Goal: Task Accomplishment & Management: Manage account settings

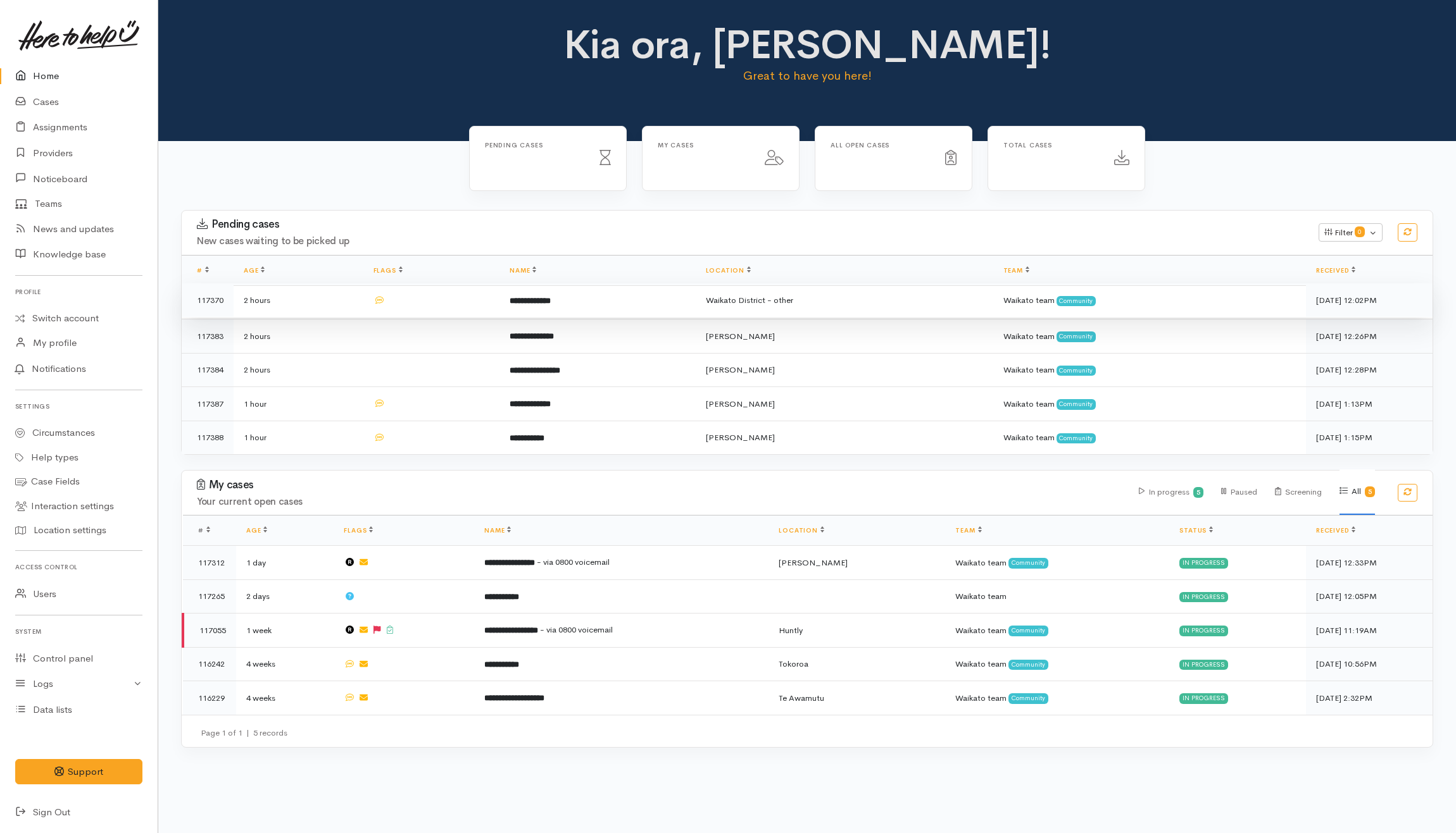
click at [438, 310] on td at bounding box center [431, 301] width 137 height 35
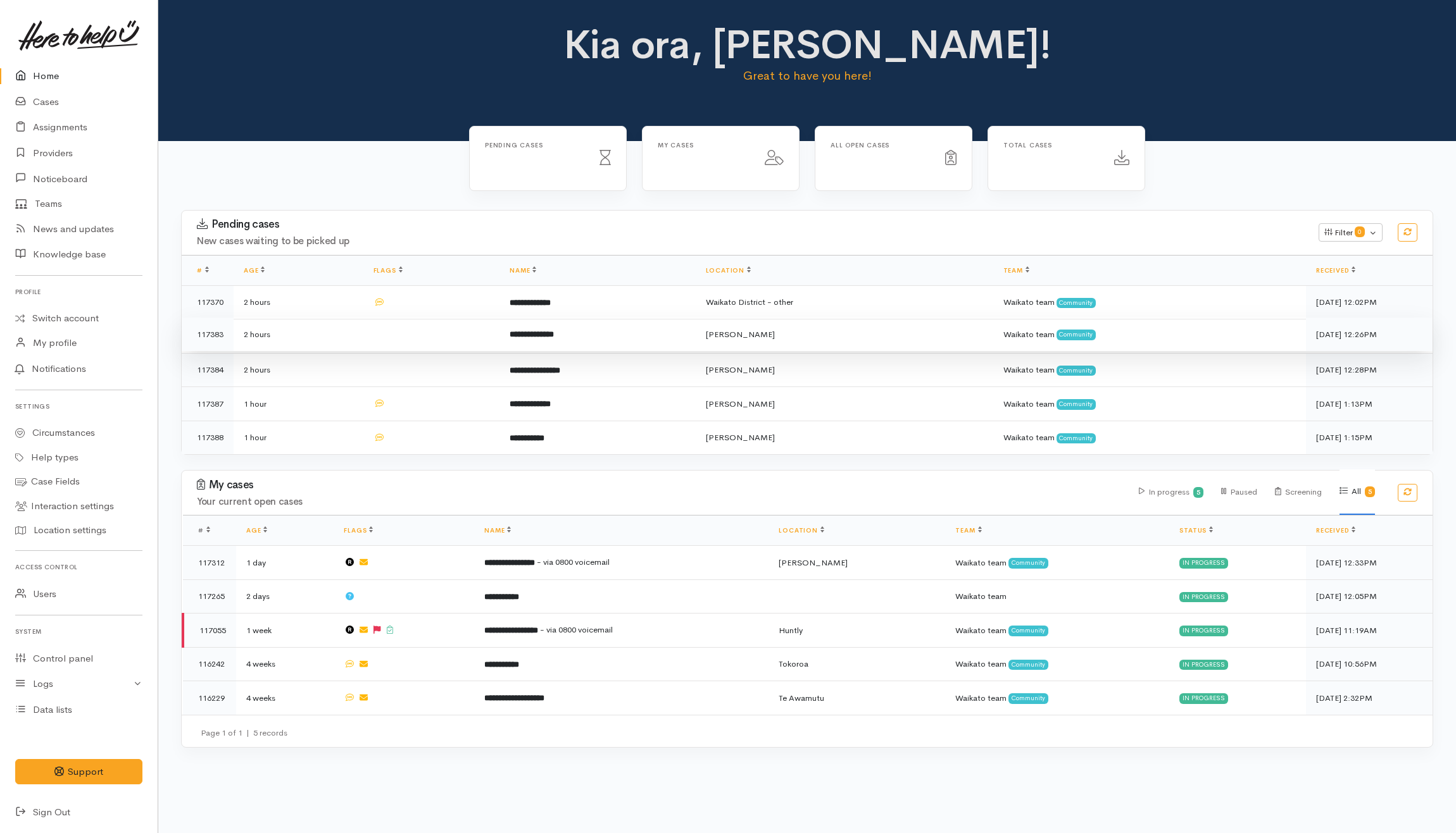
click at [436, 332] on td at bounding box center [431, 335] width 137 height 35
click at [434, 365] on td at bounding box center [431, 368] width 137 height 35
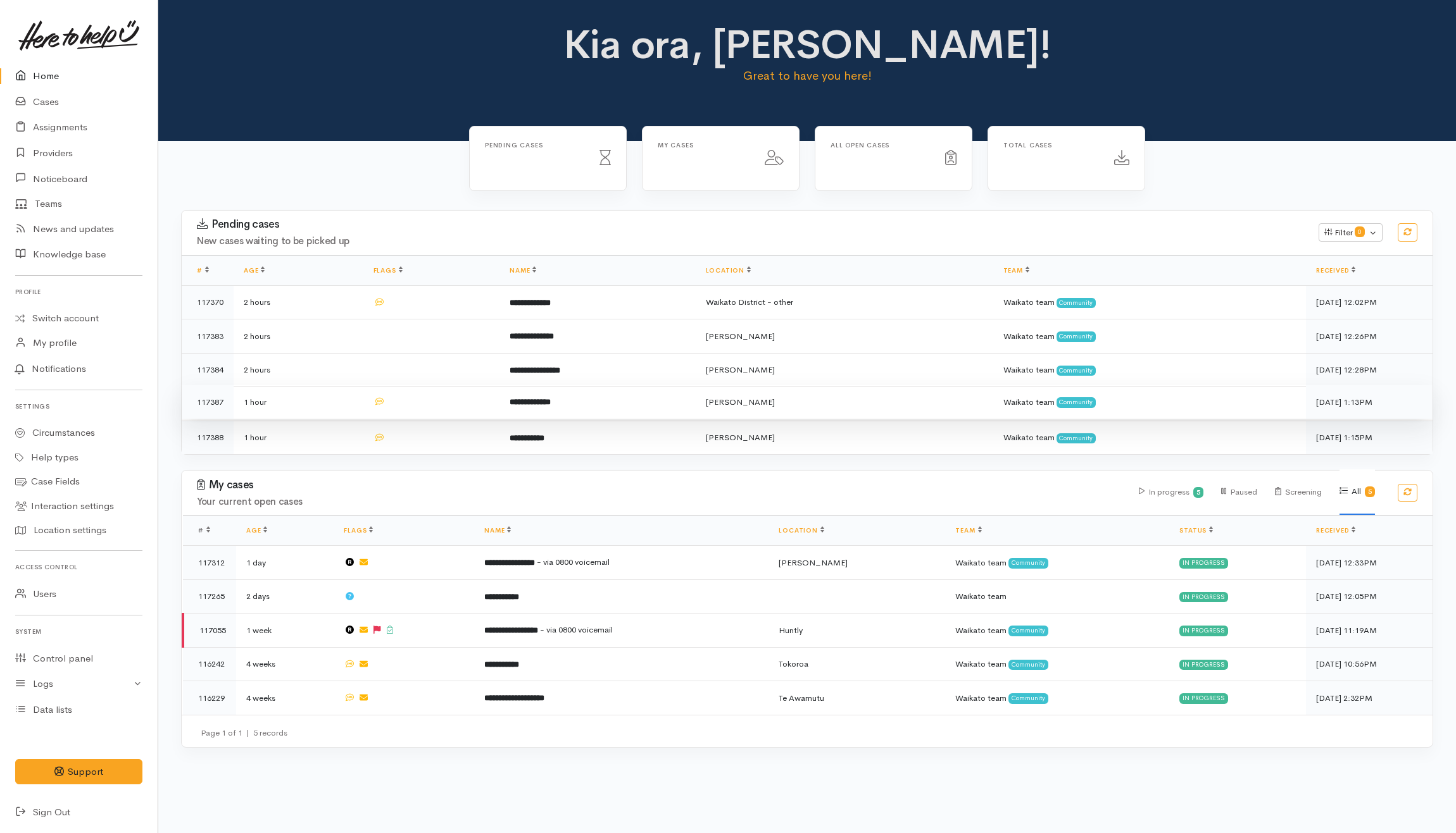
click at [444, 398] on td at bounding box center [431, 403] width 137 height 35
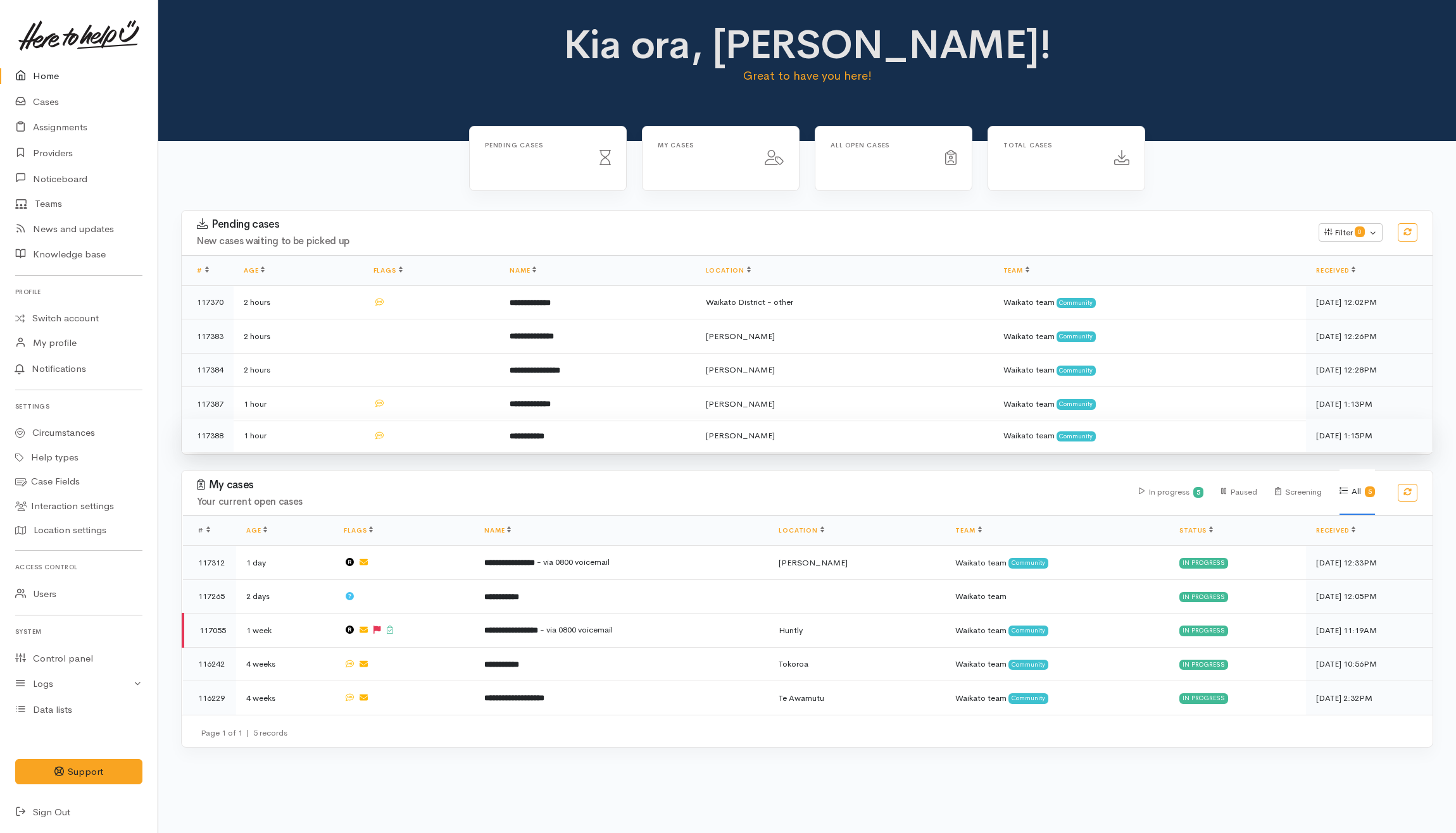
click at [451, 434] on td at bounding box center [431, 436] width 137 height 34
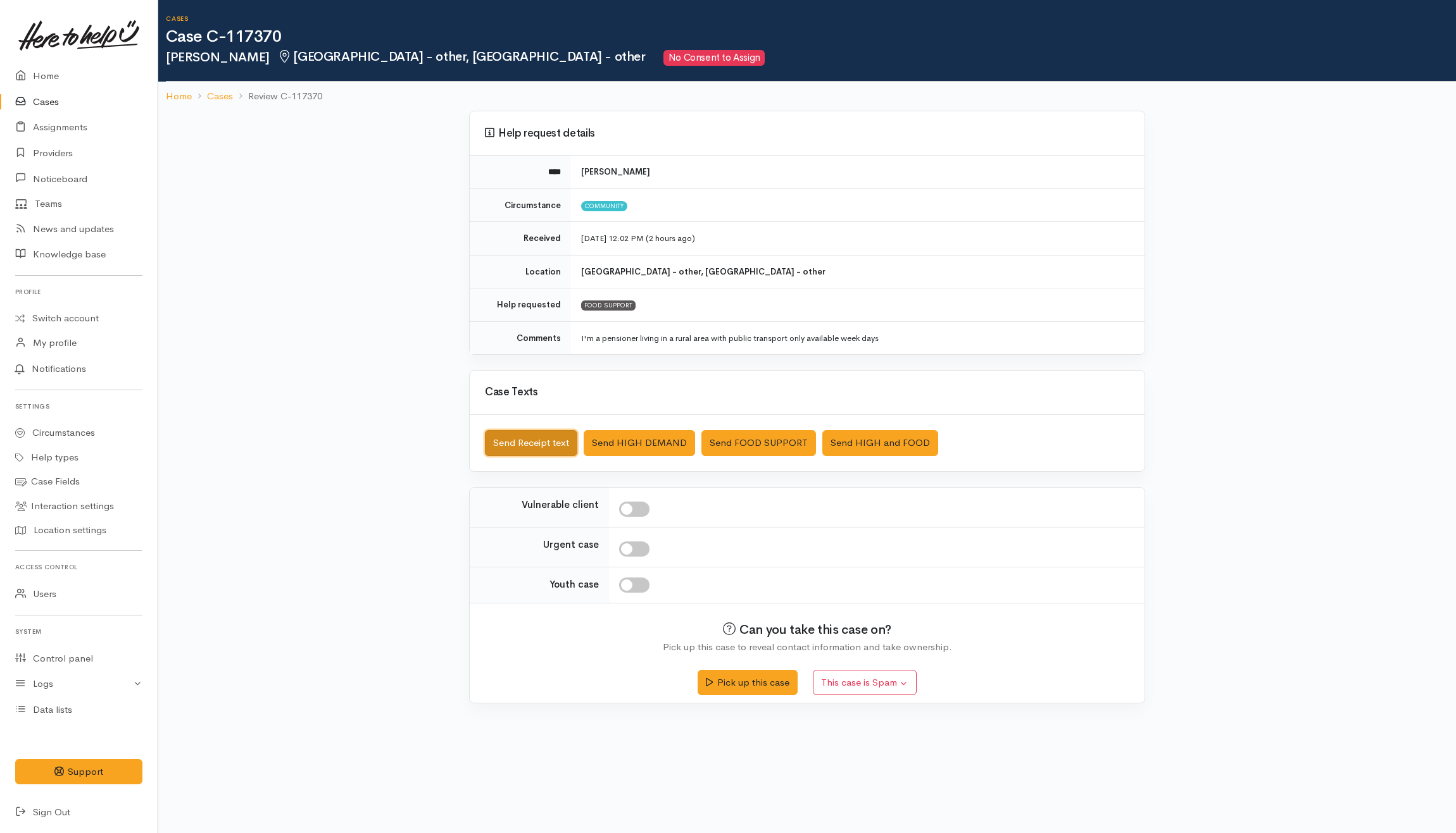
click at [527, 436] on button "Send Receipt text" at bounding box center [531, 443] width 93 height 26
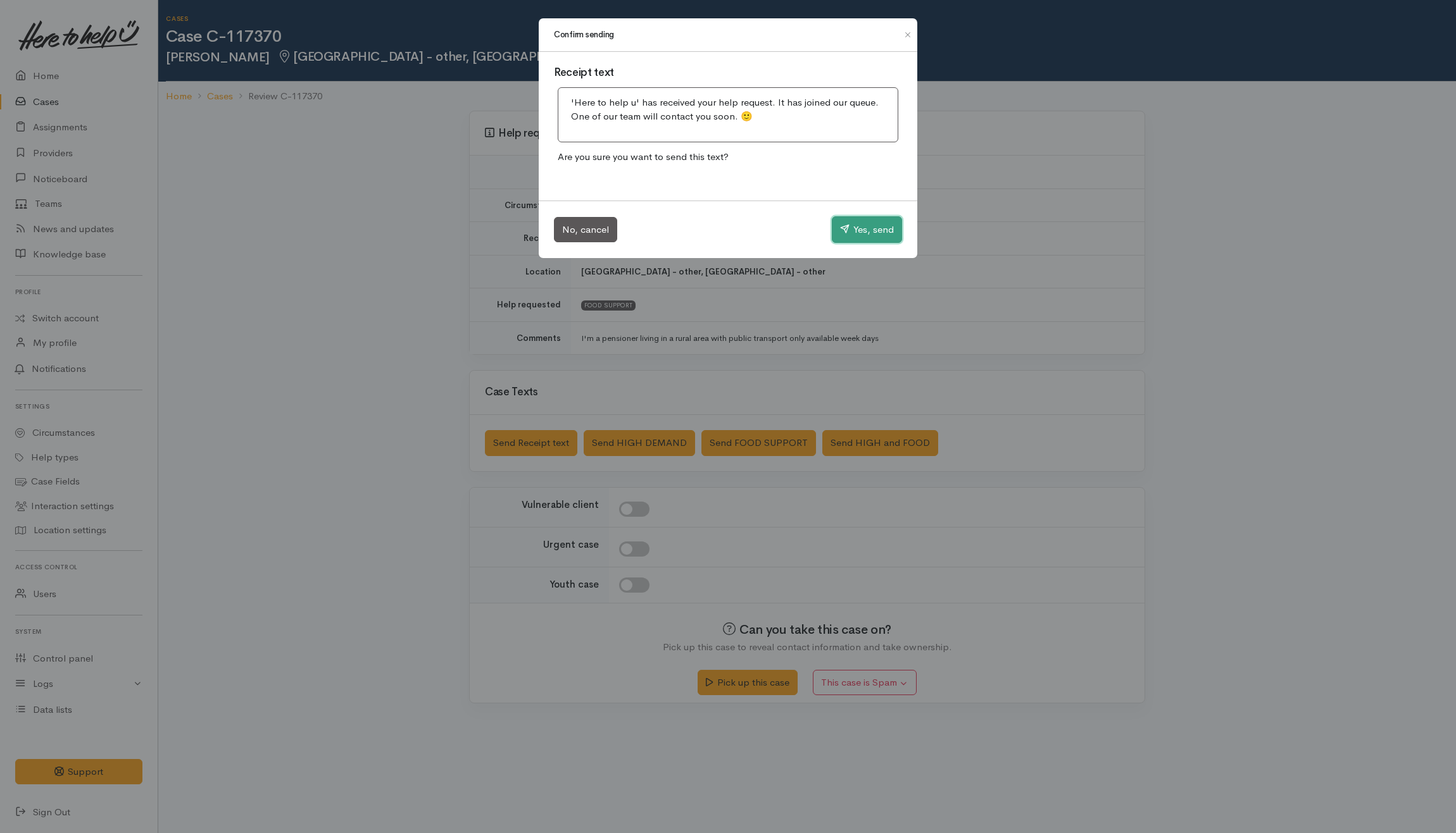
click at [891, 228] on button "Yes, send" at bounding box center [866, 229] width 70 height 27
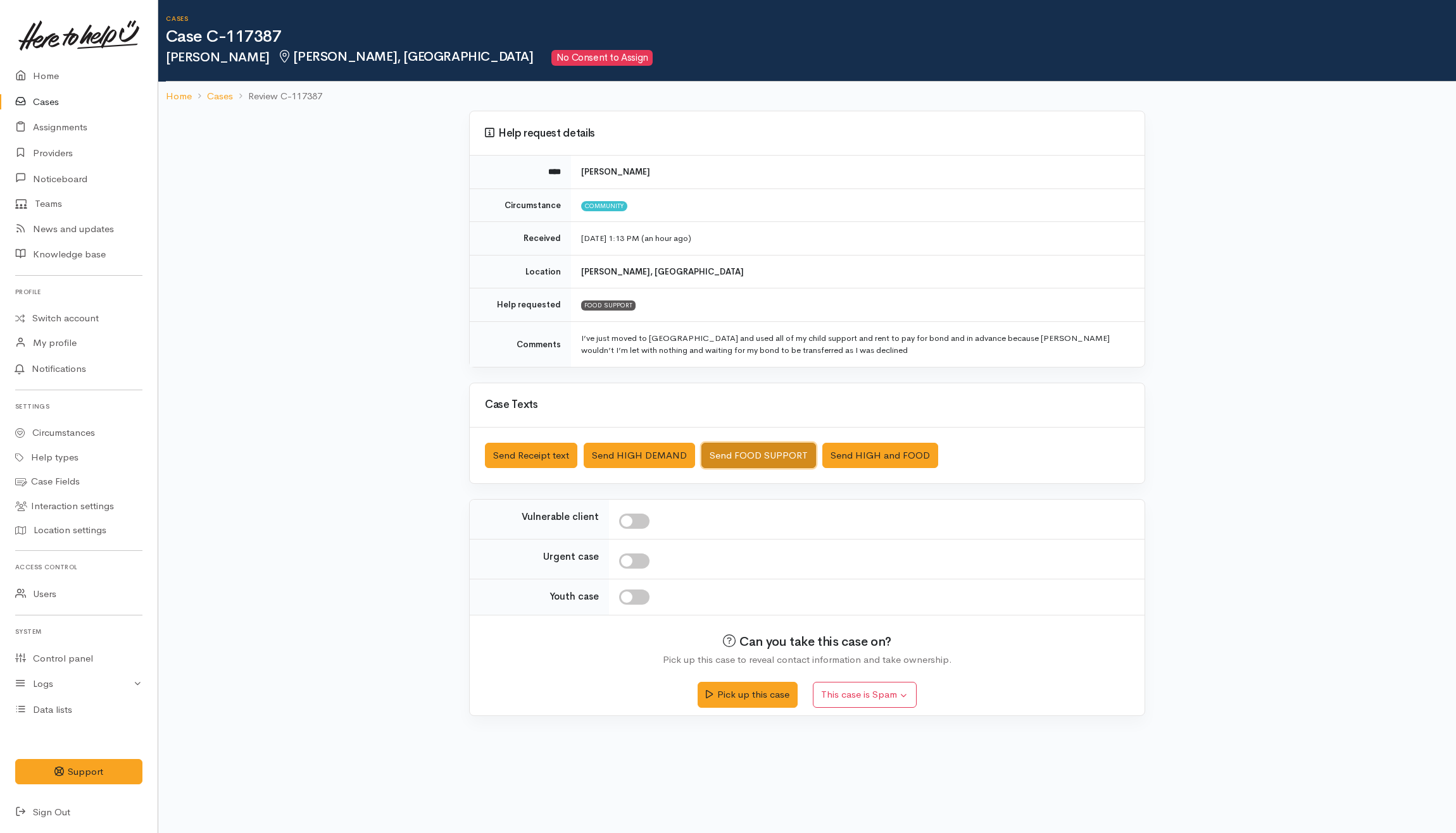
click at [735, 453] on button "Send FOOD SUPPORT" at bounding box center [758, 456] width 115 height 26
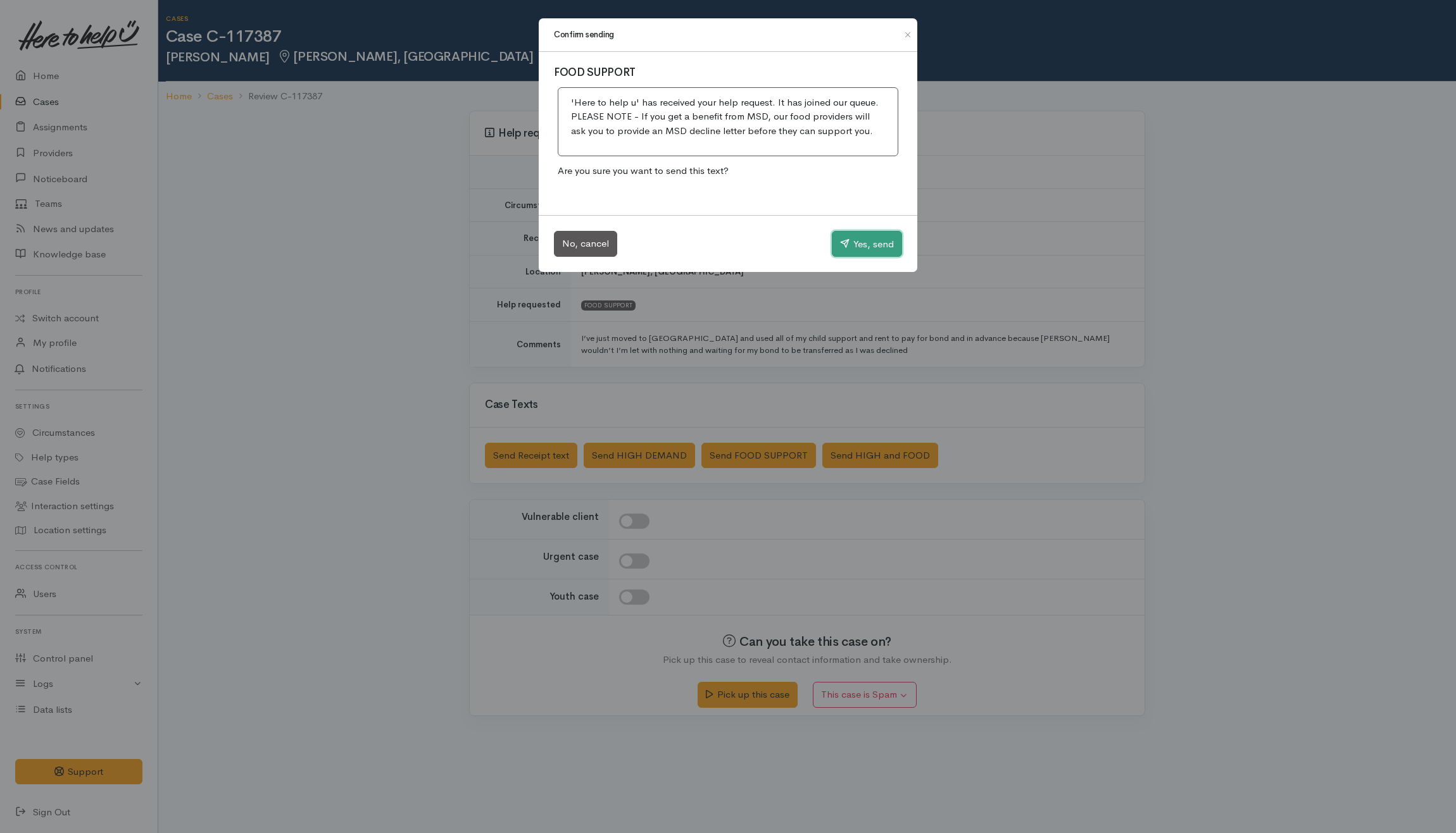
click at [887, 239] on button "Yes, send" at bounding box center [866, 244] width 70 height 27
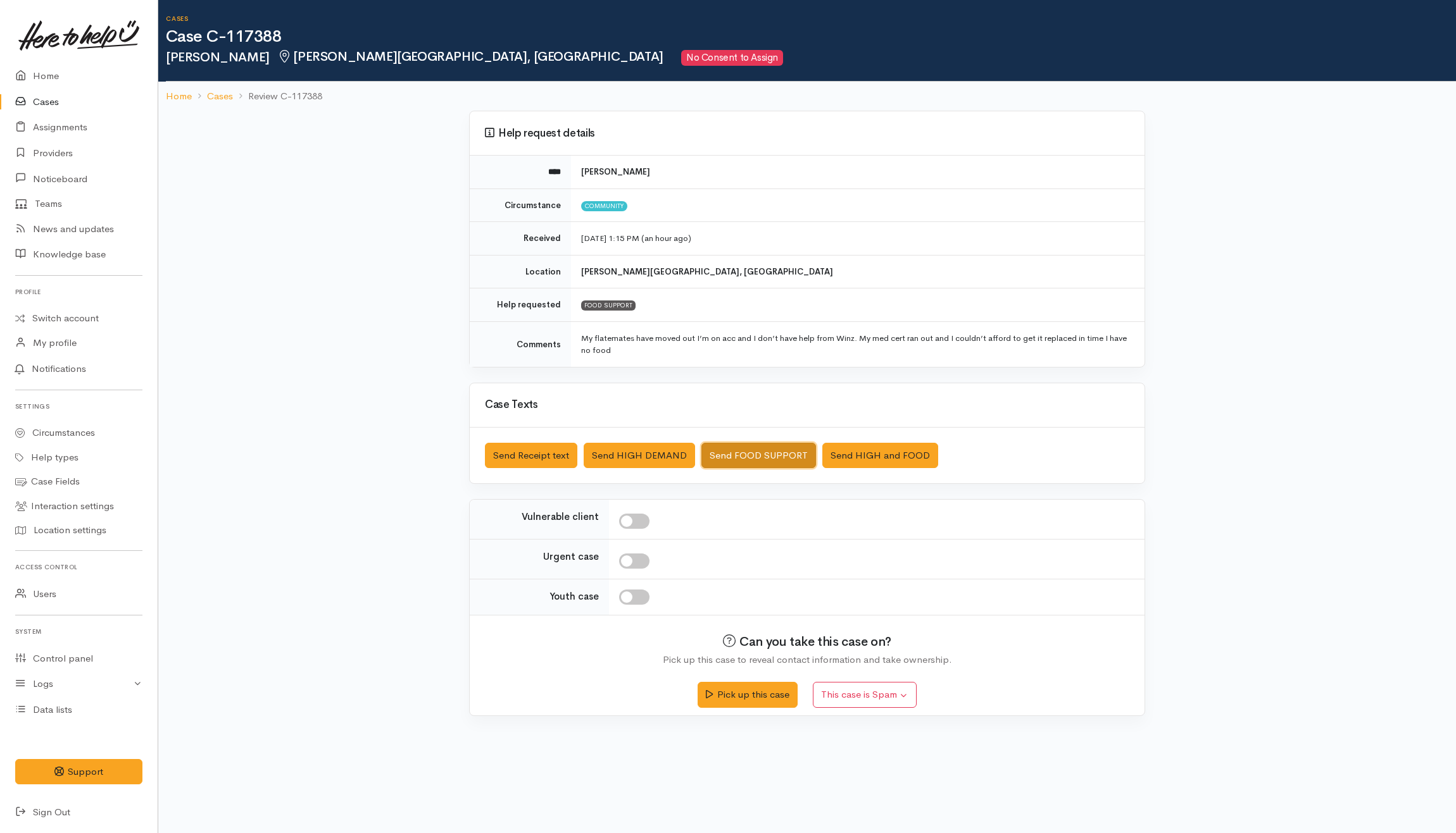
click at [763, 448] on button "Send FOOD SUPPORT" at bounding box center [758, 456] width 115 height 26
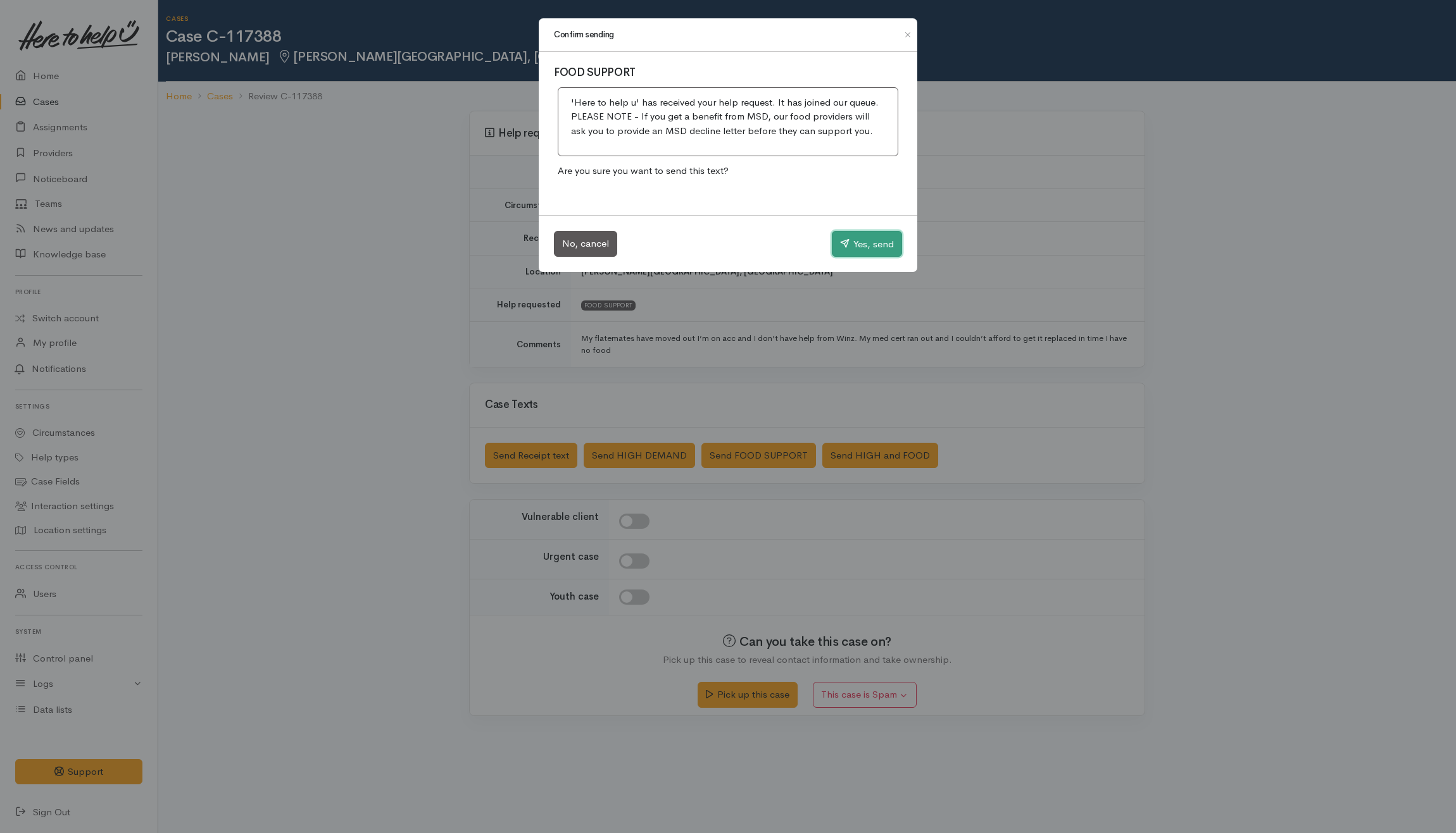
click at [864, 238] on button "Yes, send" at bounding box center [866, 244] width 70 height 27
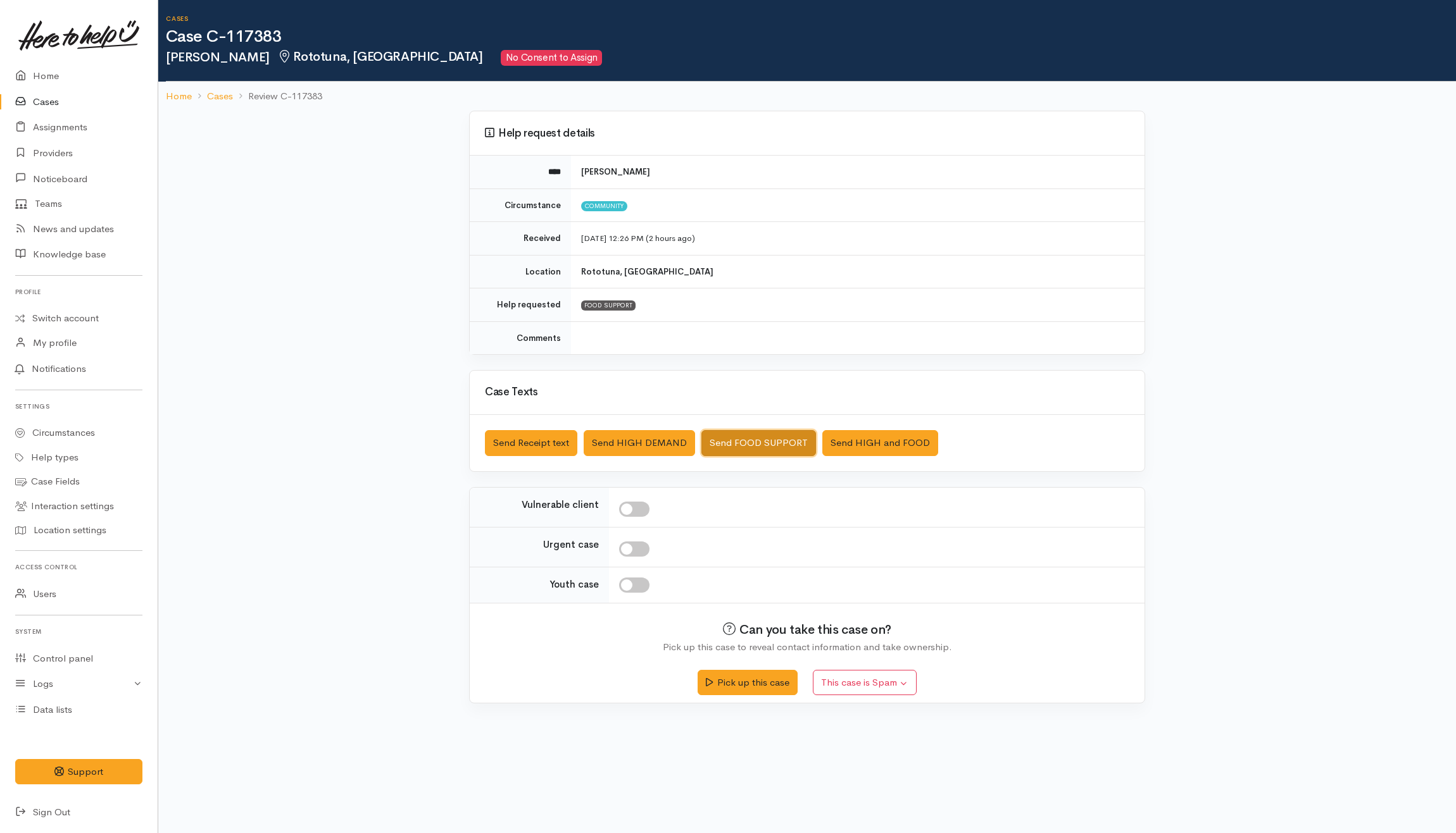
click at [741, 442] on button "Send FOOD SUPPORT" at bounding box center [758, 443] width 115 height 26
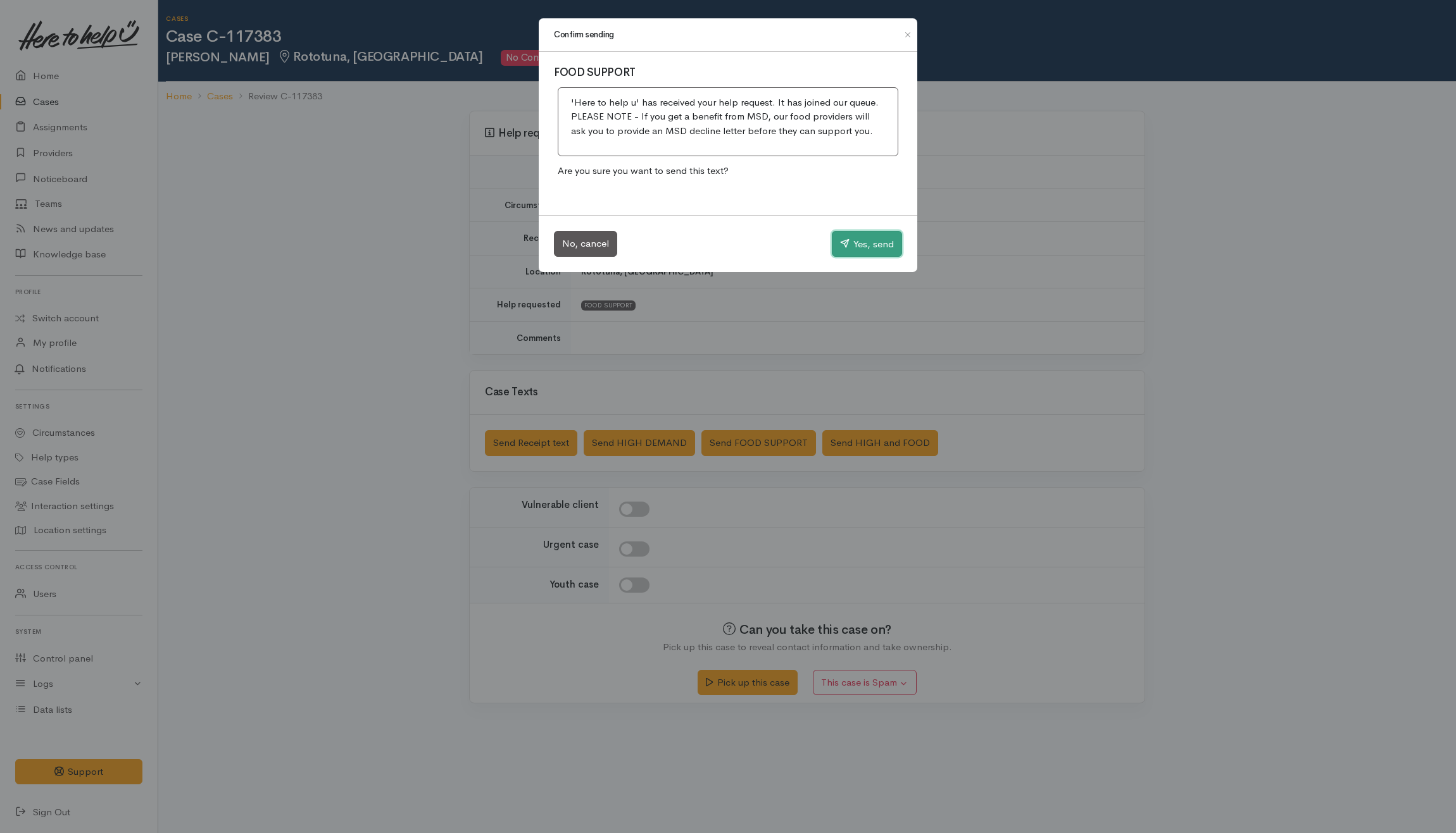
click at [835, 237] on button "Yes, send" at bounding box center [866, 244] width 70 height 27
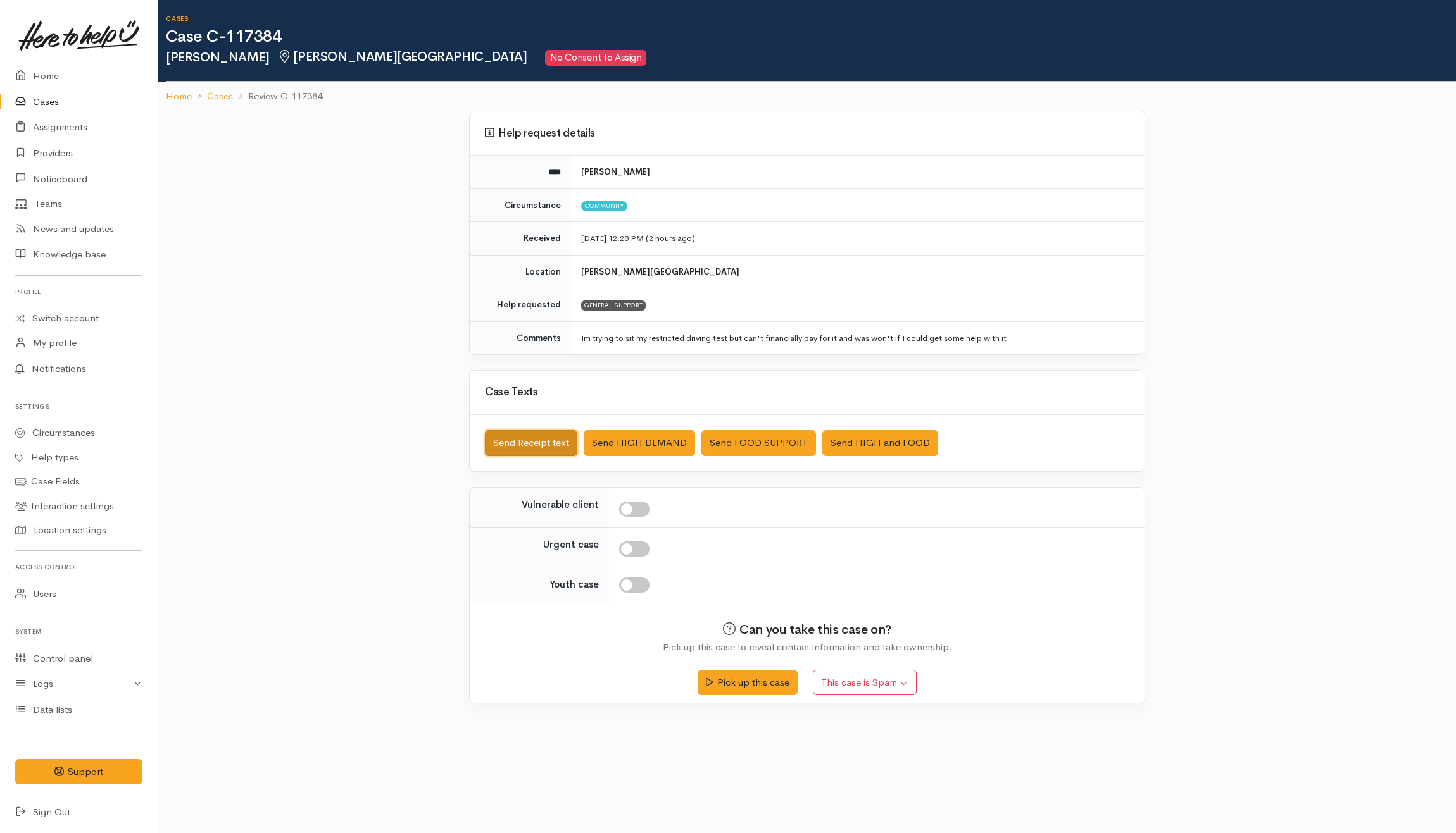
click at [527, 443] on button "Send Receipt text" at bounding box center [531, 443] width 93 height 26
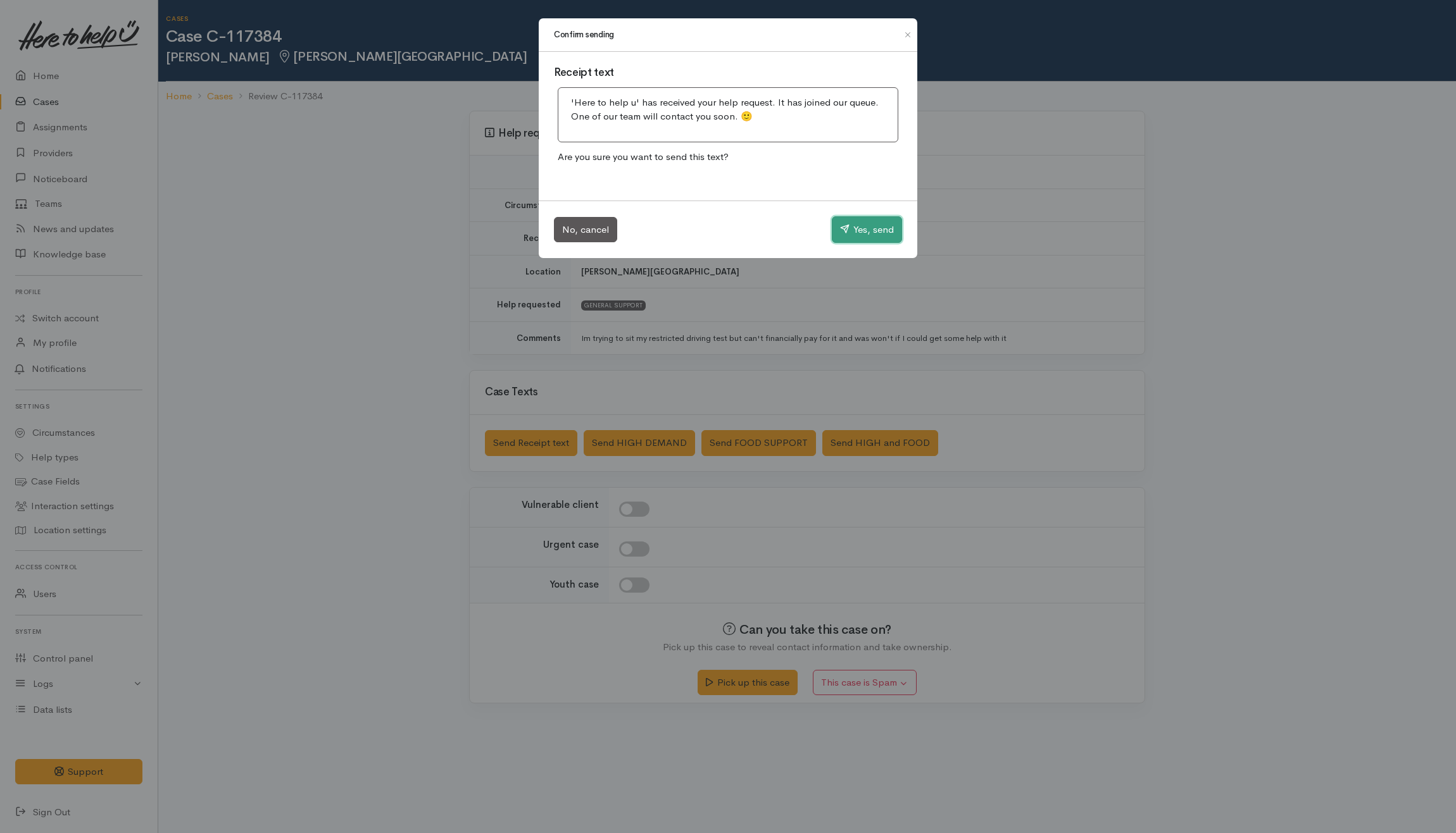
click at [840, 233] on icon "button" at bounding box center [845, 228] width 10 height 10
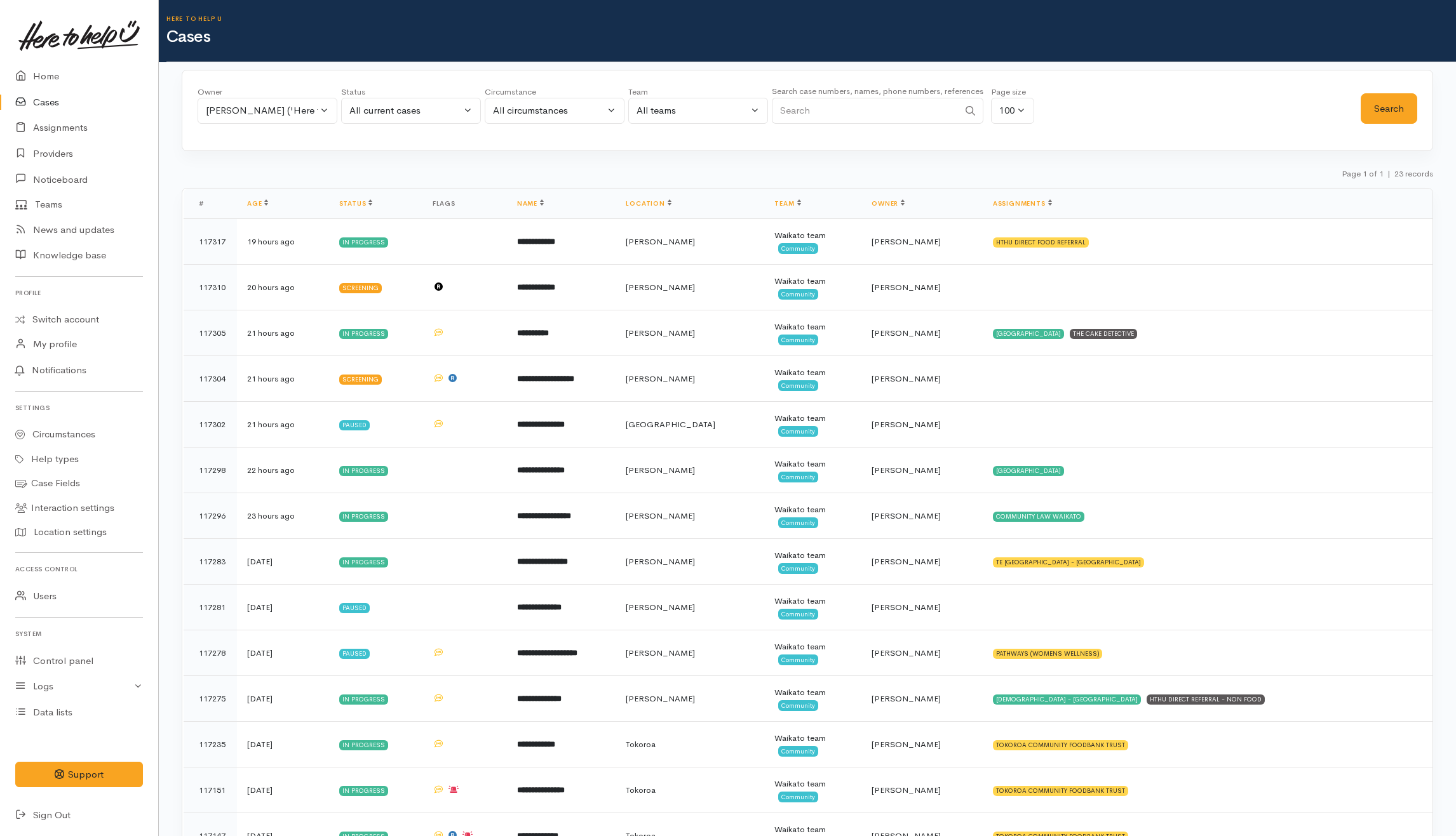
select select "2109"
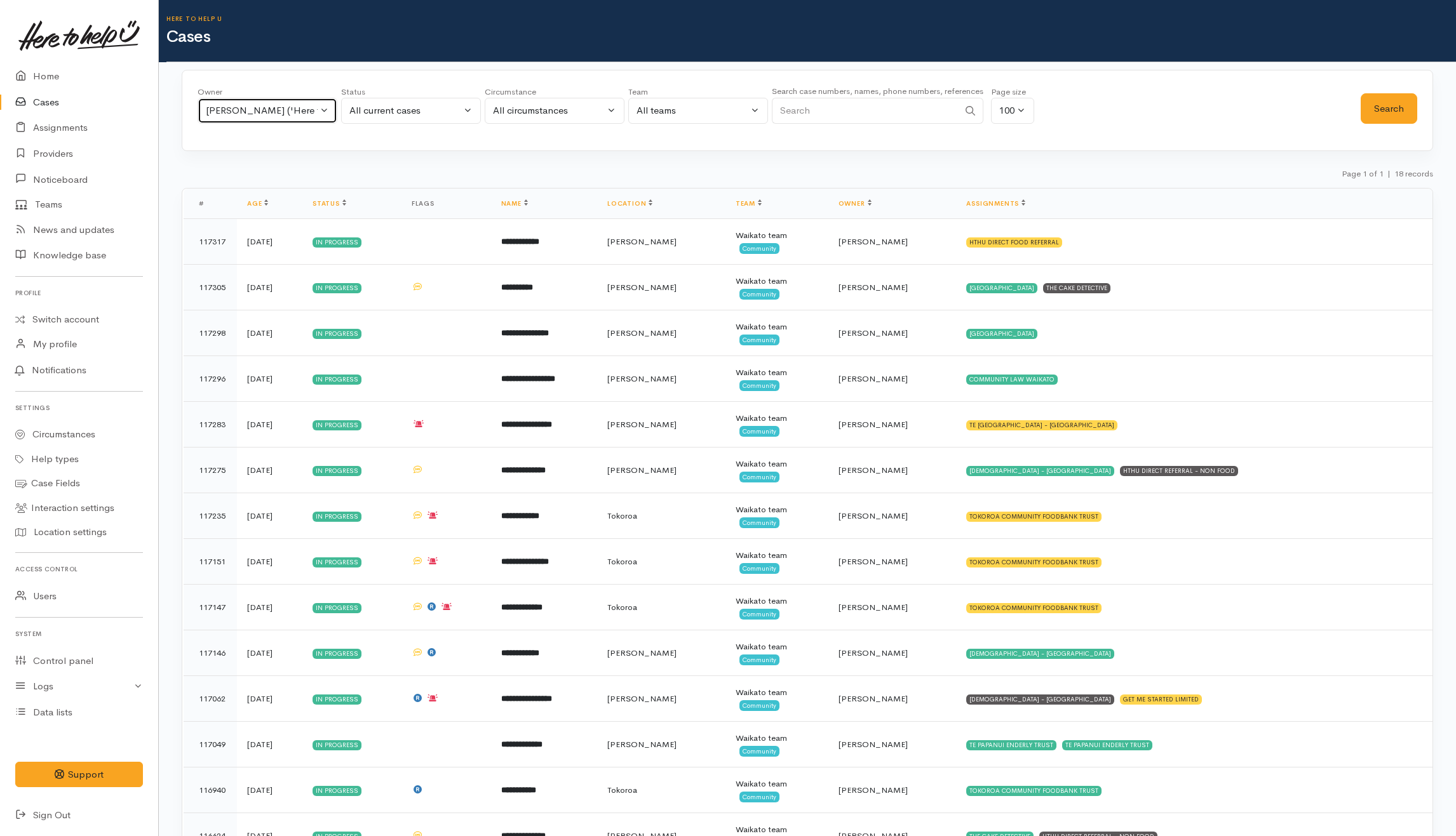
click at [317, 115] on div "[PERSON_NAME] ('Here to help u')" at bounding box center [261, 110] width 112 height 15
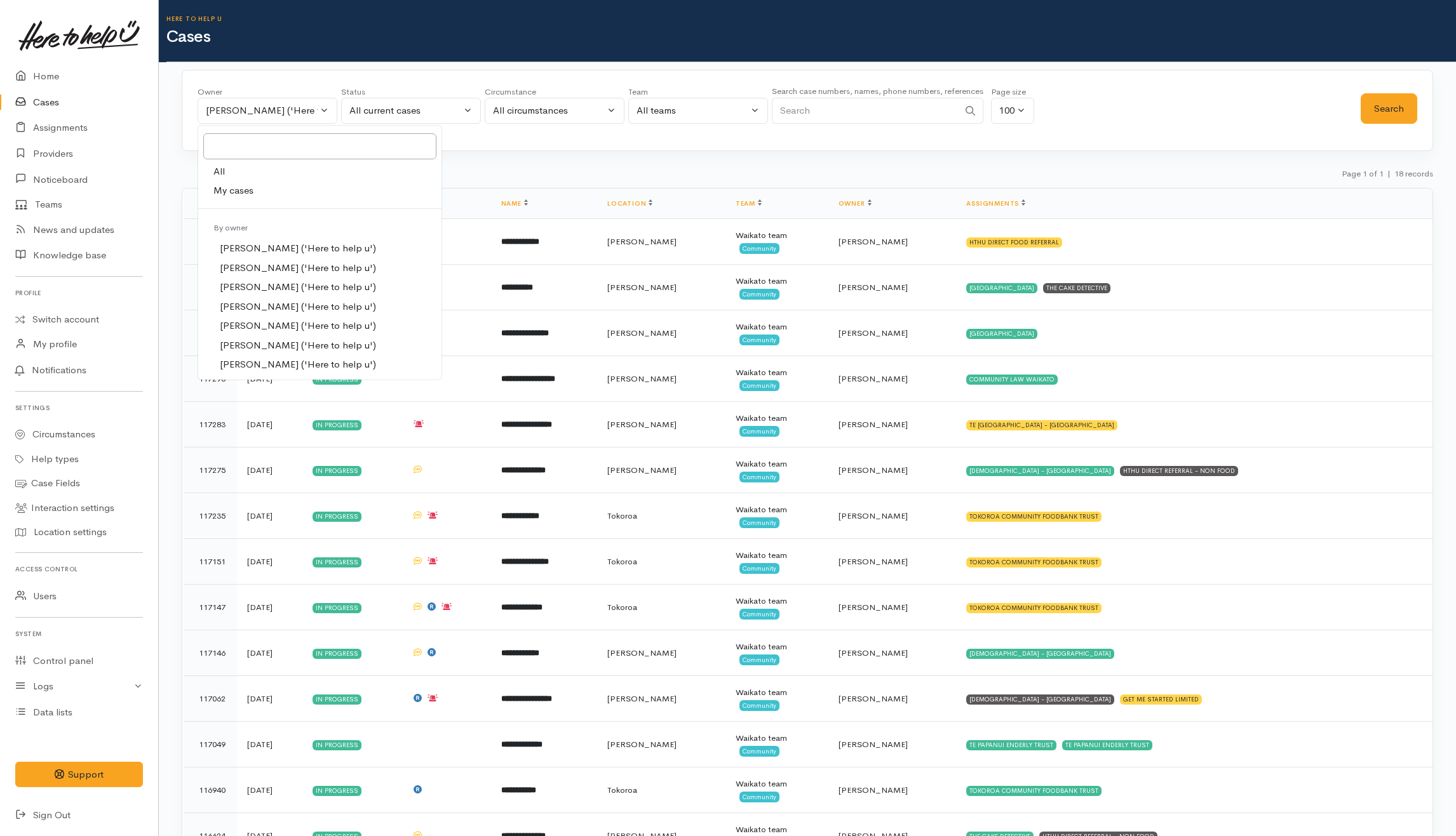
click at [249, 167] on link "All" at bounding box center [319, 172] width 243 height 20
select select "-1"
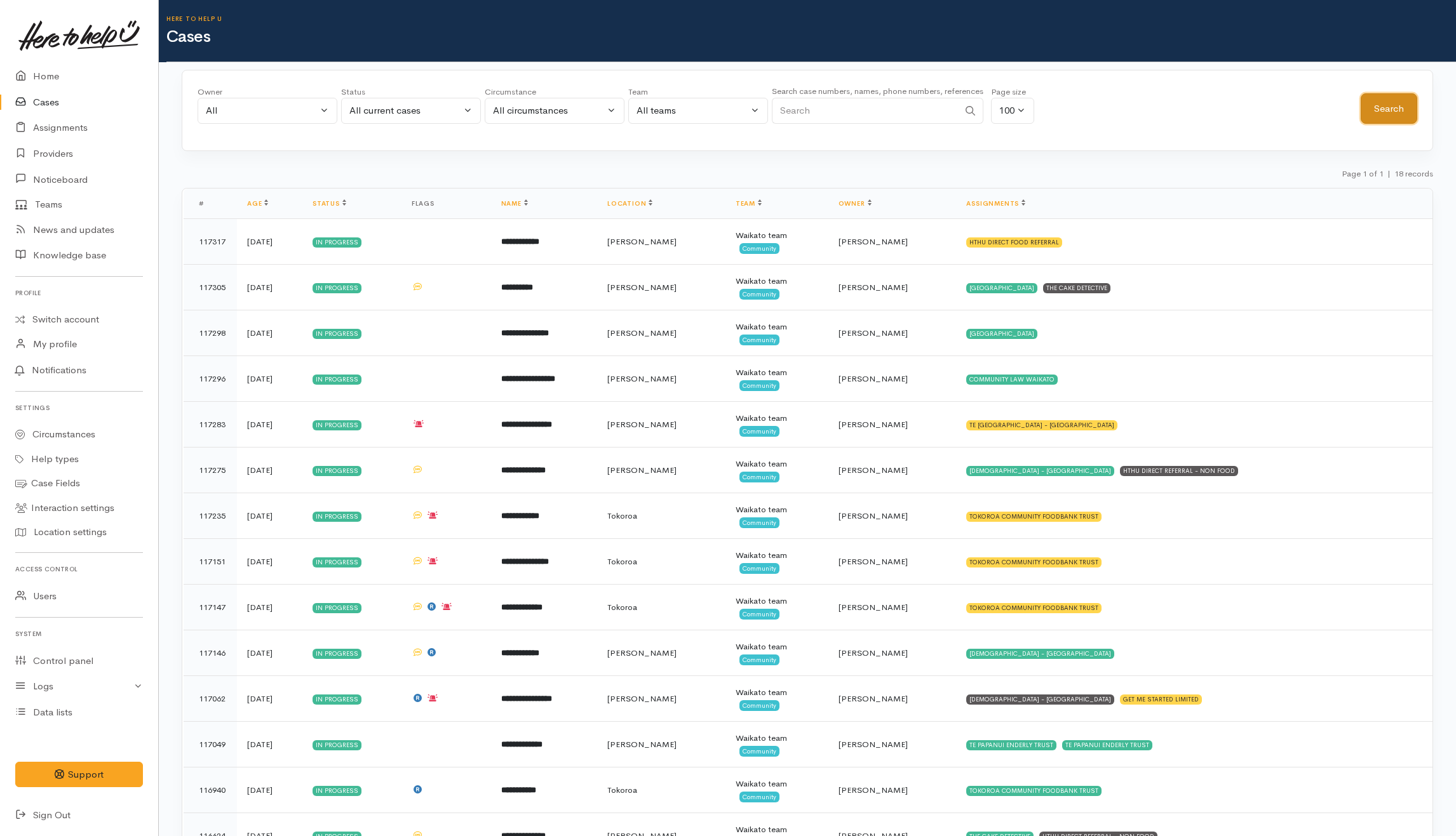
click at [1367, 113] on button "Search" at bounding box center [1388, 109] width 56 height 31
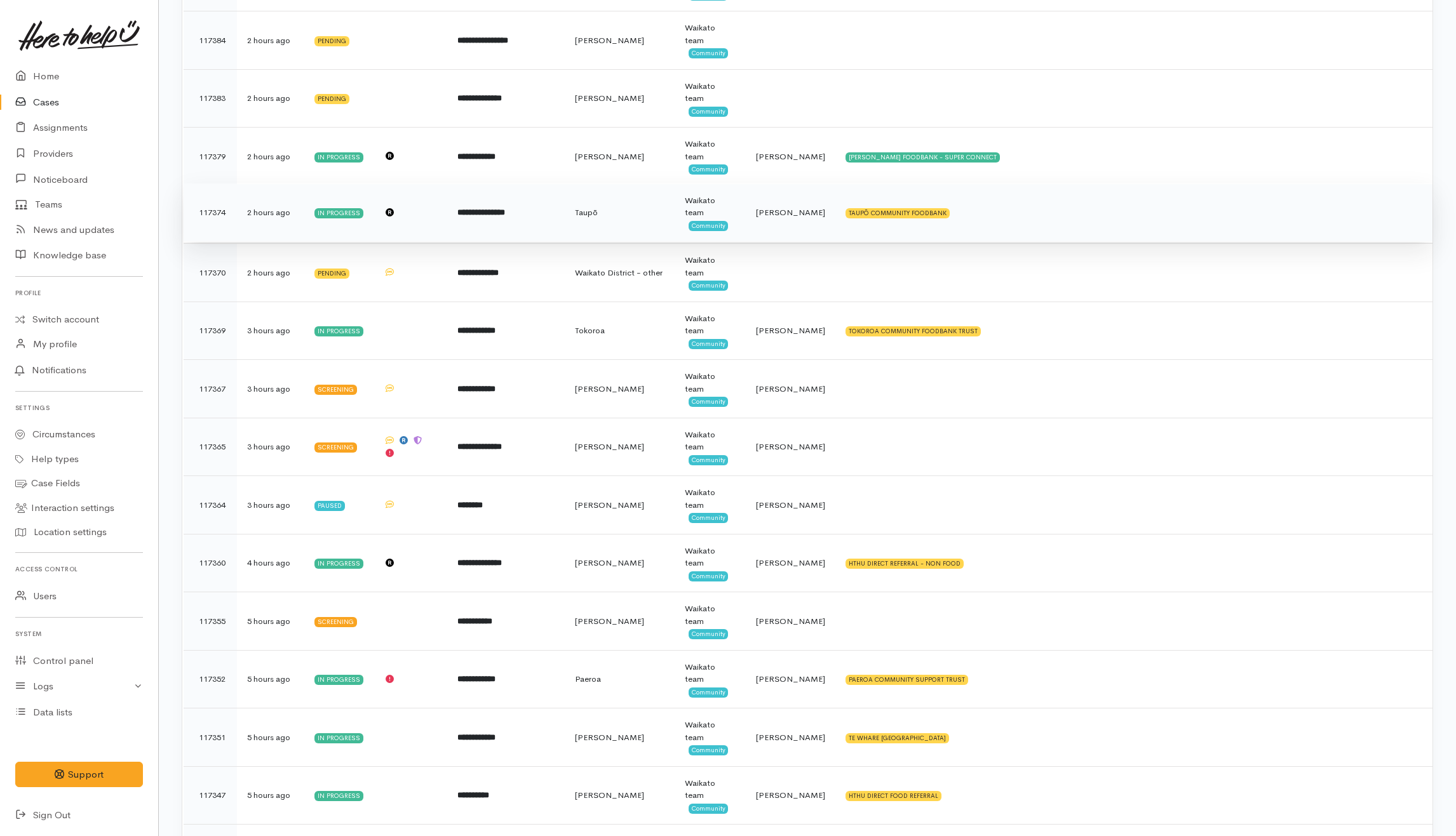
scroll to position [338, 0]
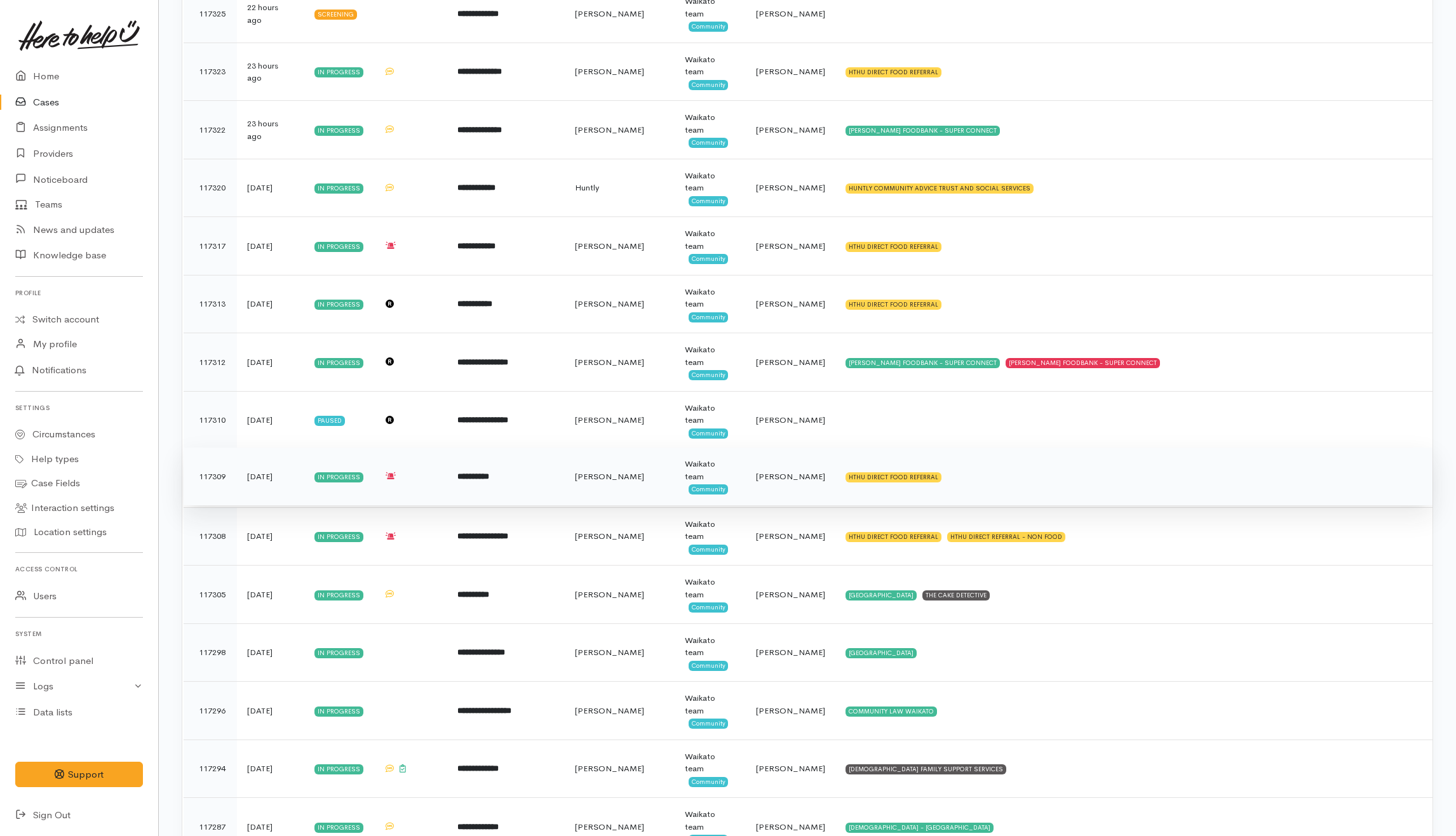
scroll to position [1862, 0]
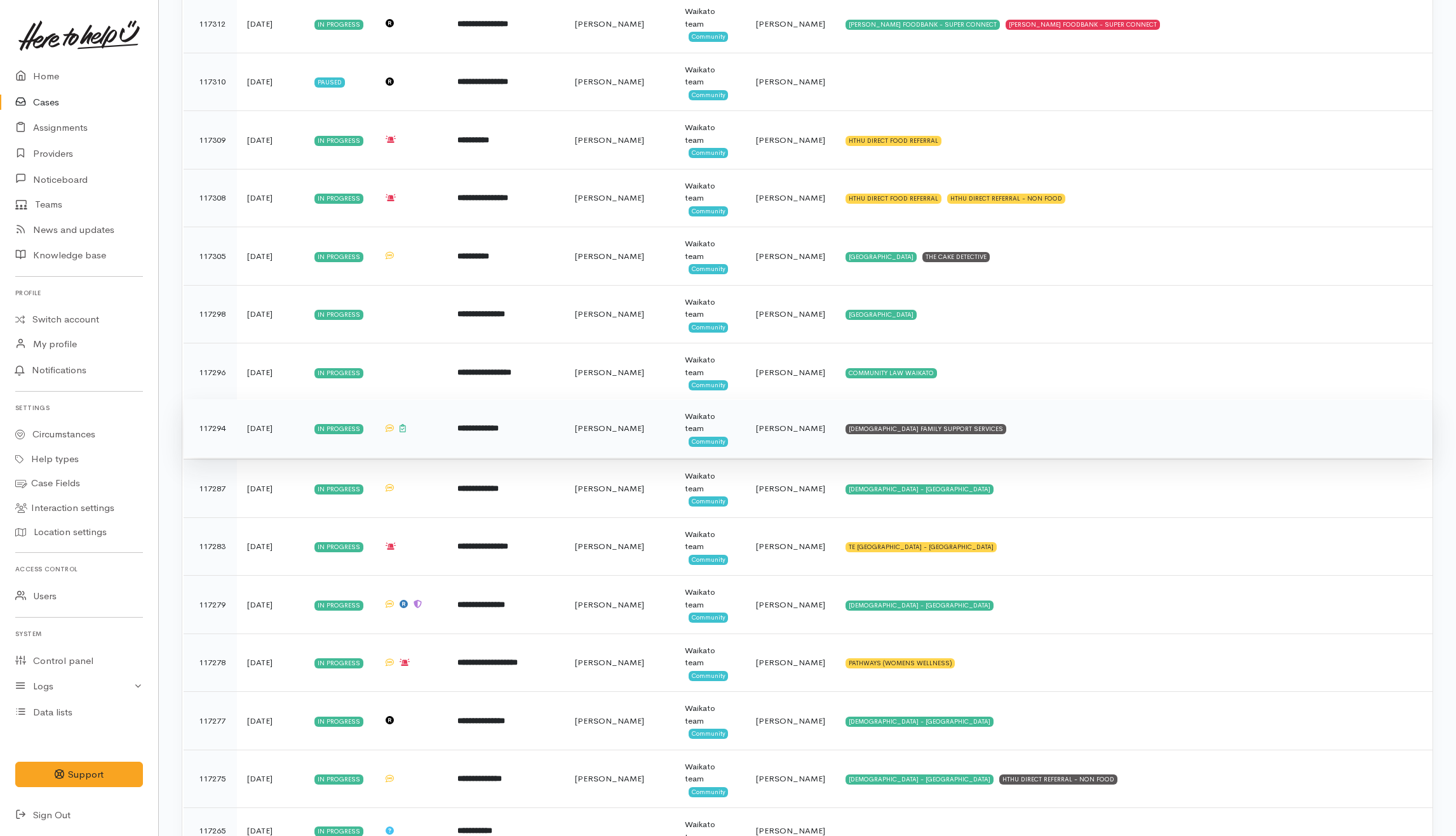
click at [1047, 442] on td "CATHOLIC FAMILY SUPPORT SERVICES" at bounding box center [1134, 428] width 597 height 58
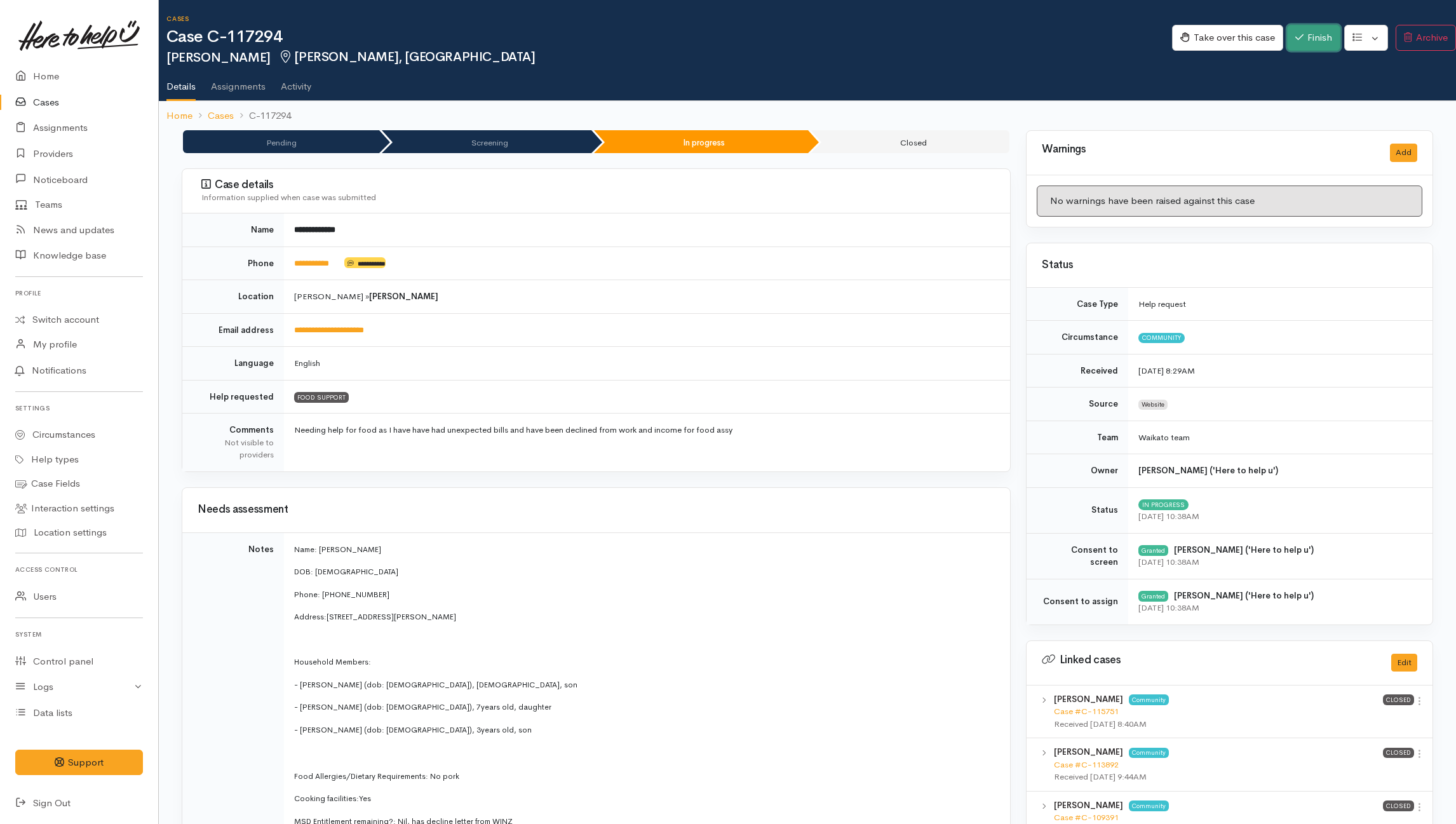
click at [1314, 36] on button "Finish" at bounding box center [1314, 38] width 54 height 26
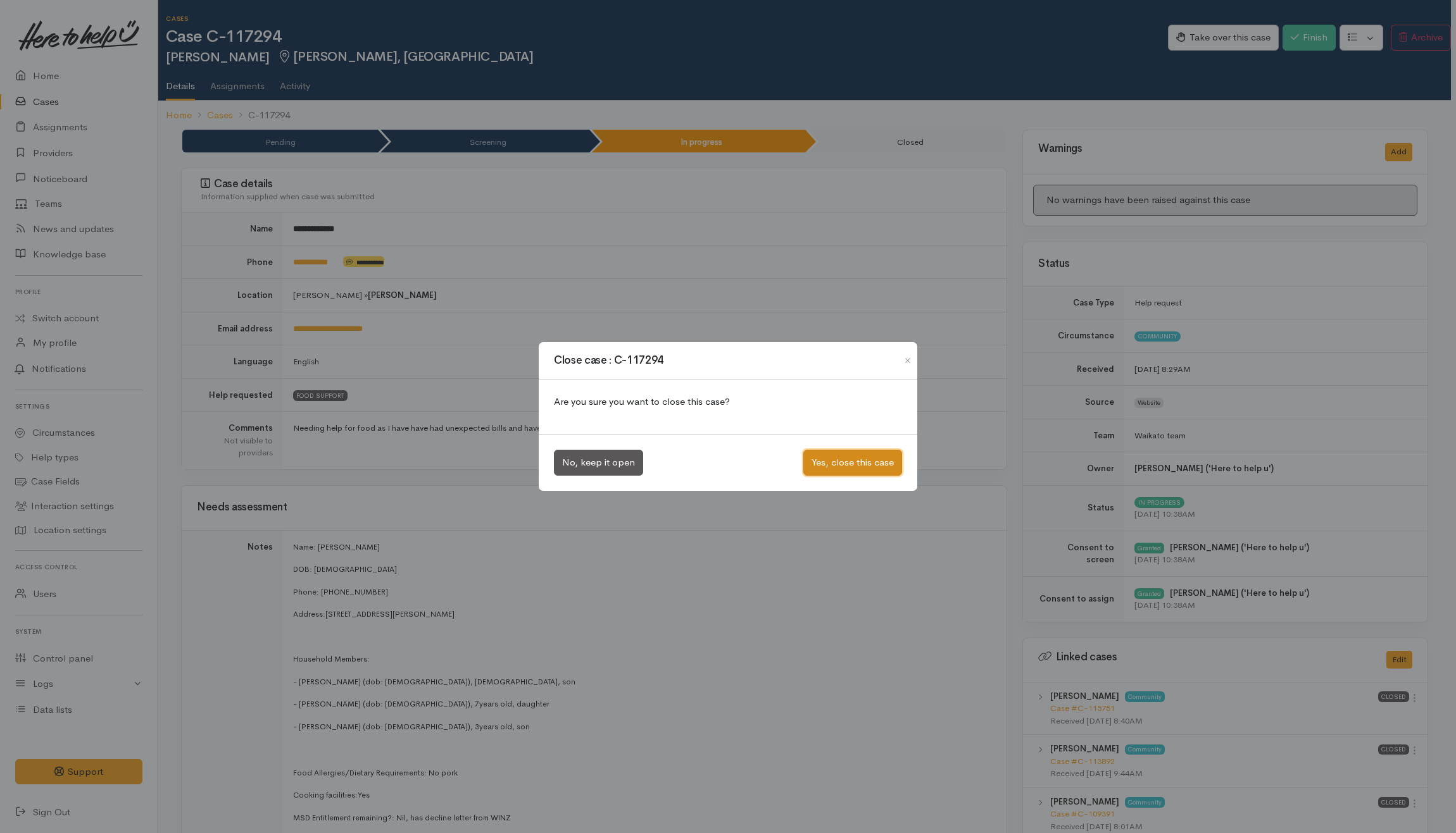
click at [827, 466] on button "Yes, close this case" at bounding box center [853, 463] width 99 height 26
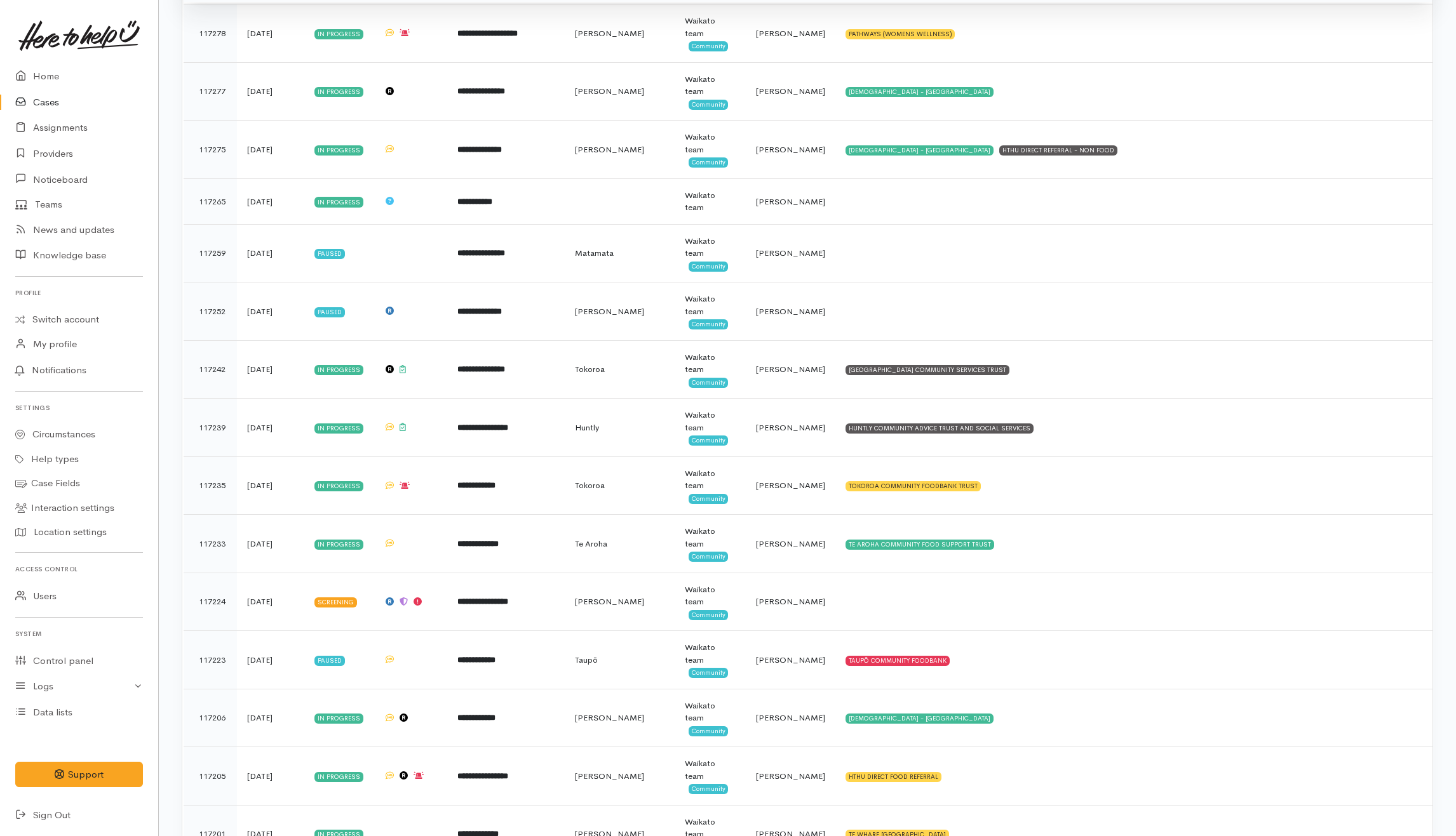
scroll to position [2540, 0]
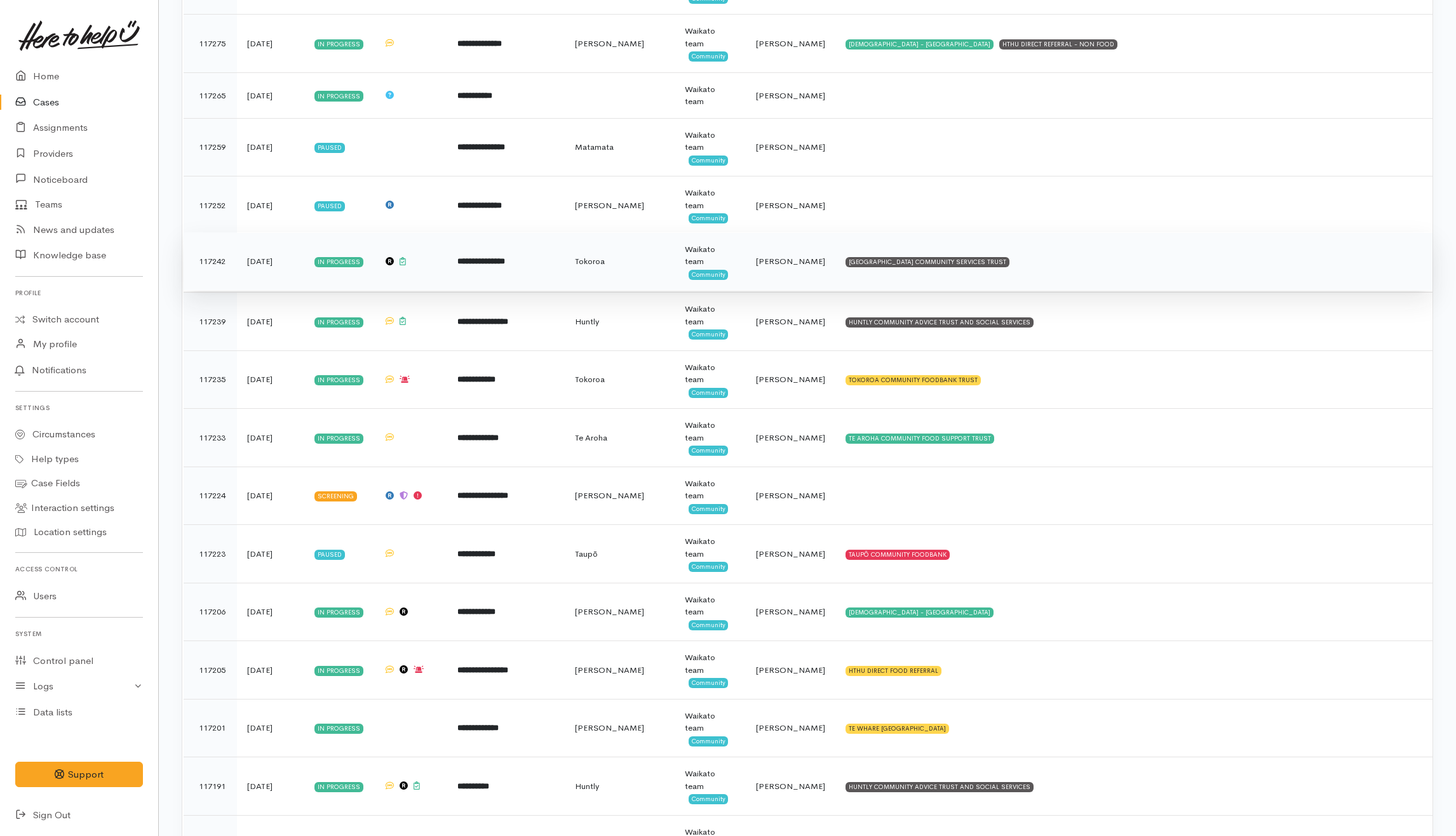
click at [1131, 284] on td "[GEOGRAPHIC_DATA] COMMUNITY SERVICES TRUST" at bounding box center [1134, 261] width 597 height 58
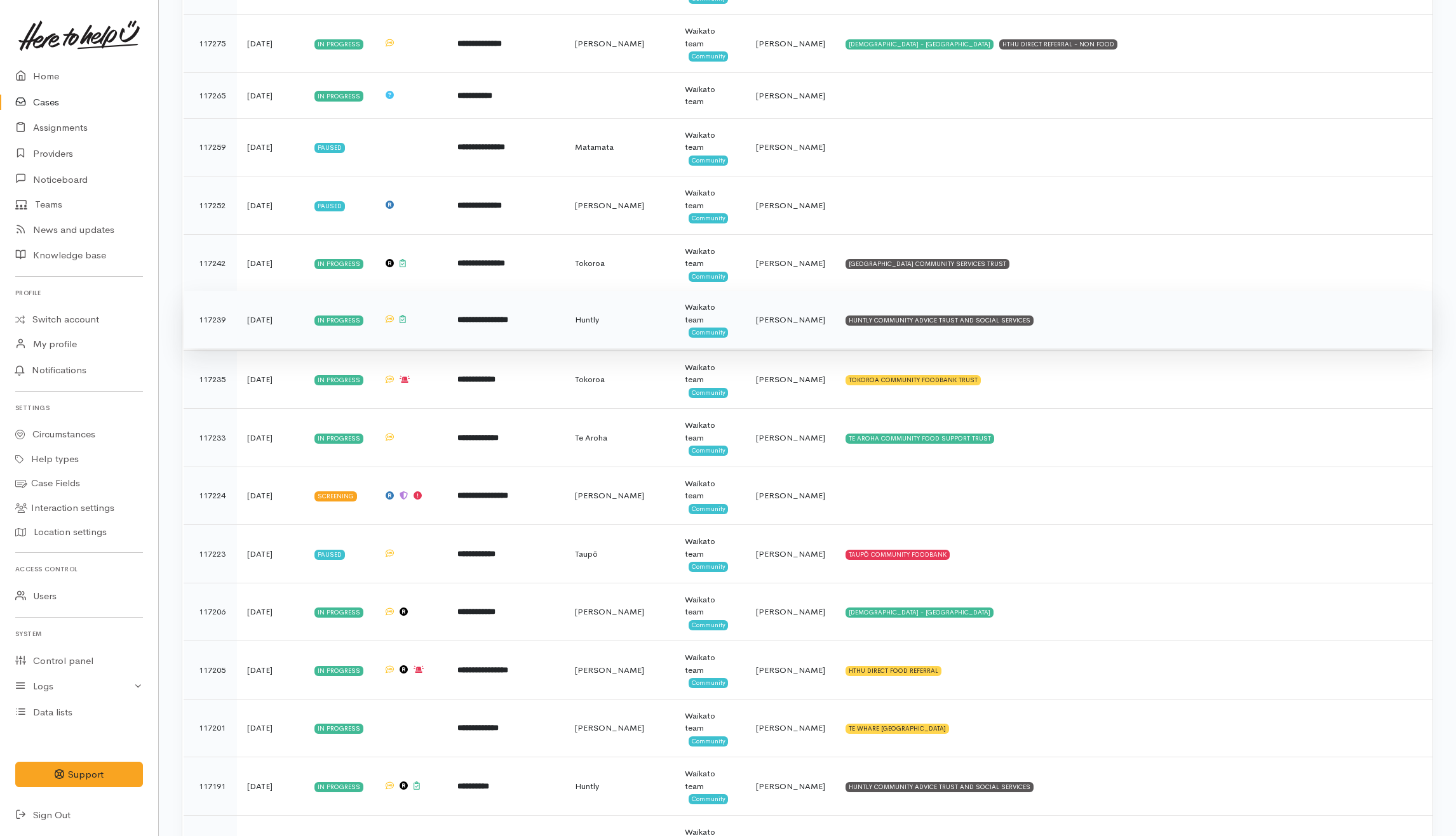
click at [1133, 344] on td "HUNTLY COMMUNITY ADVICE TRUST AND SOCIAL SERVICES" at bounding box center [1134, 319] width 597 height 58
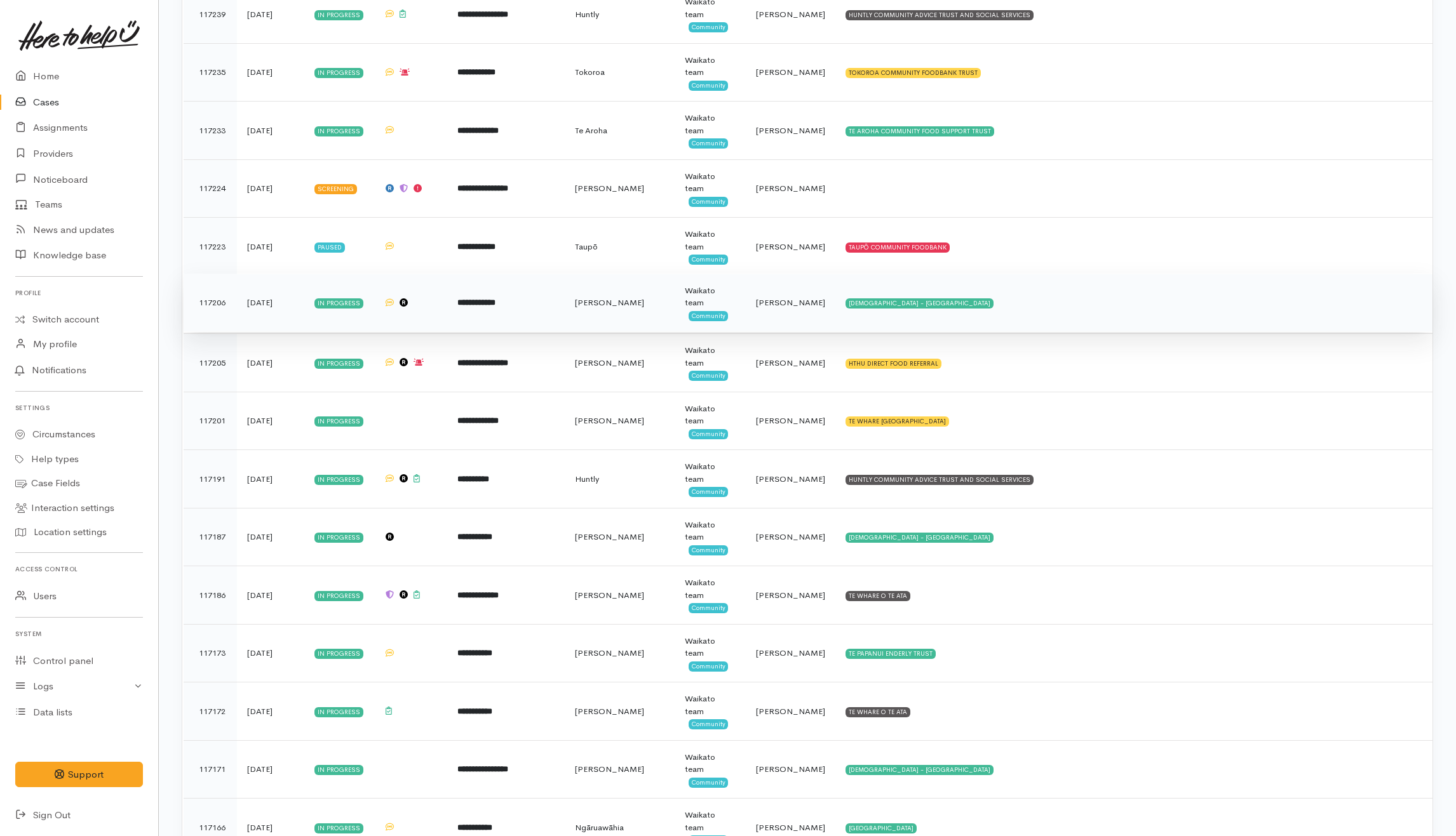
scroll to position [2878, 0]
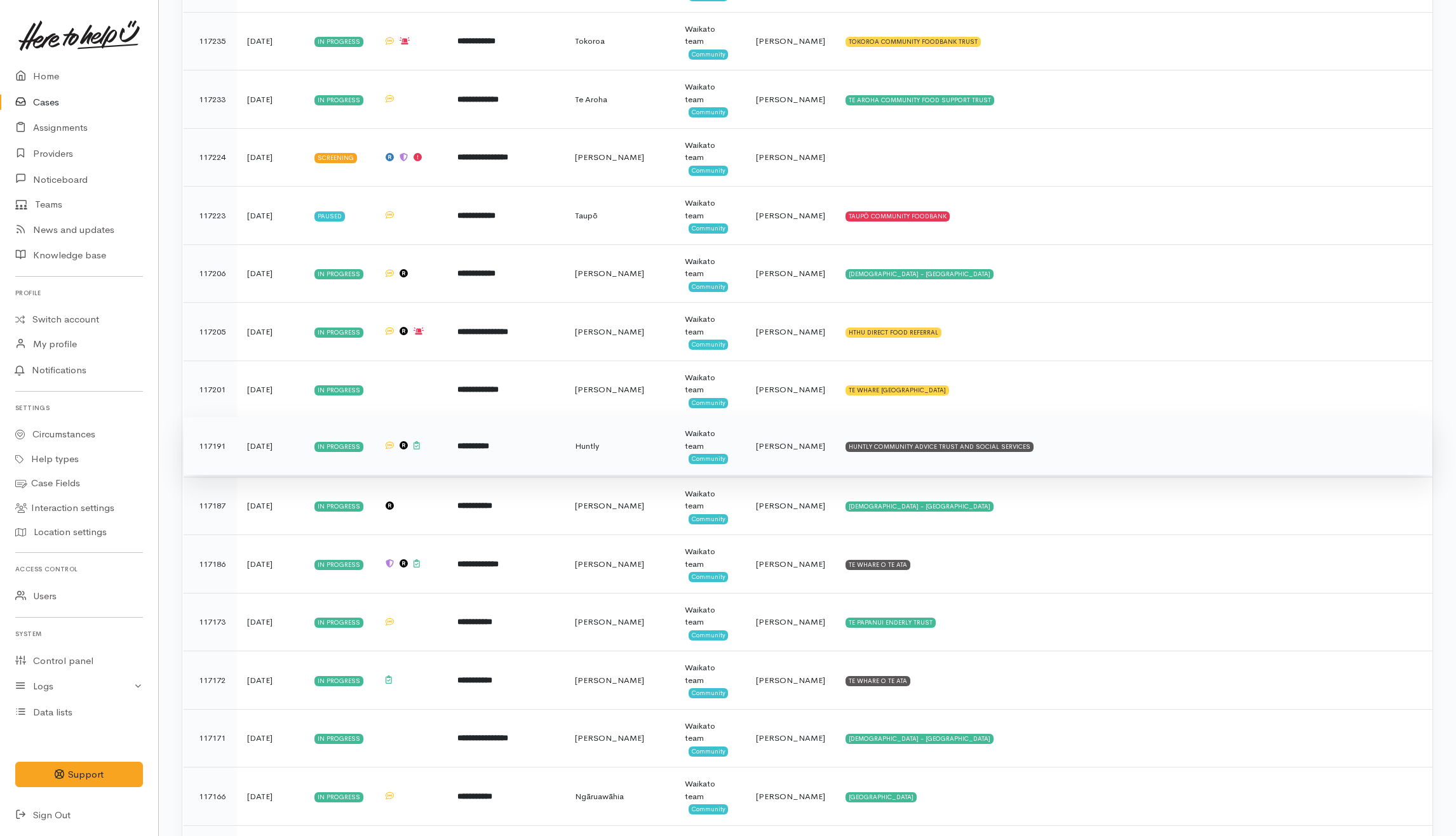
click at [1116, 465] on td "HUNTLY COMMUNITY ADVICE TRUST AND SOCIAL SERVICES" at bounding box center [1134, 446] width 597 height 58
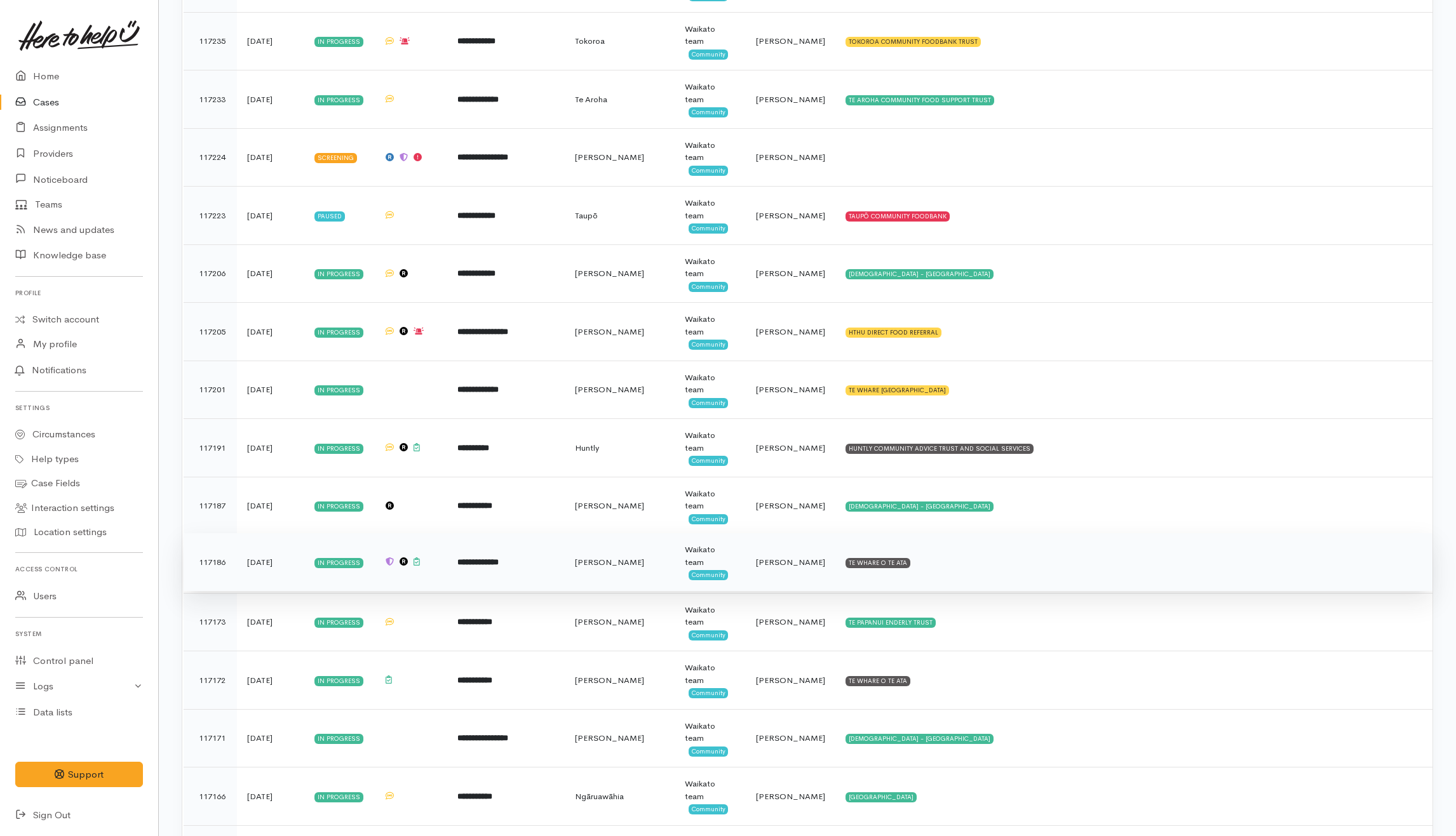
click at [1078, 585] on td "TE WHARE O TE ATA" at bounding box center [1134, 562] width 597 height 58
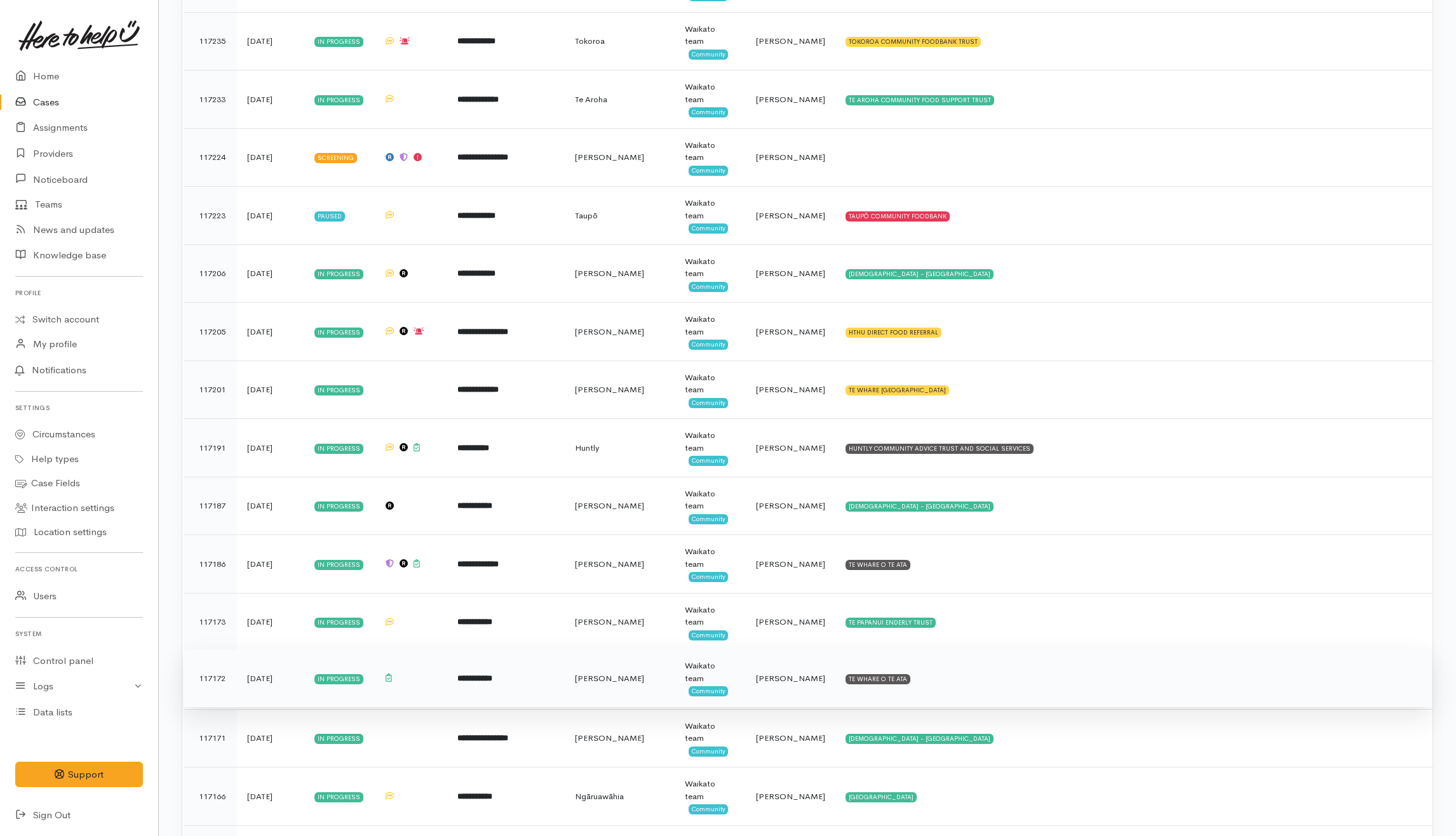
click at [1053, 691] on td "TE WHARE O TE ATA" at bounding box center [1134, 678] width 597 height 58
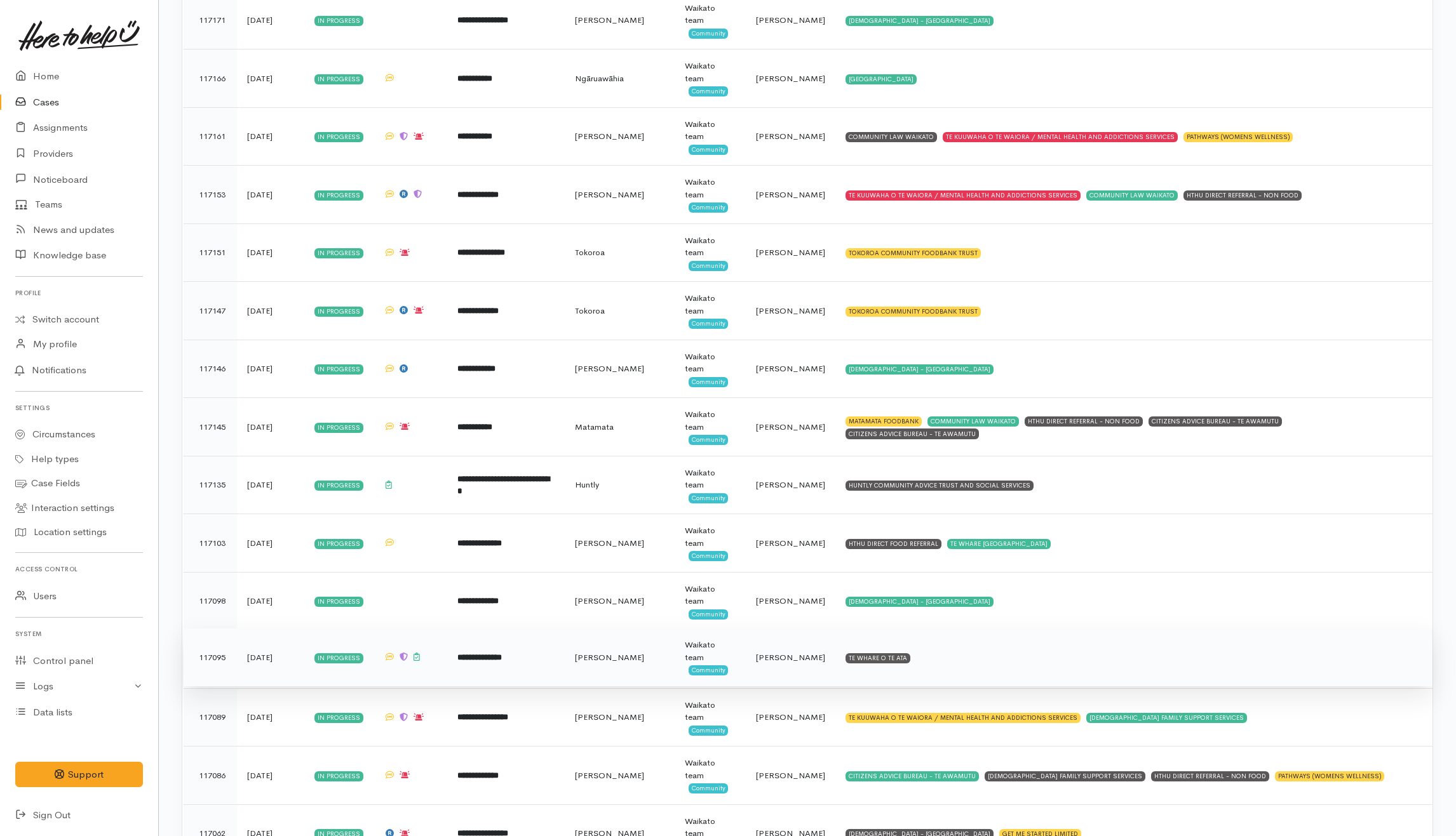
scroll to position [3640, 0]
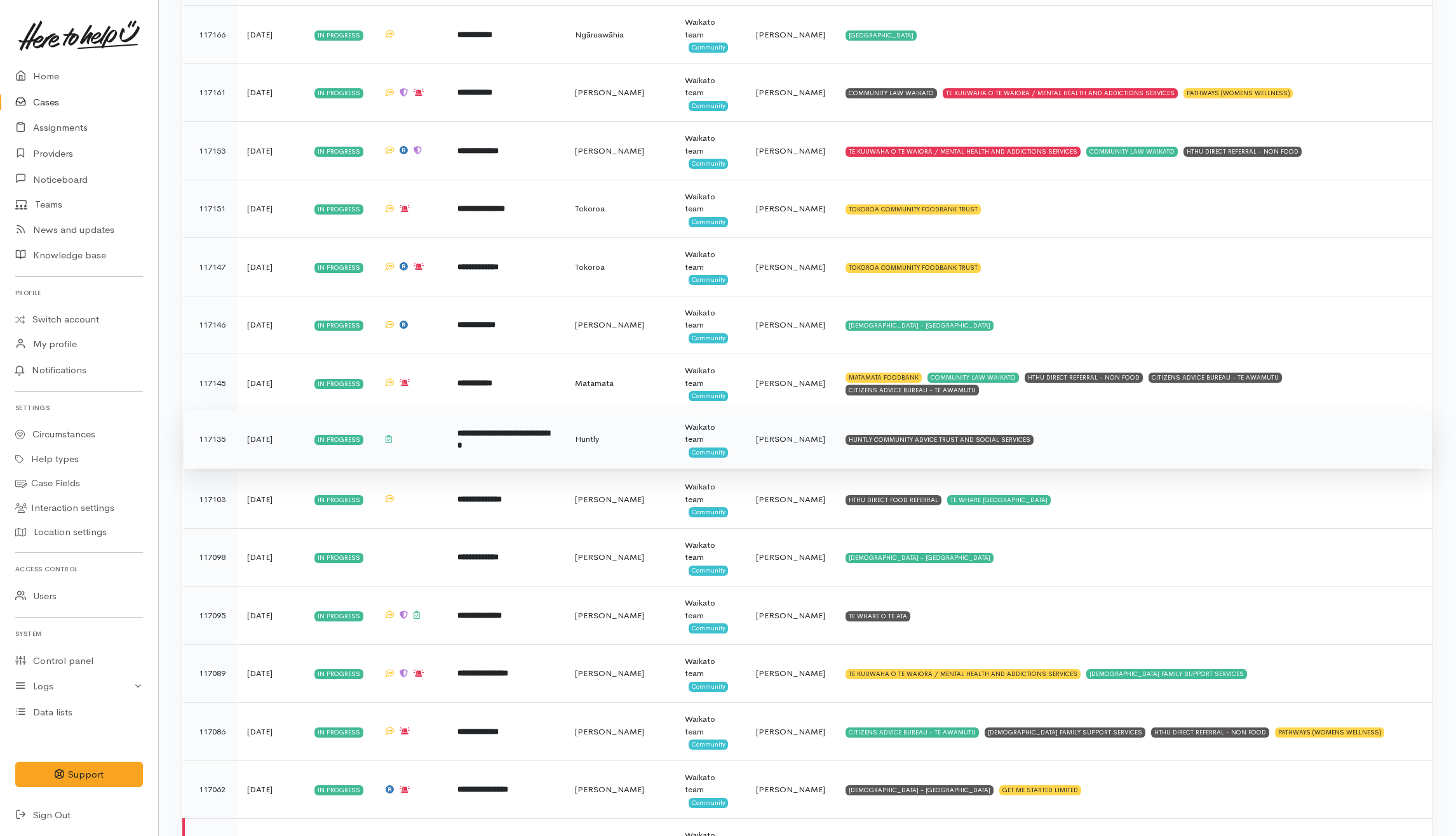
click at [1091, 461] on td "HUNTLY COMMUNITY ADVICE TRUST AND SOCIAL SERVICES" at bounding box center [1134, 439] width 597 height 58
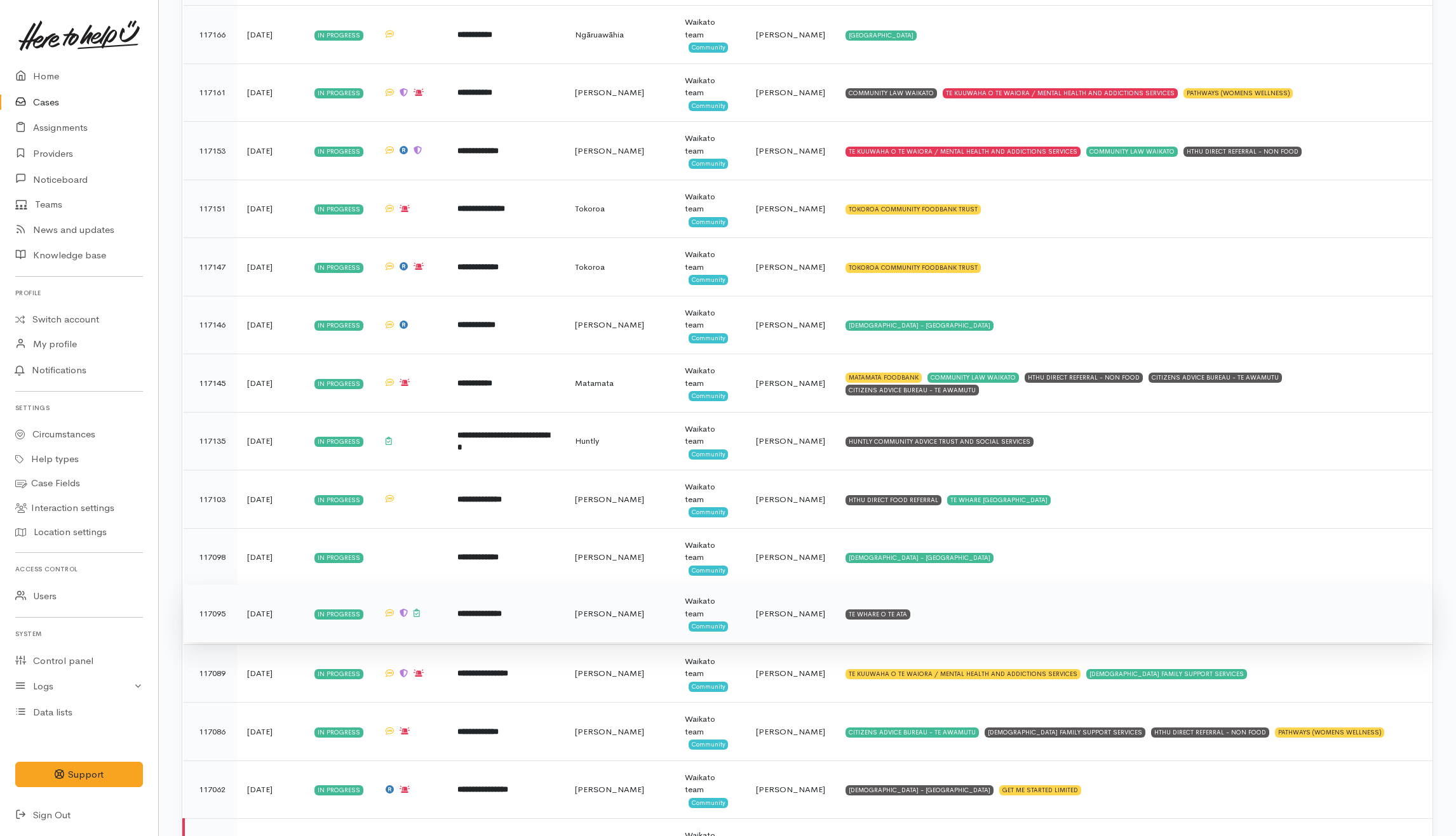
click at [984, 635] on td "TE WHARE O TE ATA" at bounding box center [1134, 613] width 597 height 58
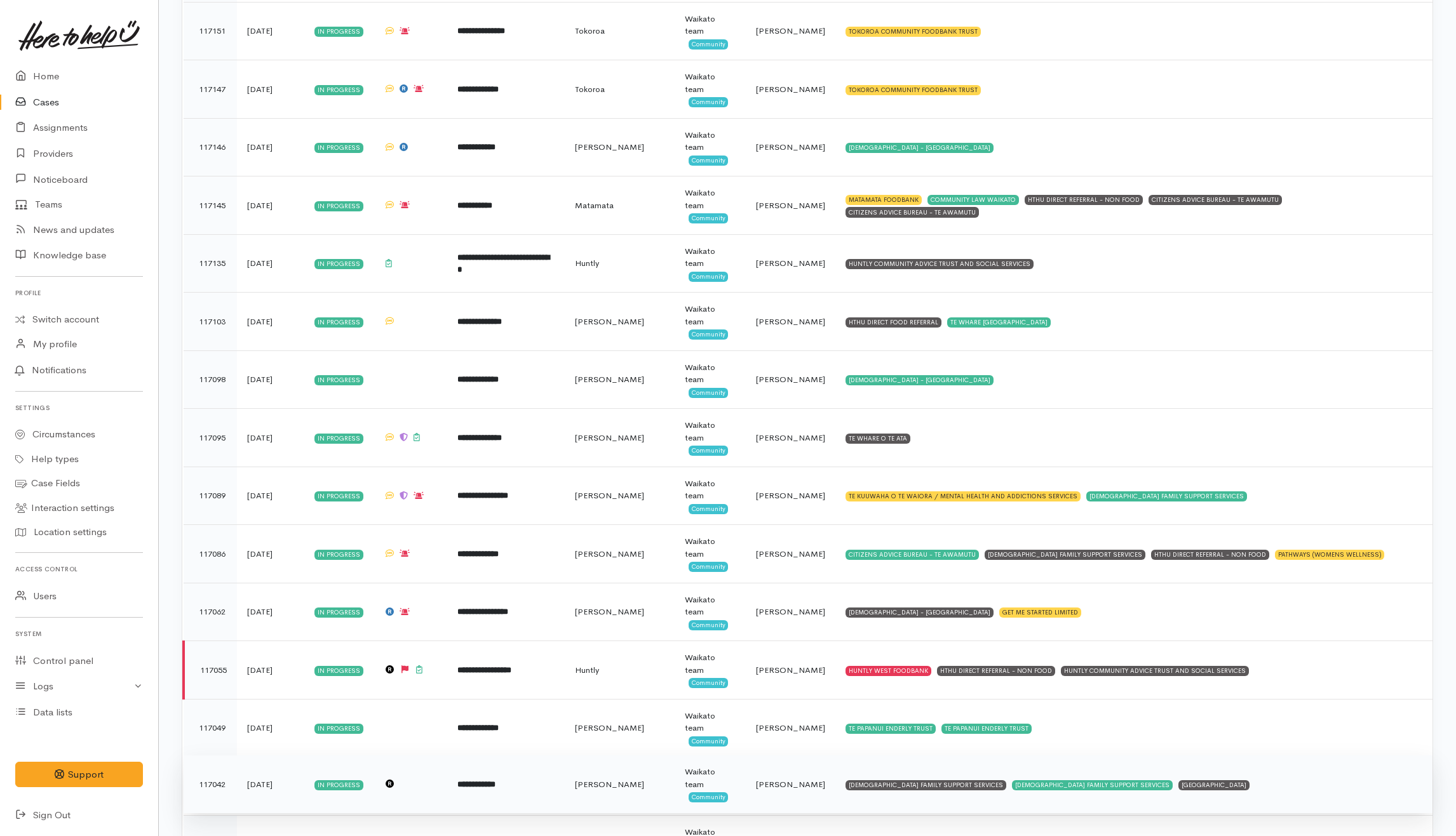
scroll to position [4064, 0]
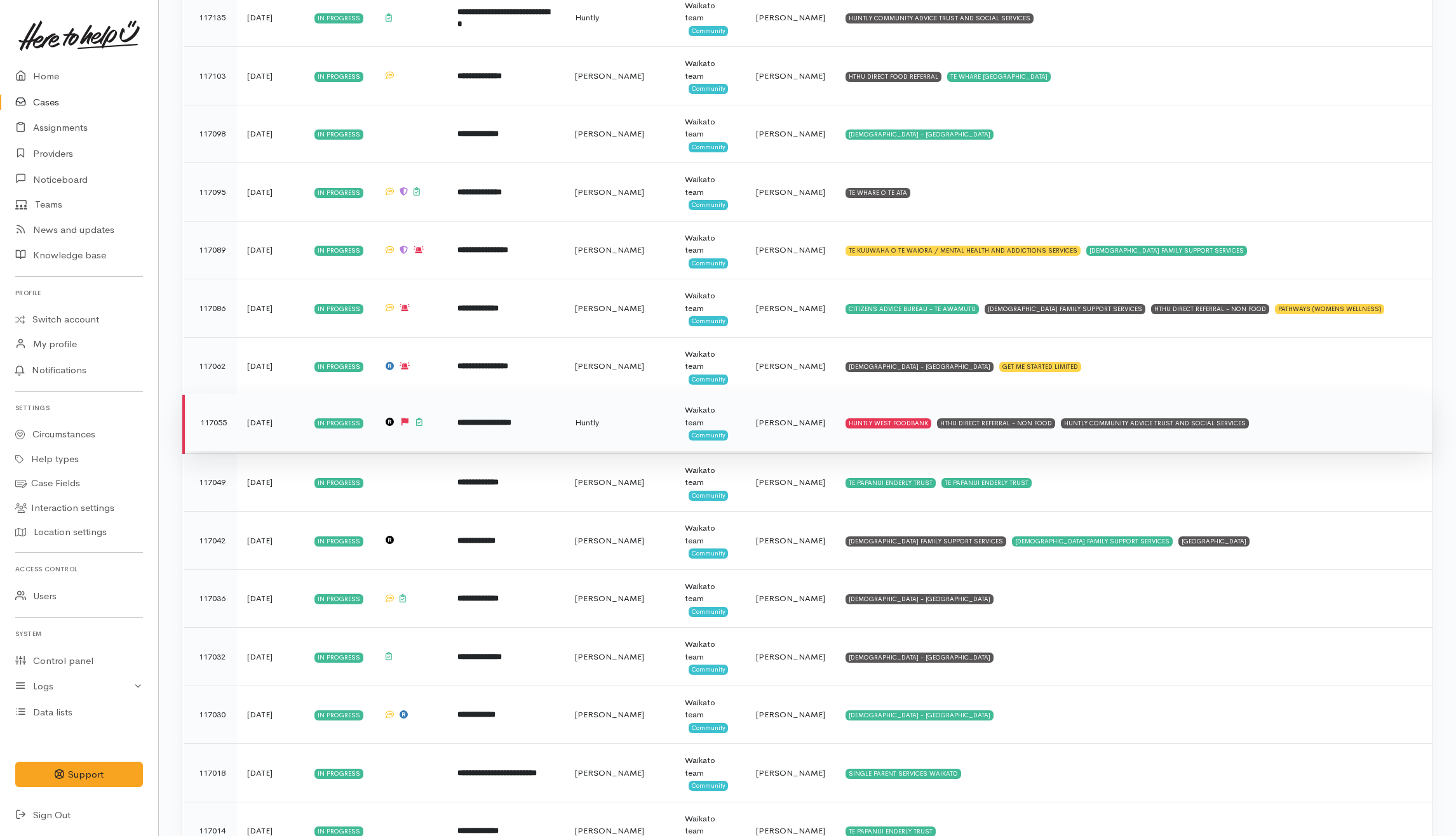
click at [1297, 442] on td "HUNTLY WEST FOODBANK HTHU DIRECT REFERRAL - NON FOOD HUNTLY COMMUNITY ADVICE TR…" at bounding box center [1134, 422] width 597 height 58
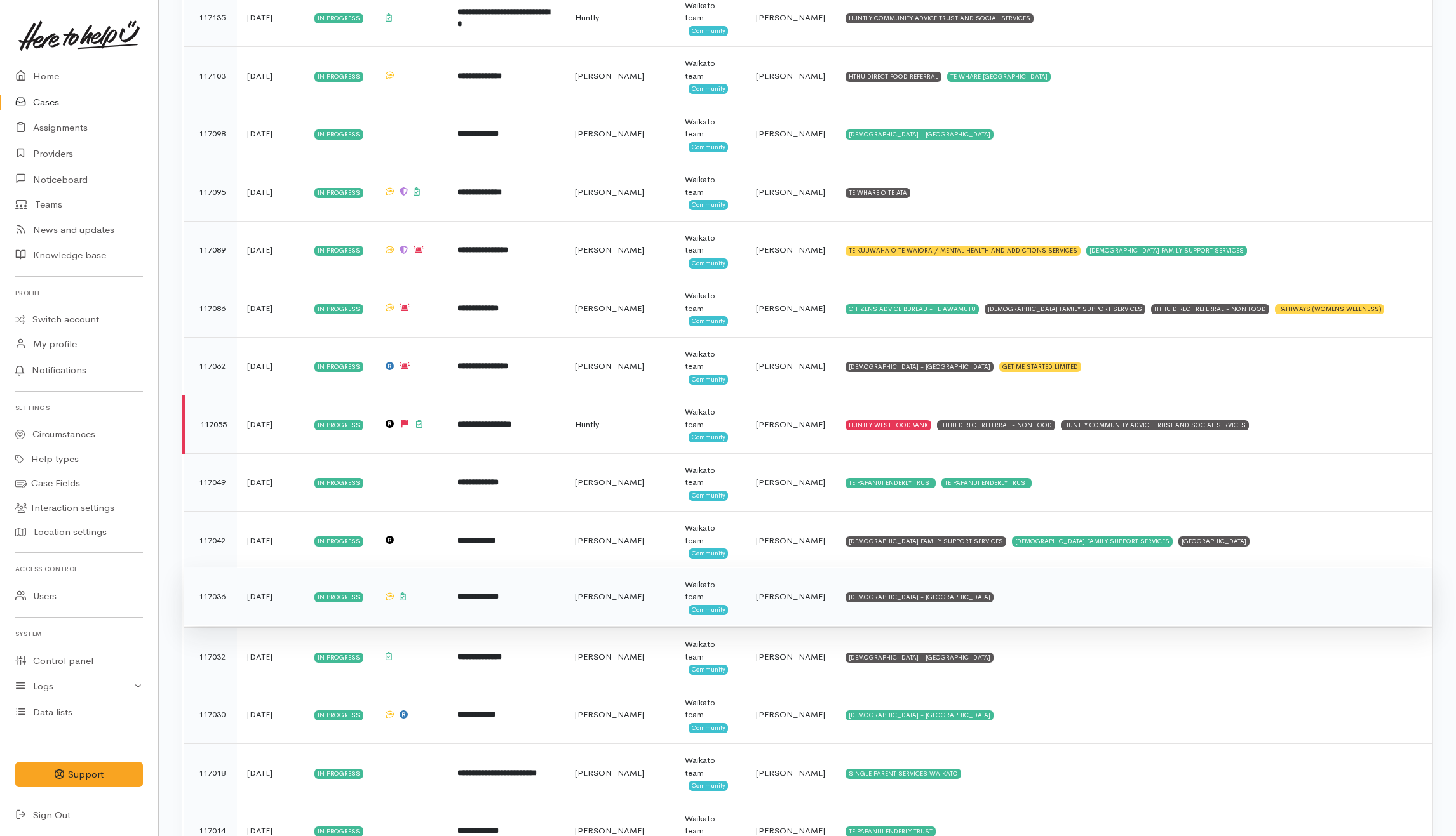
click at [1047, 623] on td "SALVATION ARMY - HAMILTON CITY" at bounding box center [1134, 597] width 597 height 58
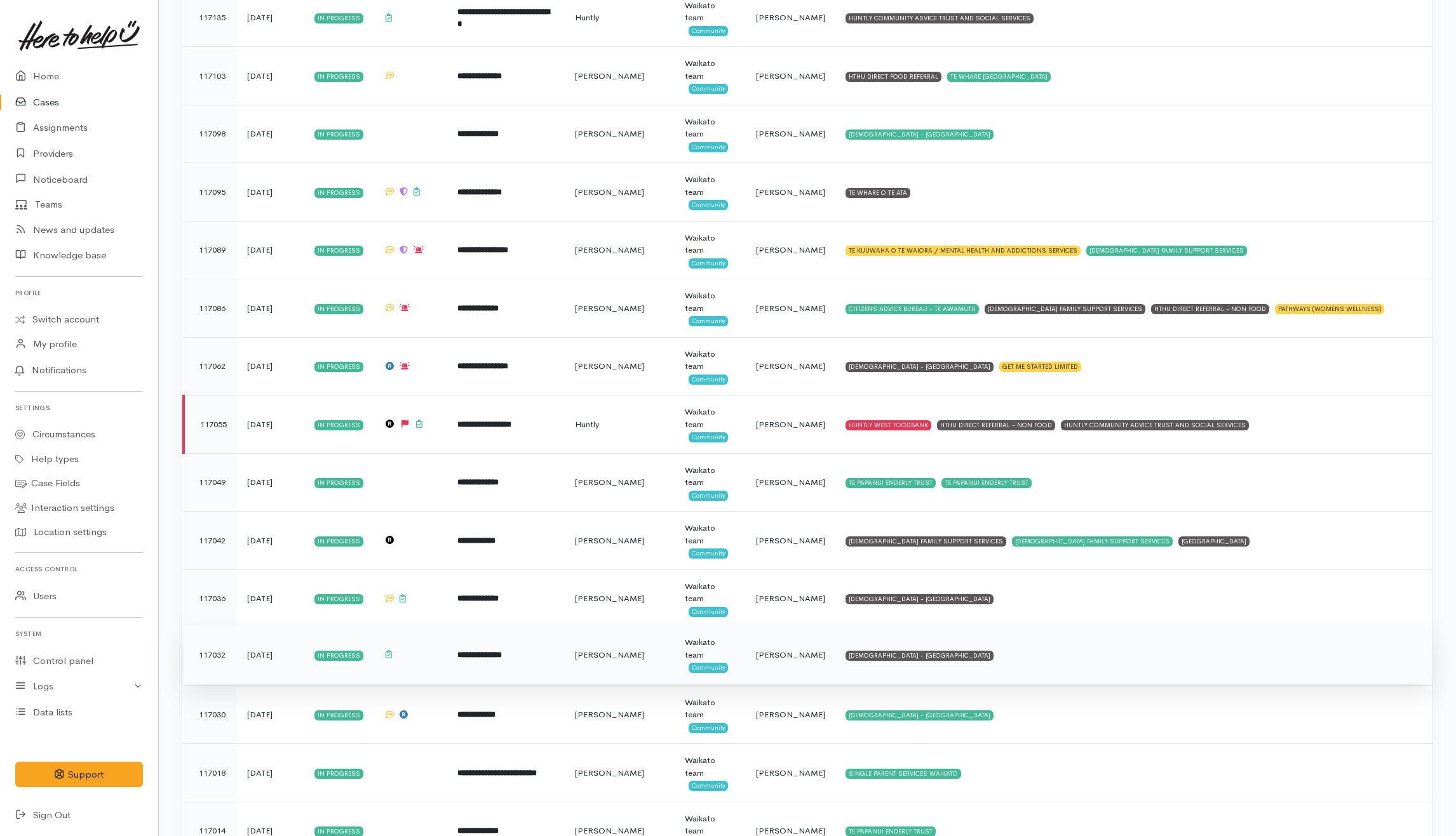
click at [1023, 676] on td "SALVATION ARMY - HAMILTON CITY" at bounding box center [1134, 655] width 597 height 58
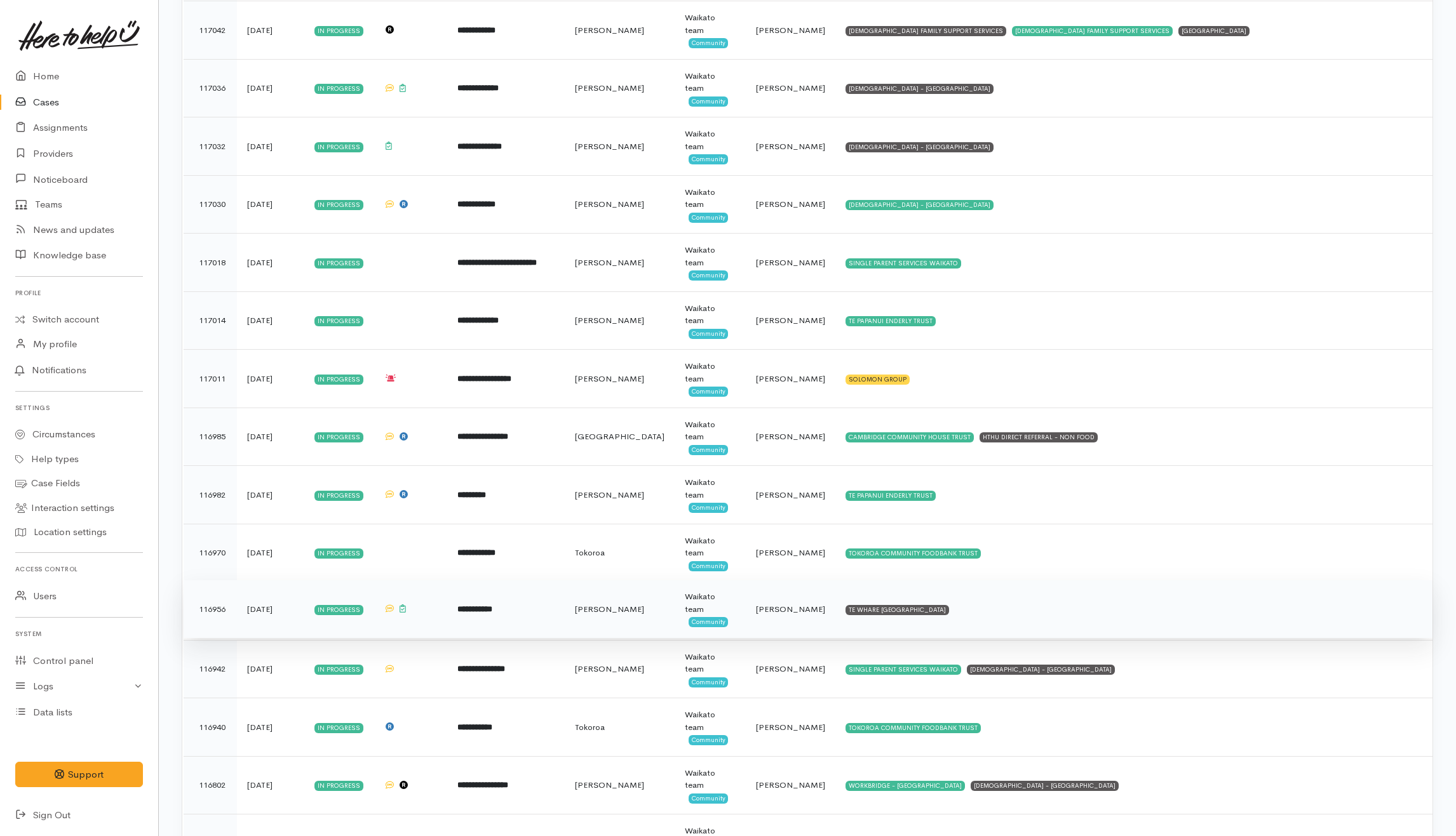
scroll to position [4656, 0]
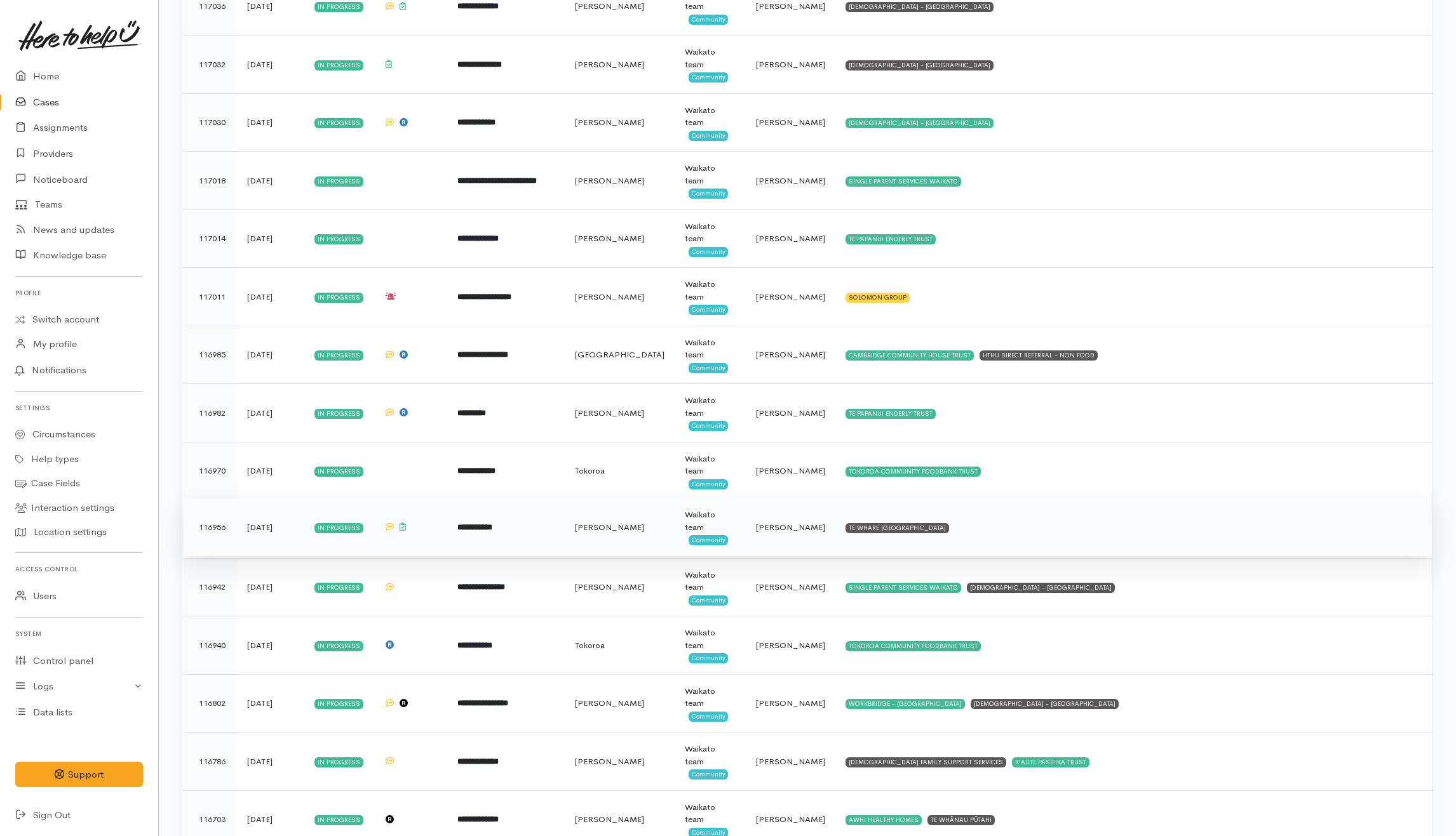
click at [1072, 549] on td "TE WHARE KOKONGA MELVILLE COMMUNITY HOUSE" at bounding box center [1134, 527] width 597 height 58
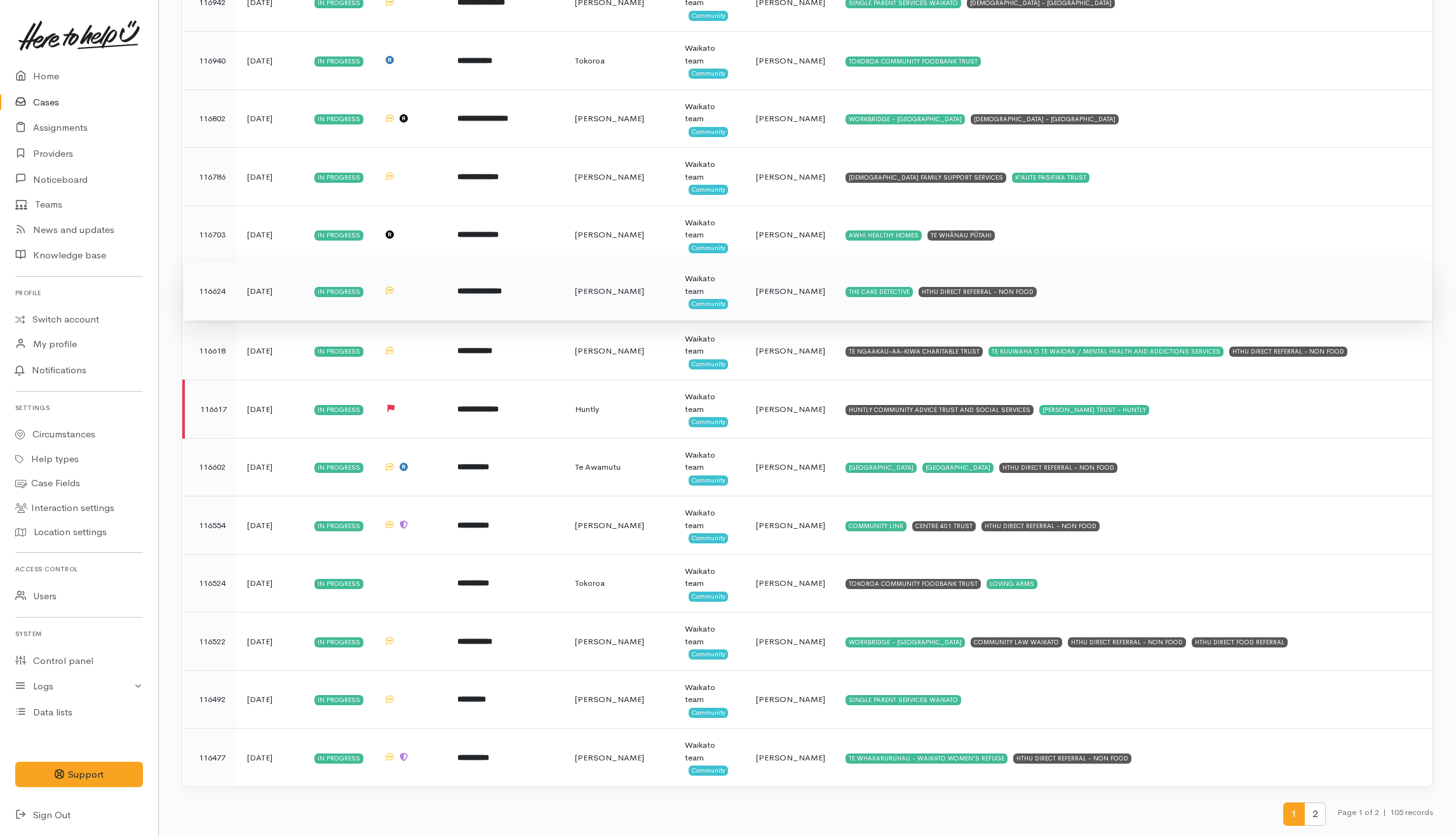
scroll to position [5264, 0]
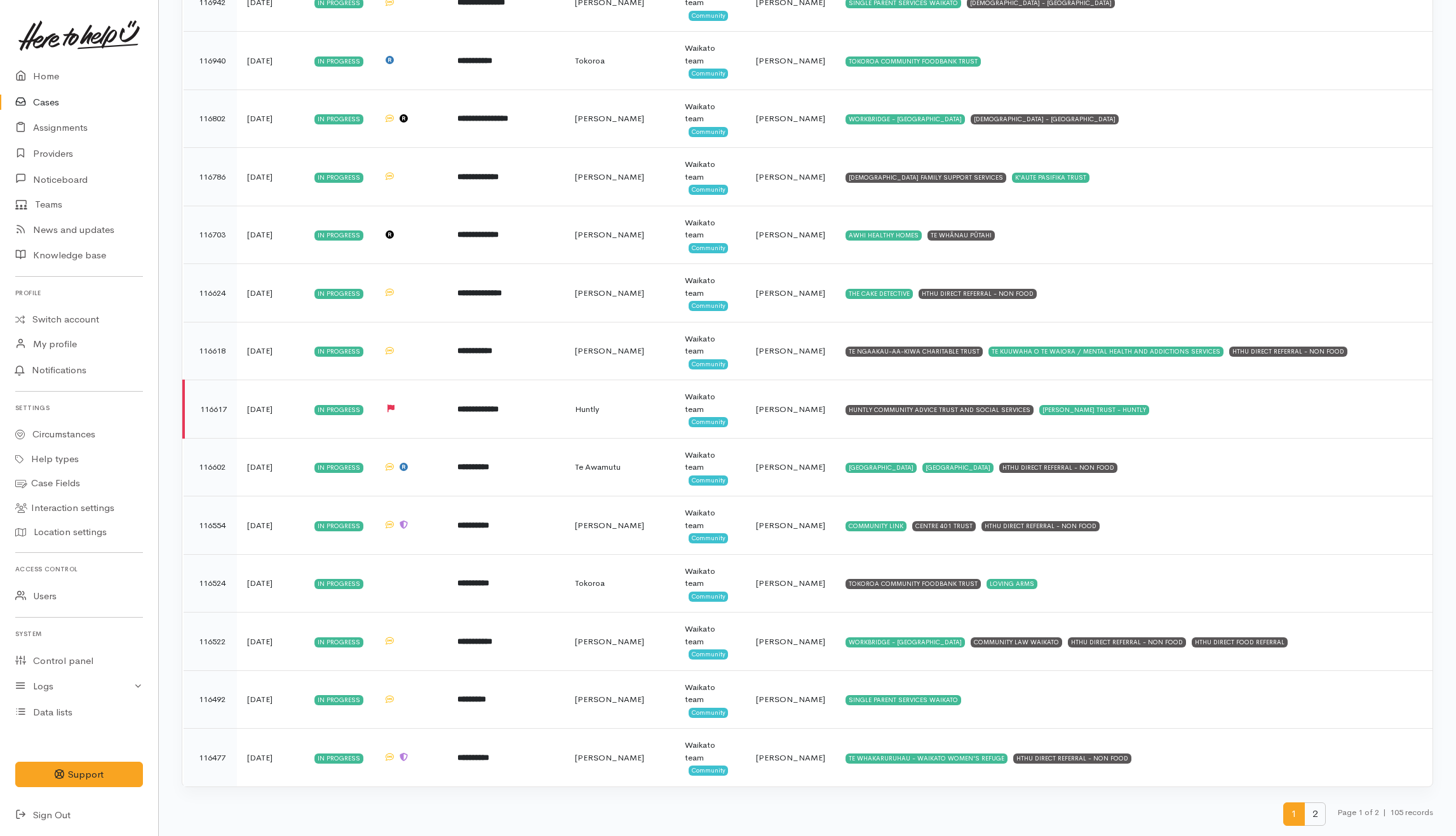
click at [1312, 816] on span "2" at bounding box center [1315, 813] width 22 height 23
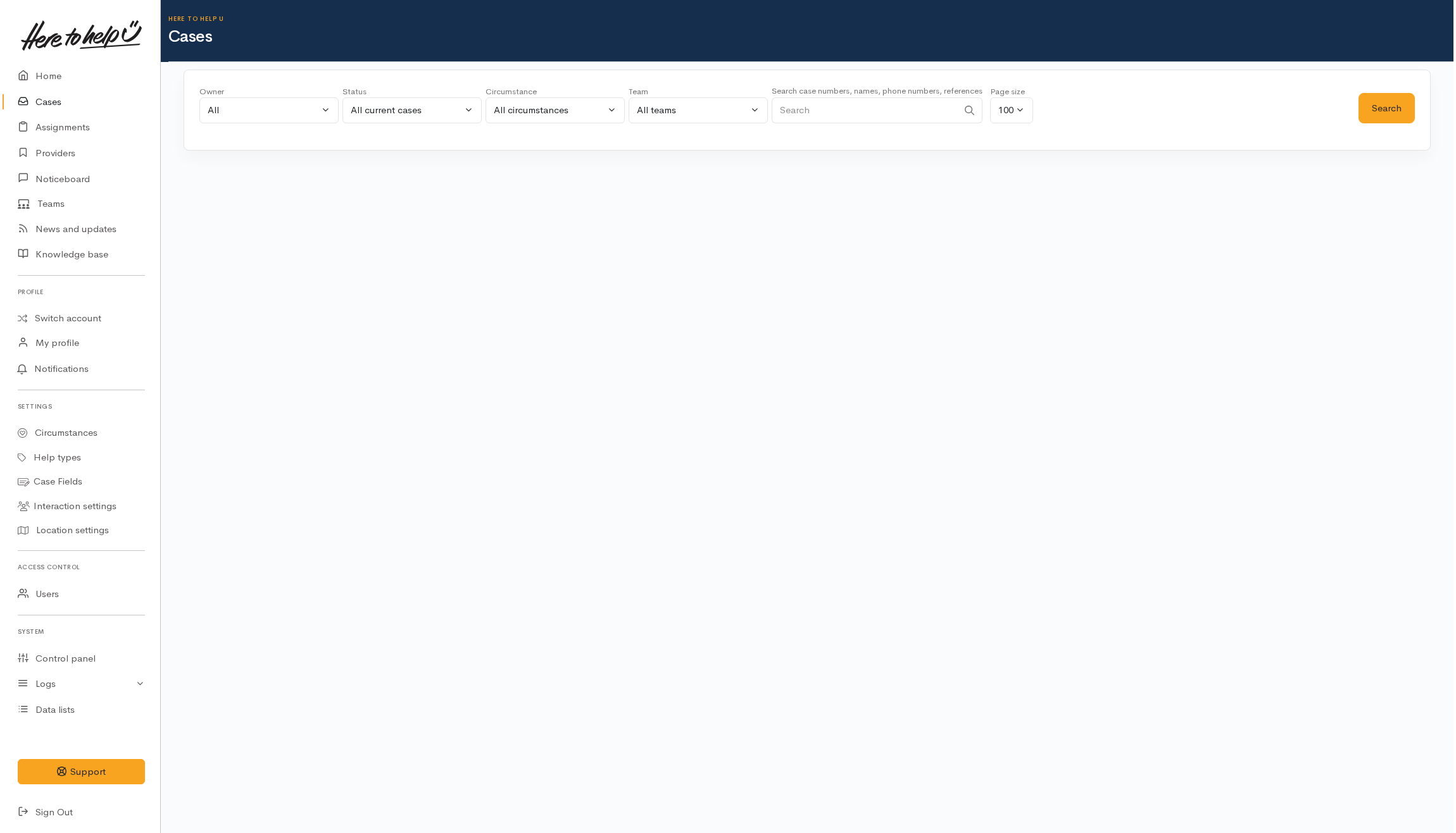
scroll to position [0, 0]
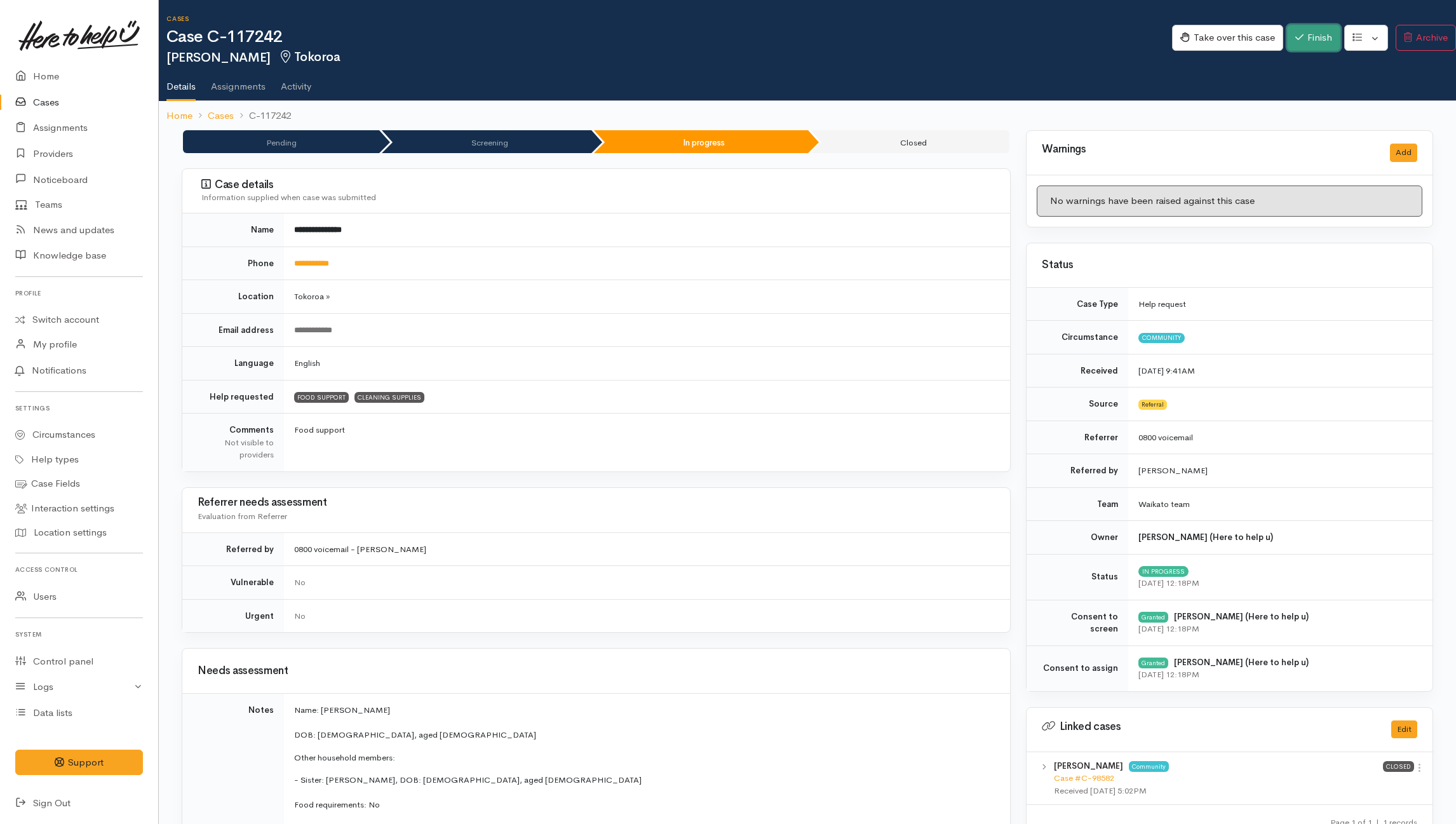
click at [1090, 41] on button "Finish" at bounding box center [1314, 38] width 54 height 26
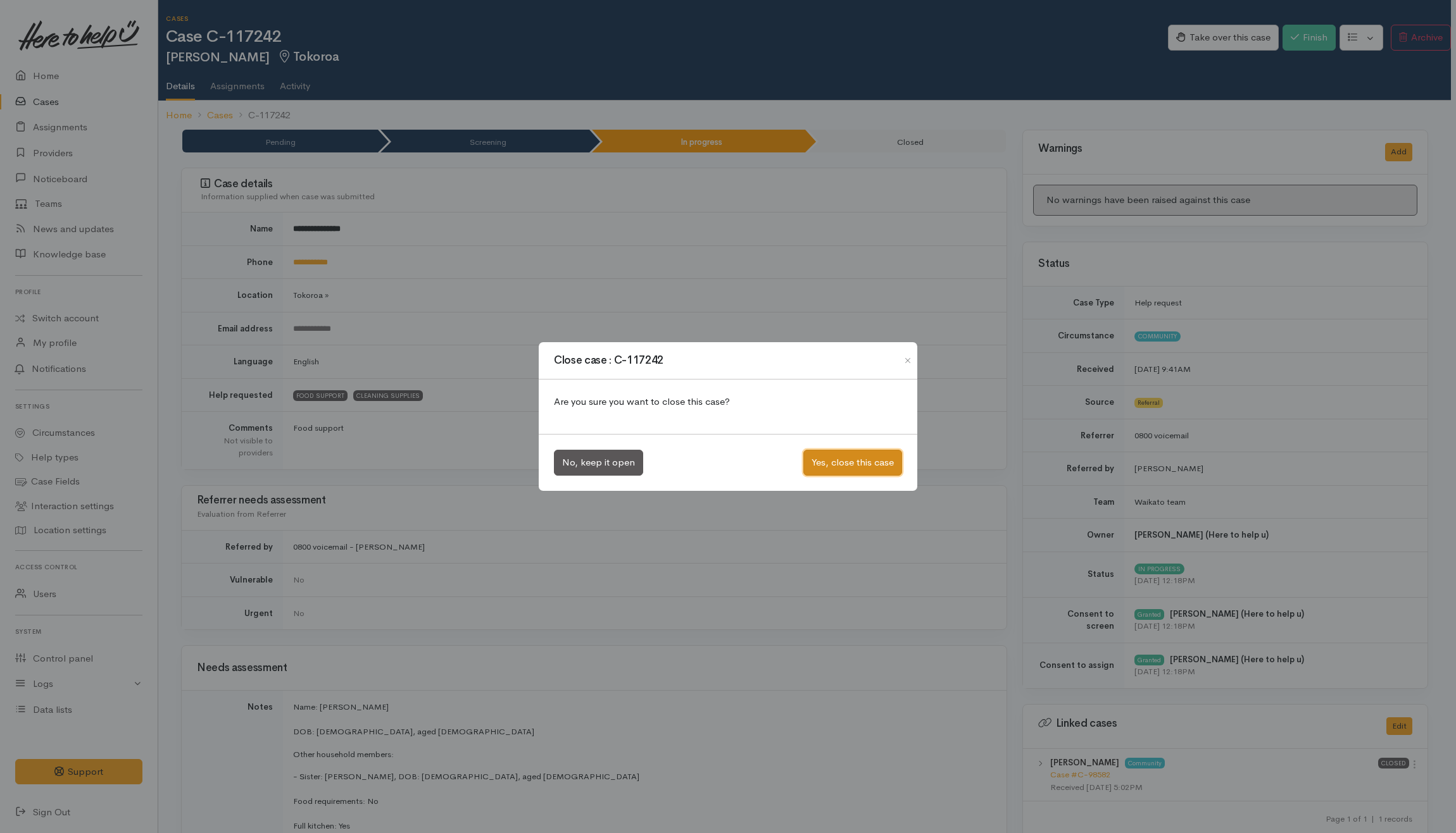
click at [840, 467] on button "Yes, close this case" at bounding box center [853, 463] width 99 height 26
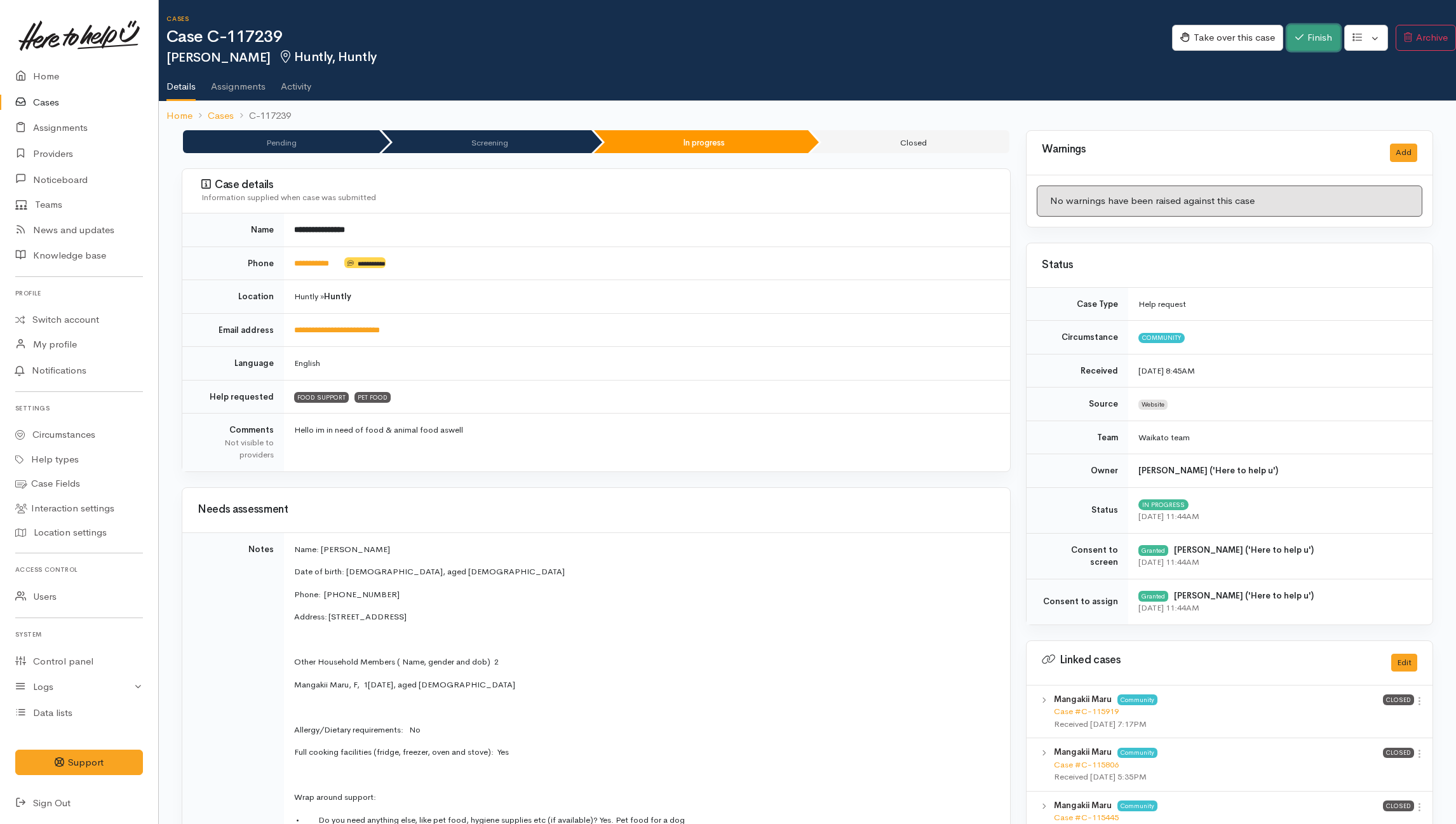
click at [1090, 39] on button "Finish" at bounding box center [1314, 38] width 54 height 26
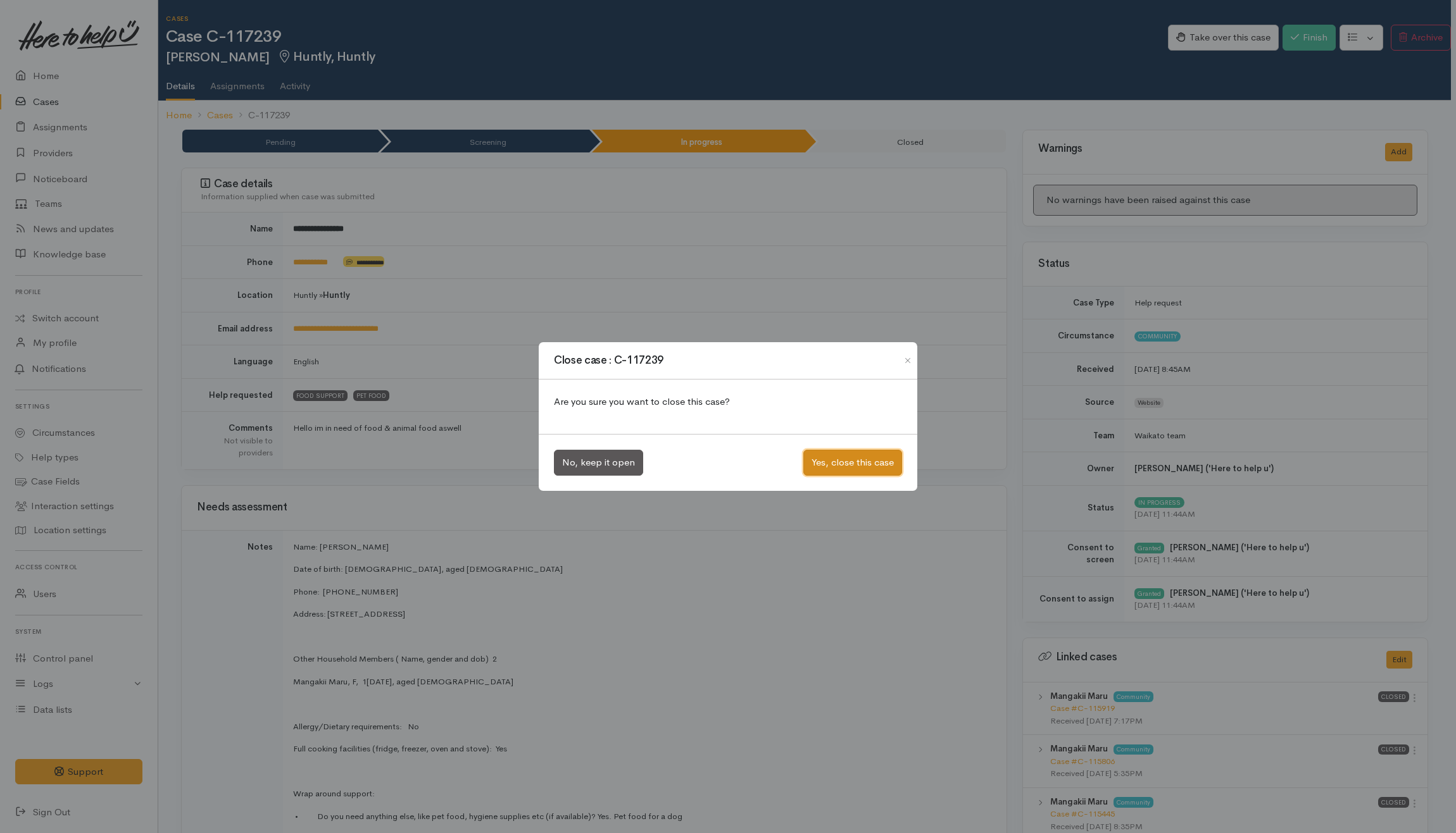
drag, startPoint x: 847, startPoint y: 461, endPoint x: 852, endPoint y: 455, distance: 7.8
click at [848, 461] on button "Yes, close this case" at bounding box center [853, 463] width 99 height 26
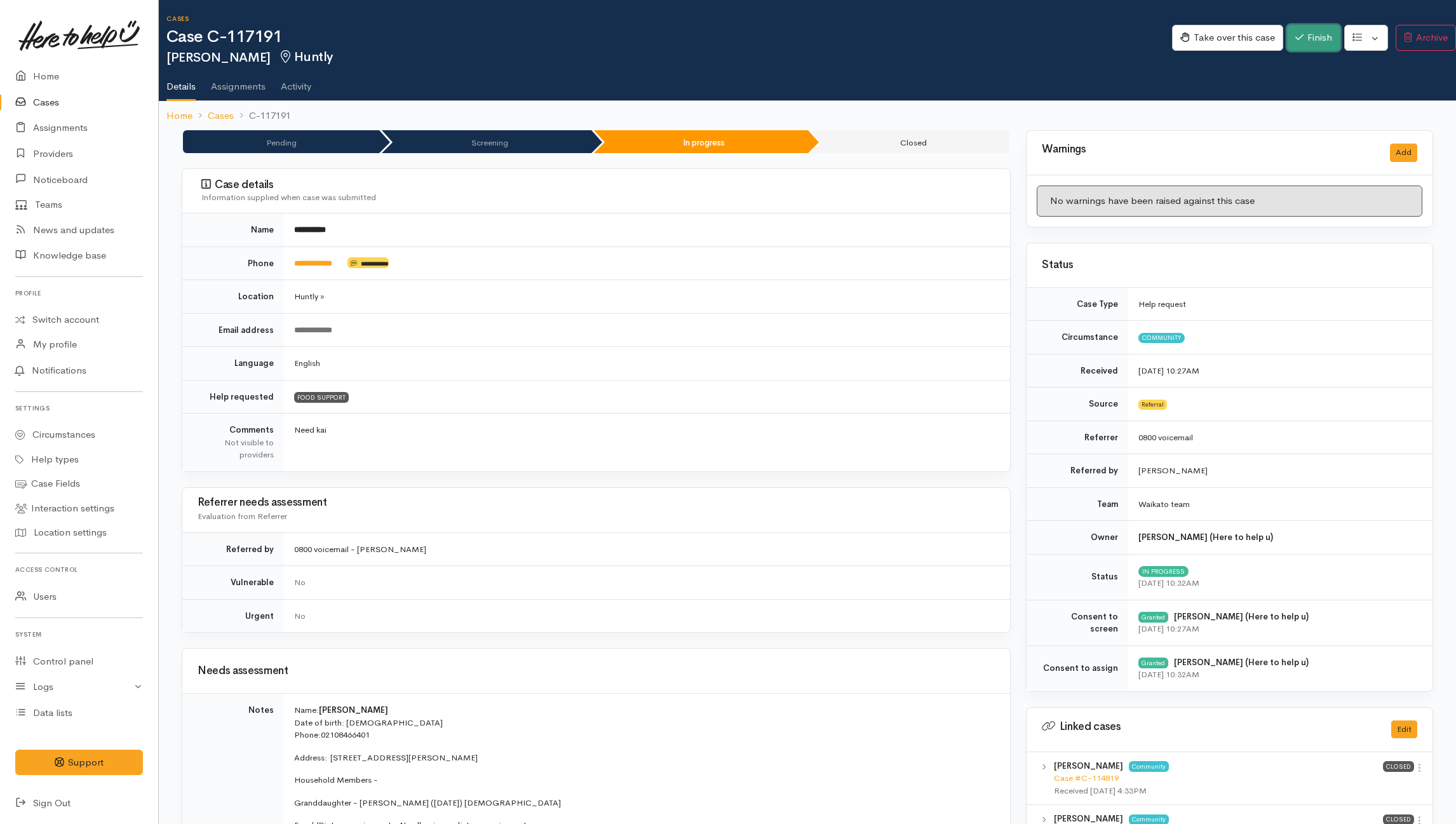
click at [1090, 36] on button "Finish" at bounding box center [1314, 38] width 54 height 26
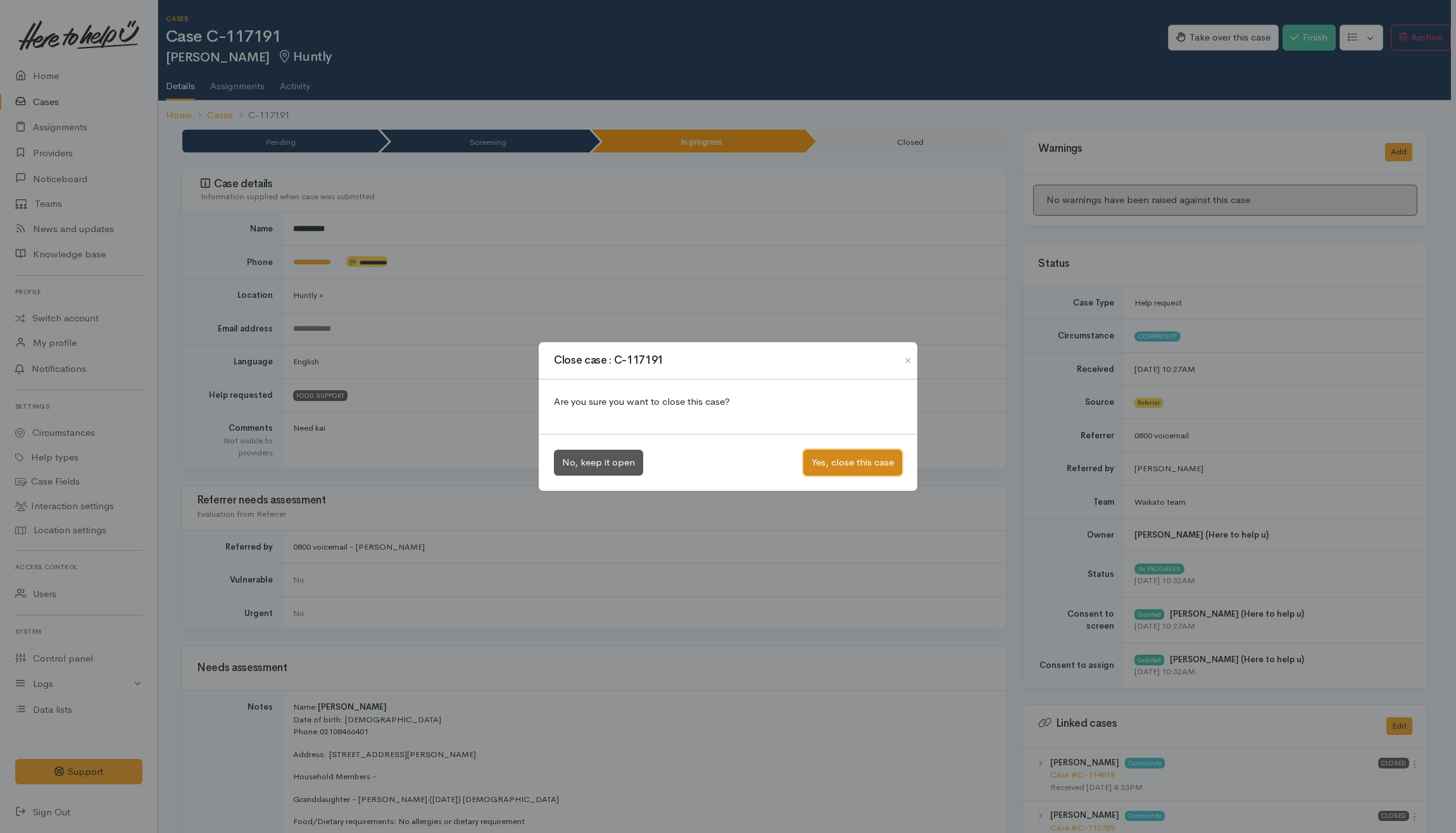
click at [848, 457] on button "Yes, close this case" at bounding box center [853, 463] width 99 height 26
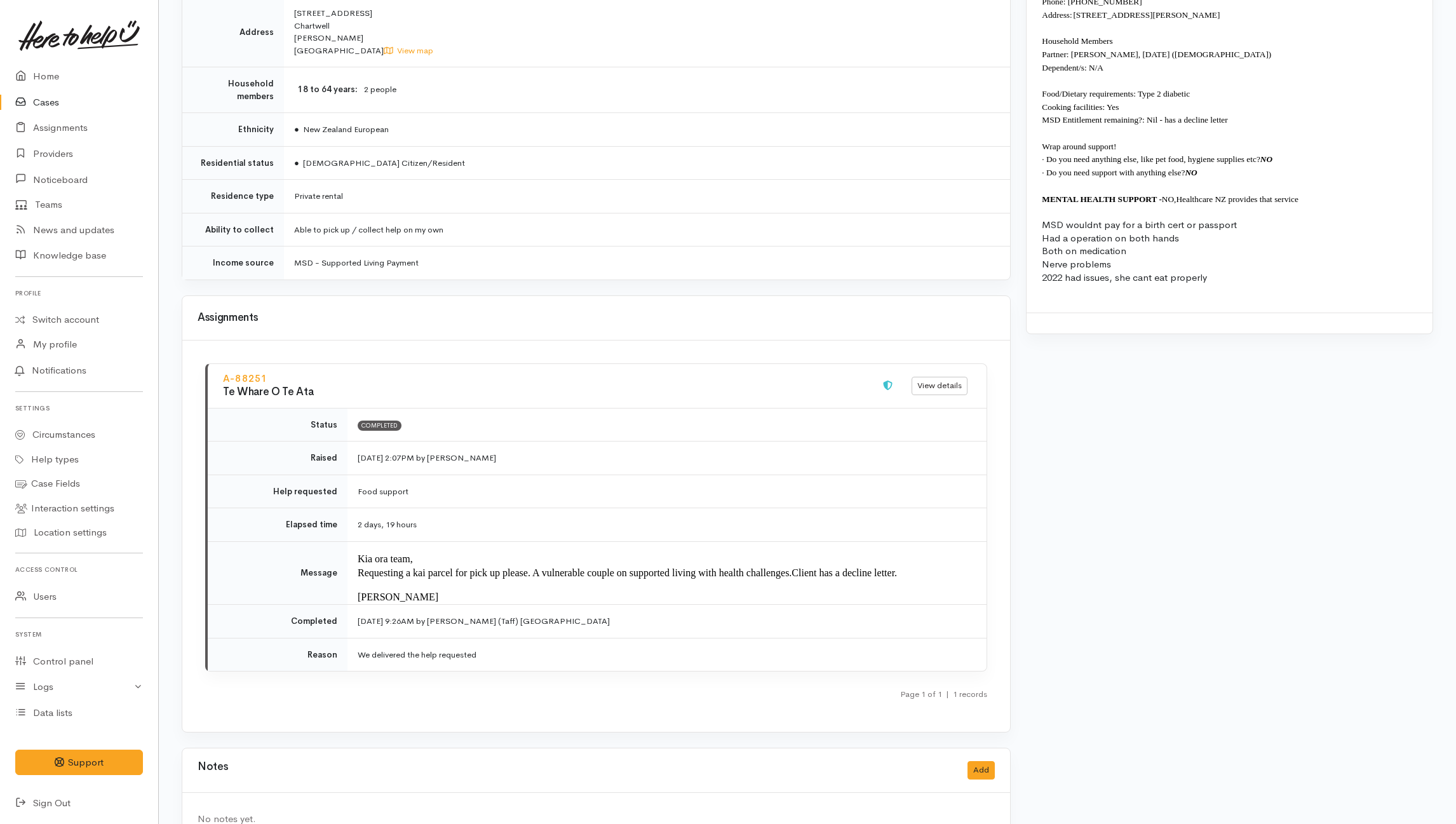
scroll to position [1202, 0]
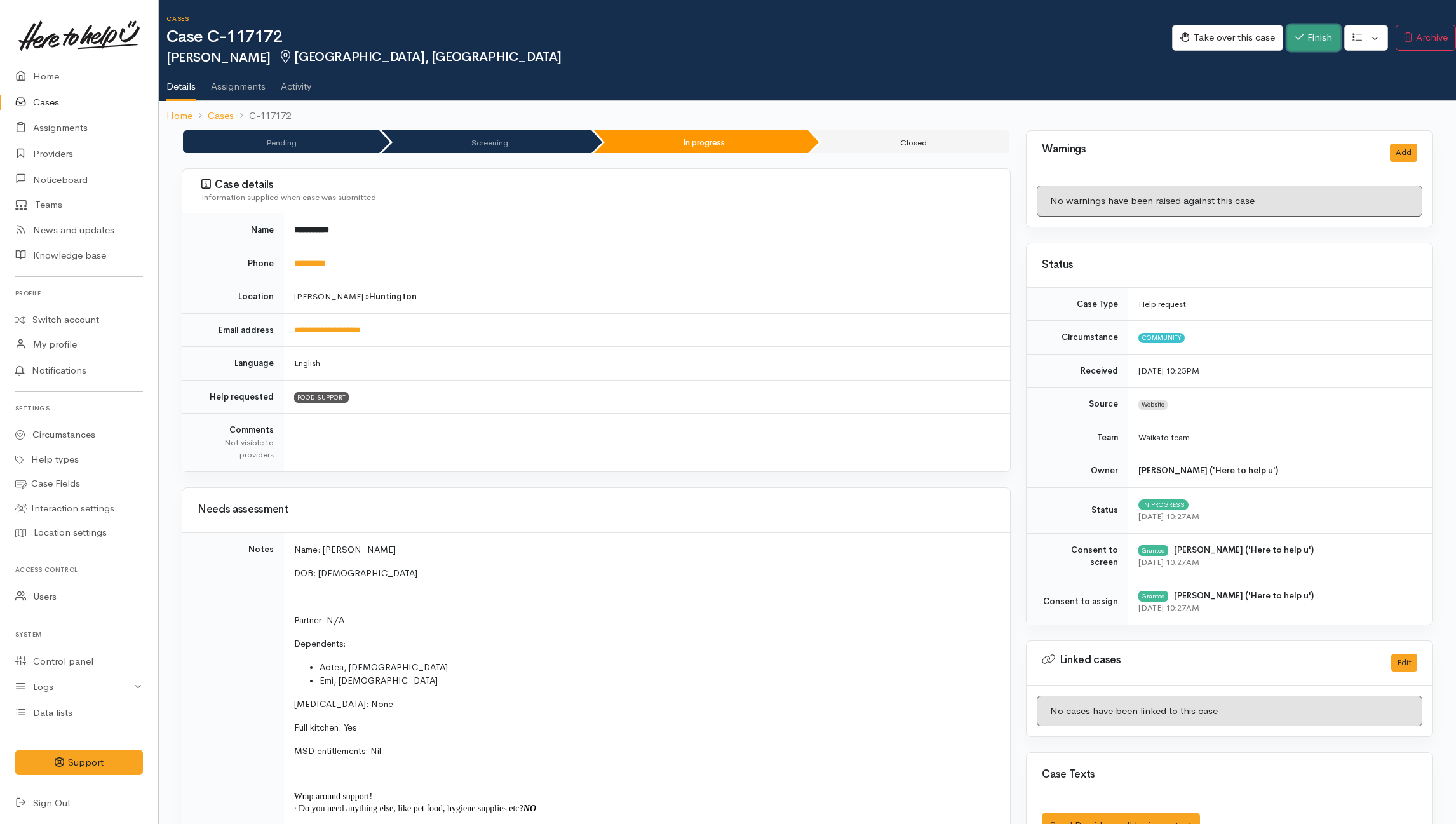
click at [1090, 35] on button "Finish" at bounding box center [1314, 38] width 54 height 26
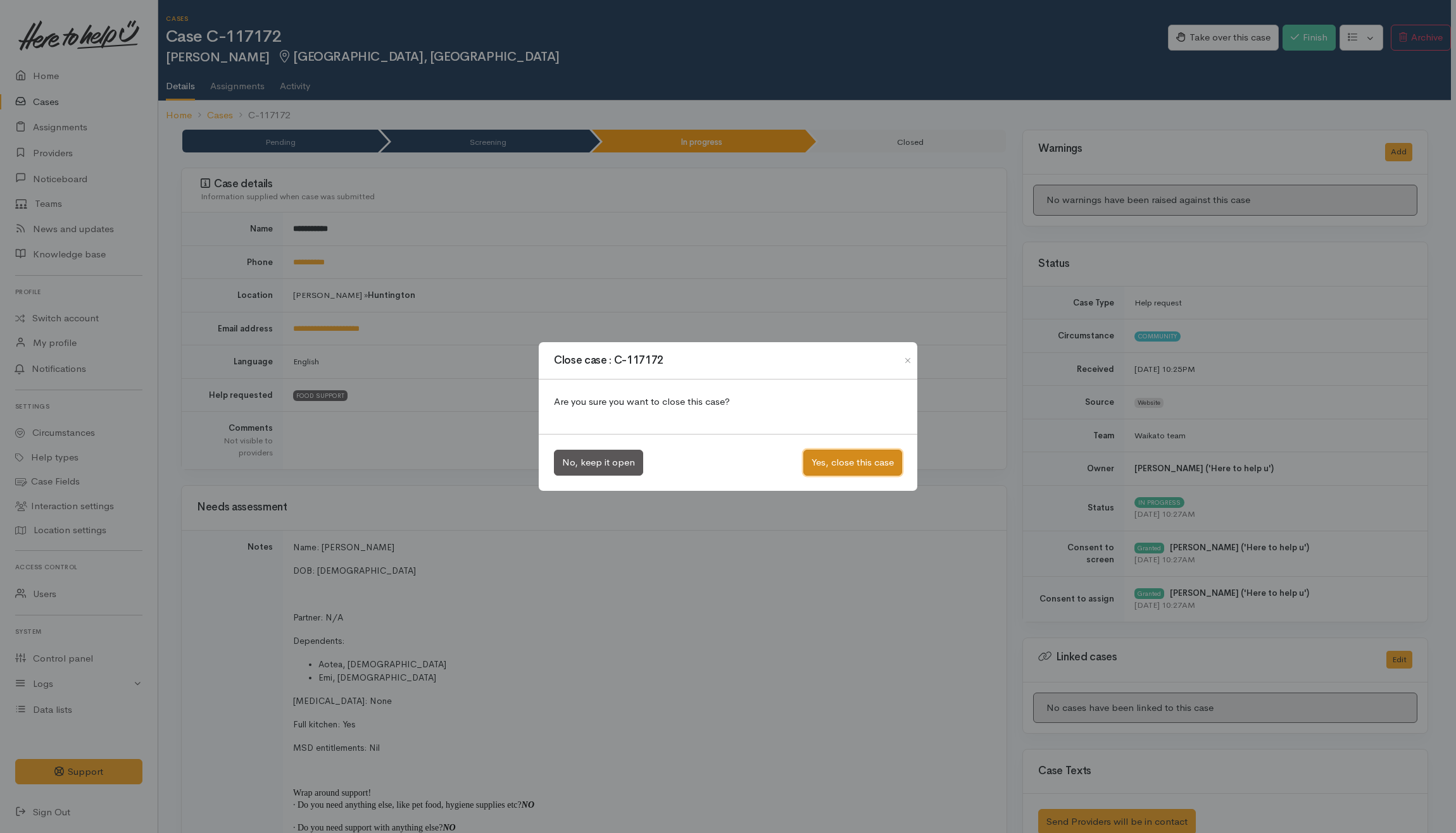
click at [821, 466] on button "Yes, close this case" at bounding box center [853, 463] width 99 height 26
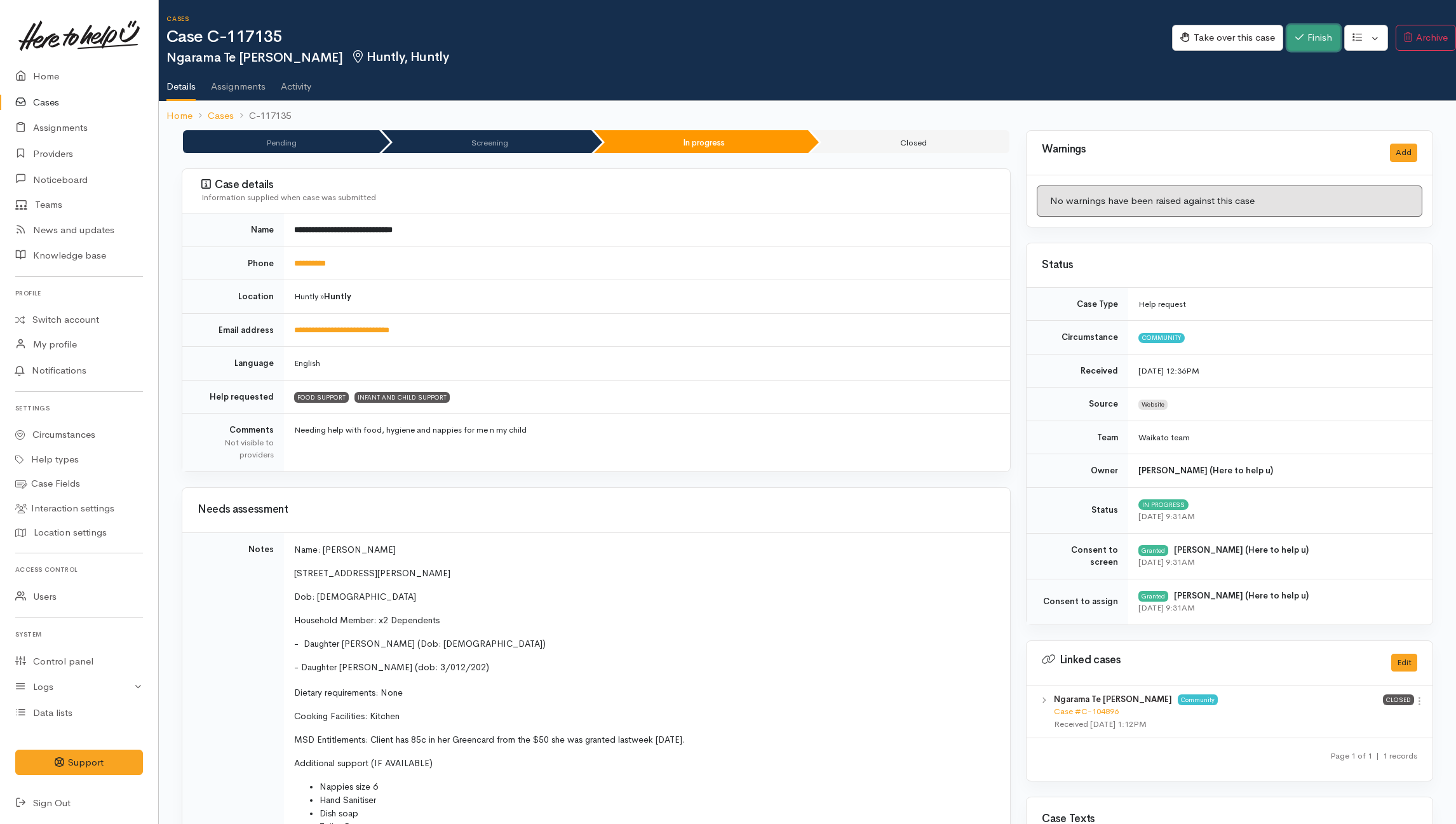
click at [1090, 38] on button "Finish" at bounding box center [1314, 38] width 54 height 26
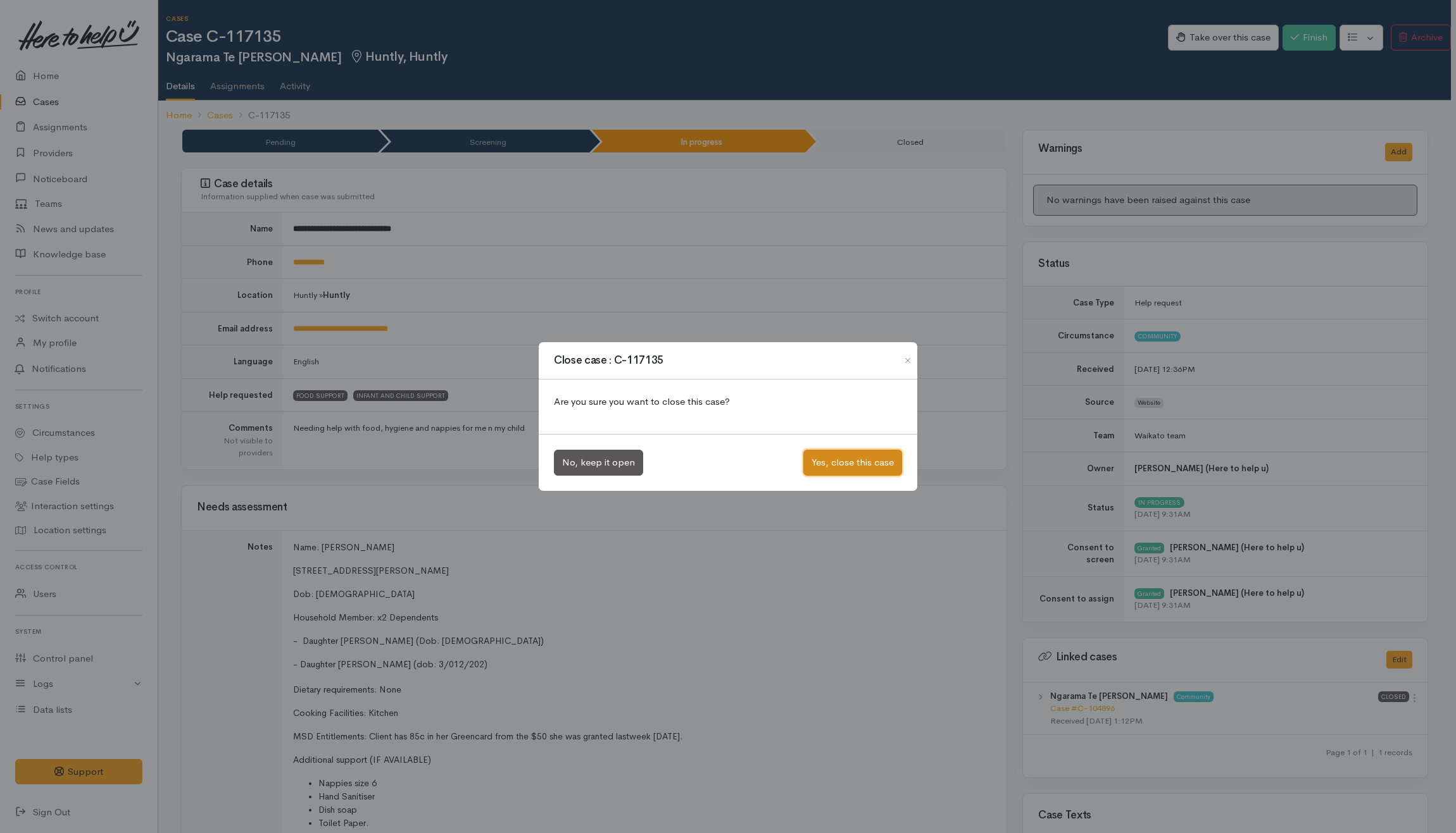
click at [857, 469] on button "Yes, close this case" at bounding box center [853, 463] width 99 height 26
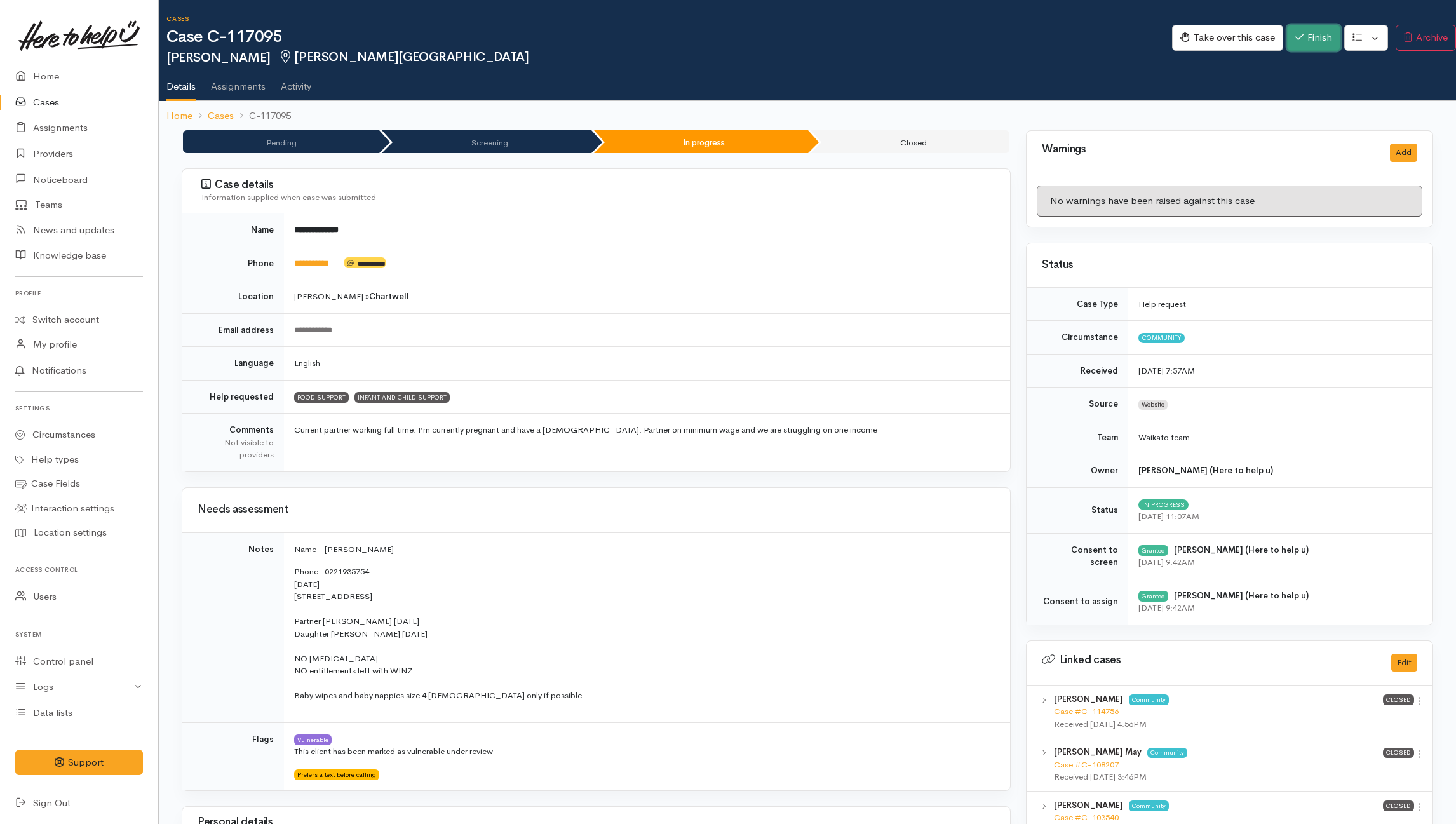
click at [1090, 39] on button "Finish" at bounding box center [1314, 38] width 54 height 26
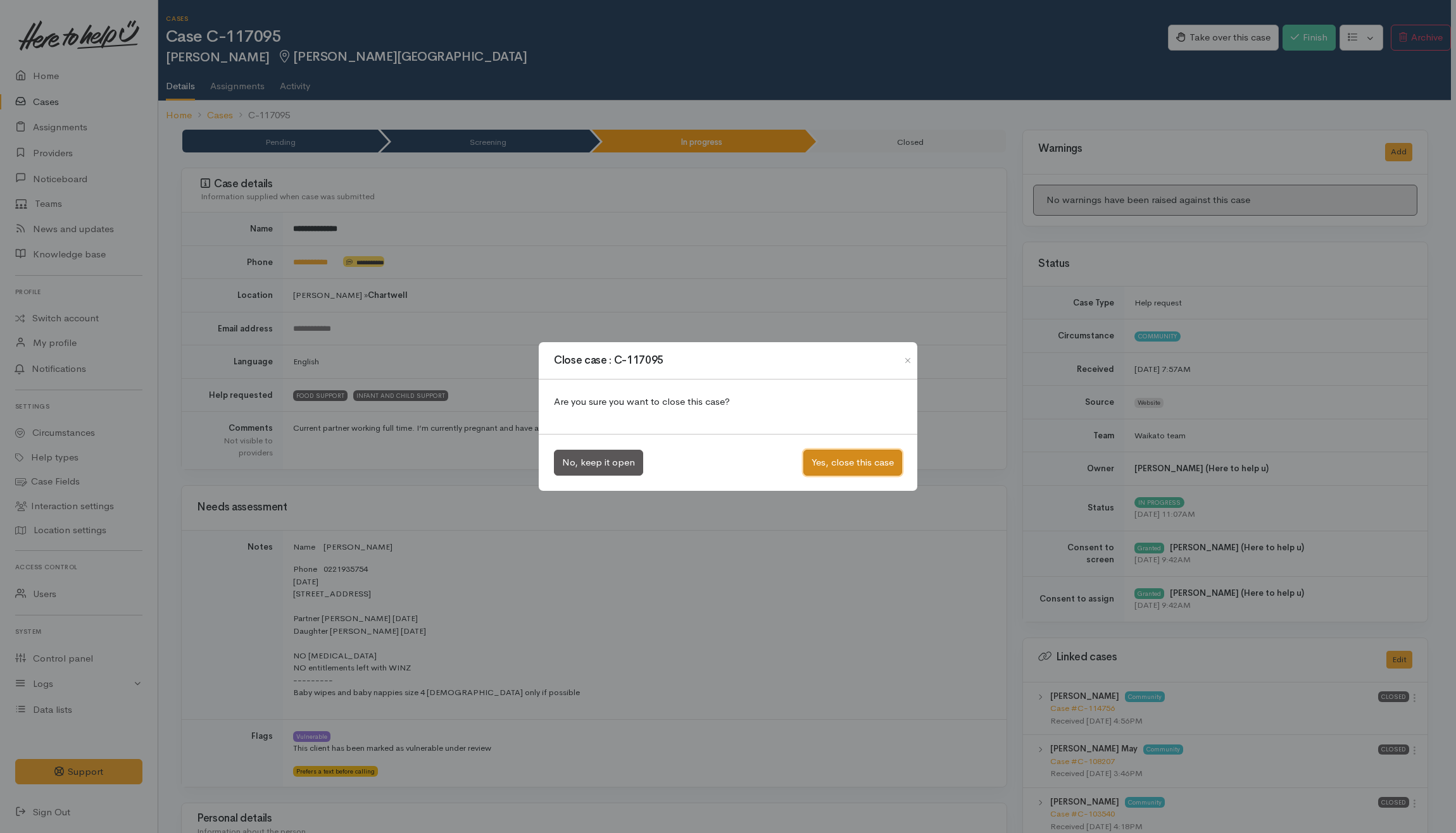
click at [871, 464] on button "Yes, close this case" at bounding box center [853, 463] width 99 height 26
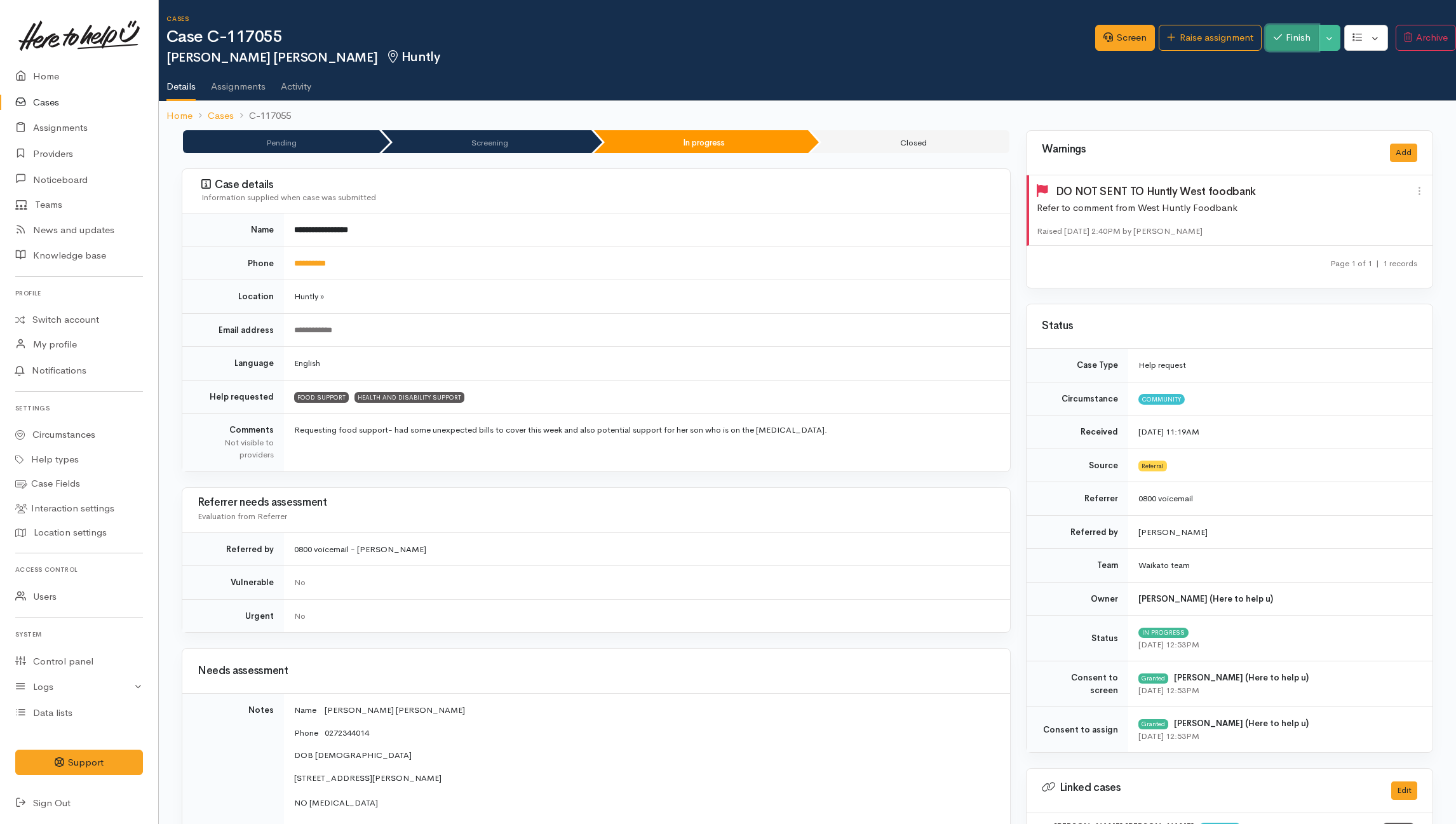
click at [1090, 31] on button "Finish" at bounding box center [1292, 38] width 54 height 26
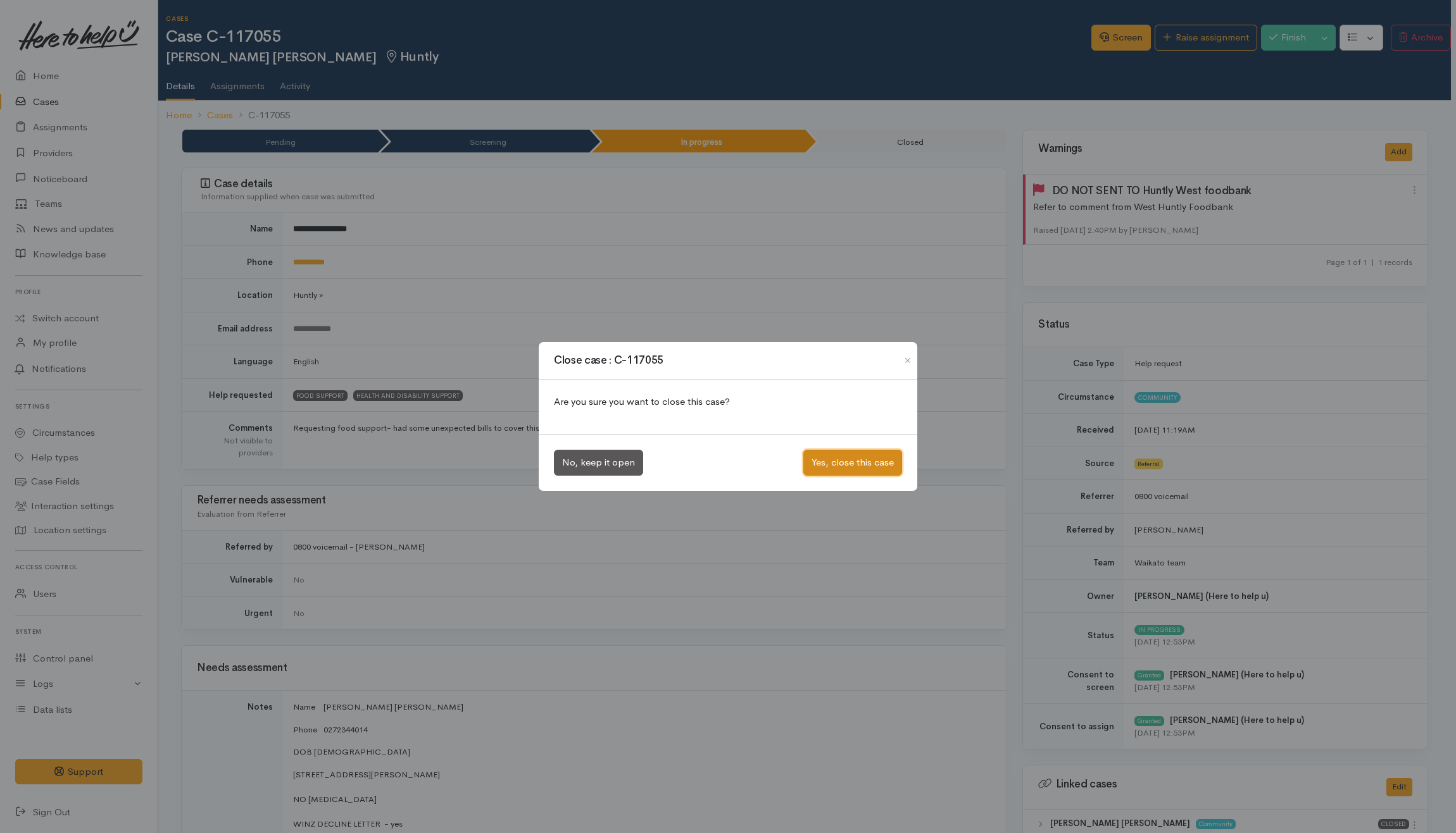
click at [856, 468] on button "Yes, close this case" at bounding box center [853, 463] width 99 height 26
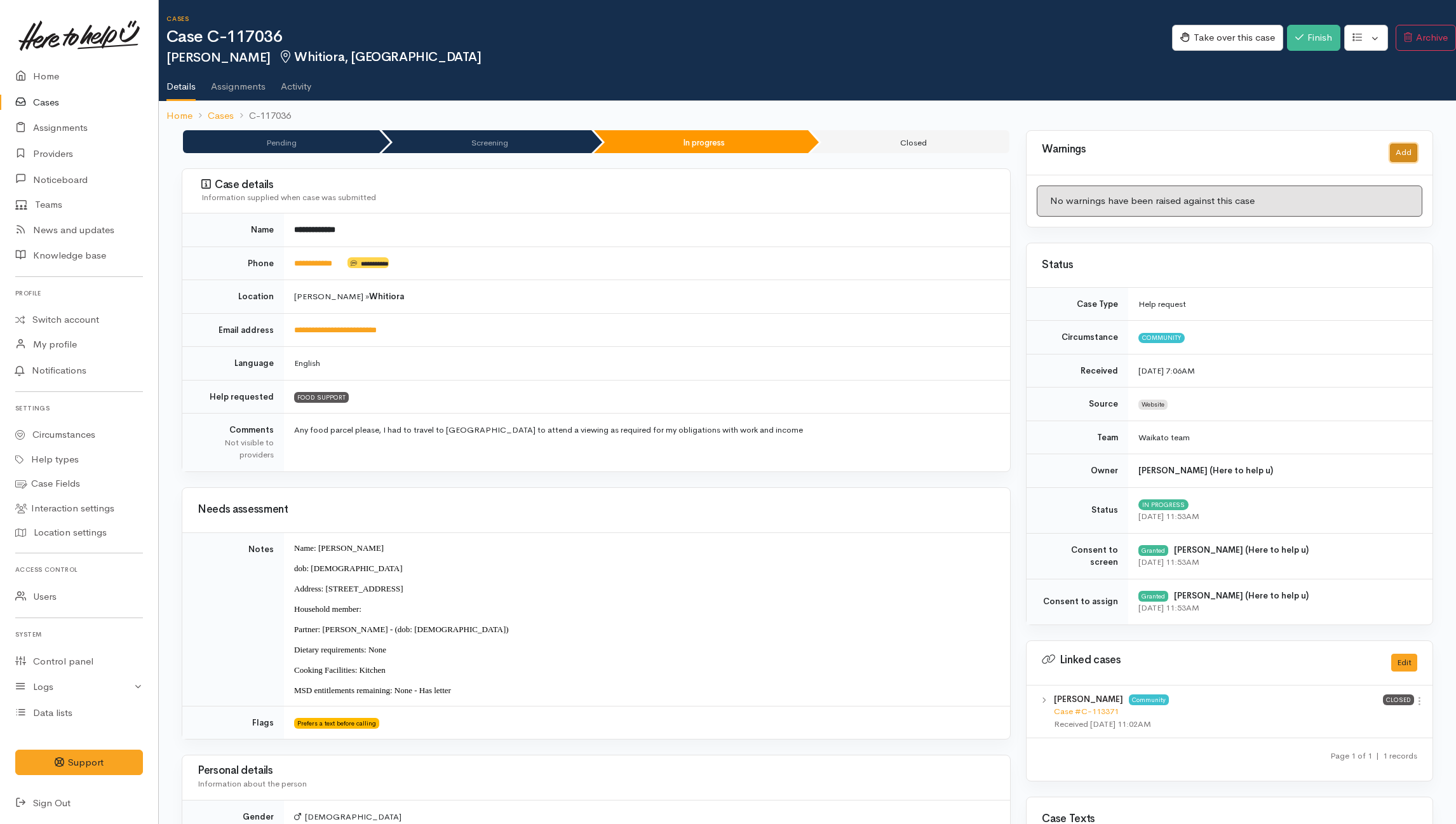
click at [1090, 151] on button "Add" at bounding box center [1403, 152] width 27 height 18
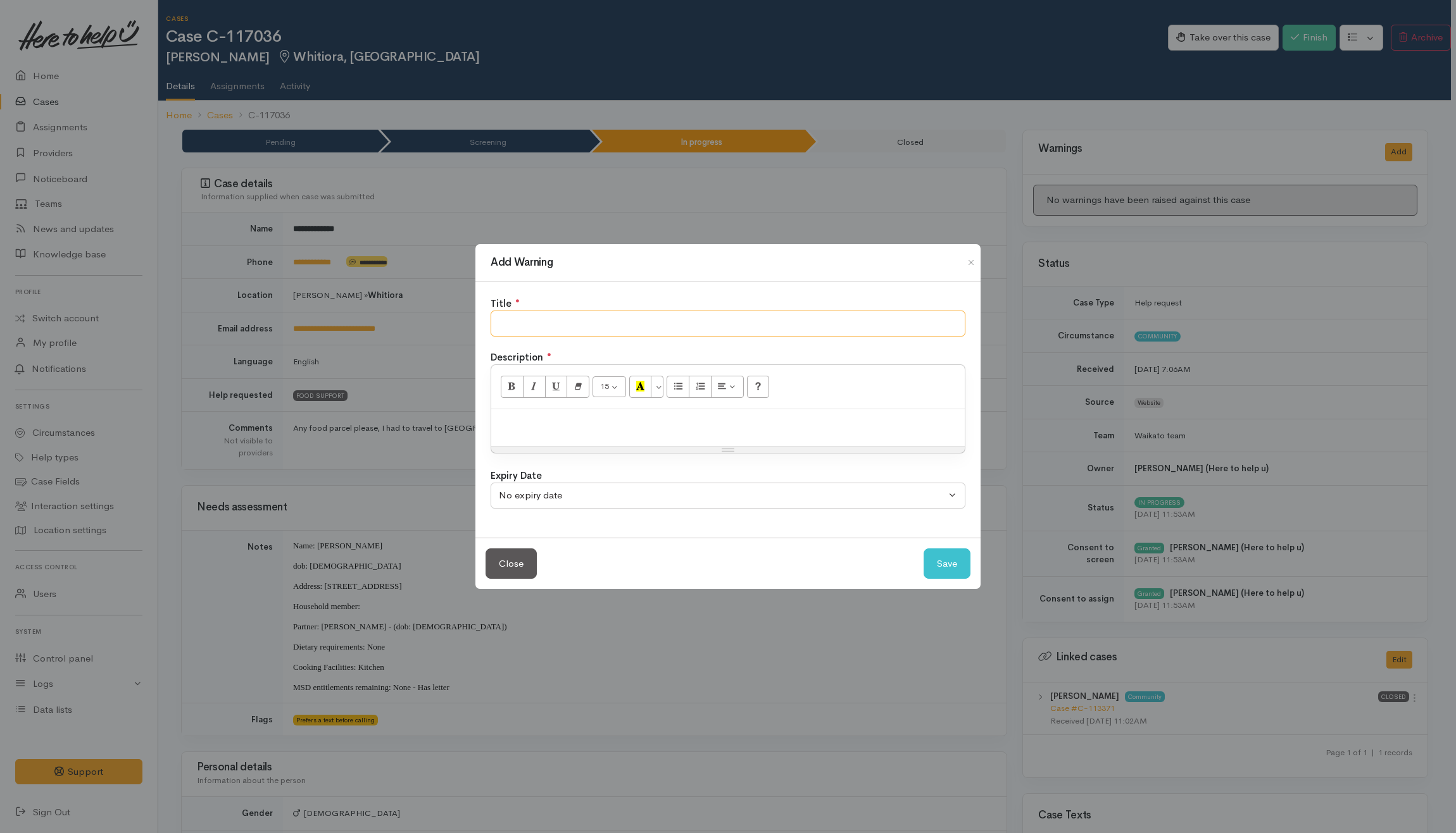
click at [852, 329] on input "text" at bounding box center [727, 323] width 475 height 26
type input "NO SHOW"
drag, startPoint x: 917, startPoint y: 418, endPoint x: 909, endPoint y: 395, distance: 24.4
click at [917, 417] on p at bounding box center [727, 423] width 461 height 15
click at [945, 564] on button "Save" at bounding box center [947, 564] width 47 height 31
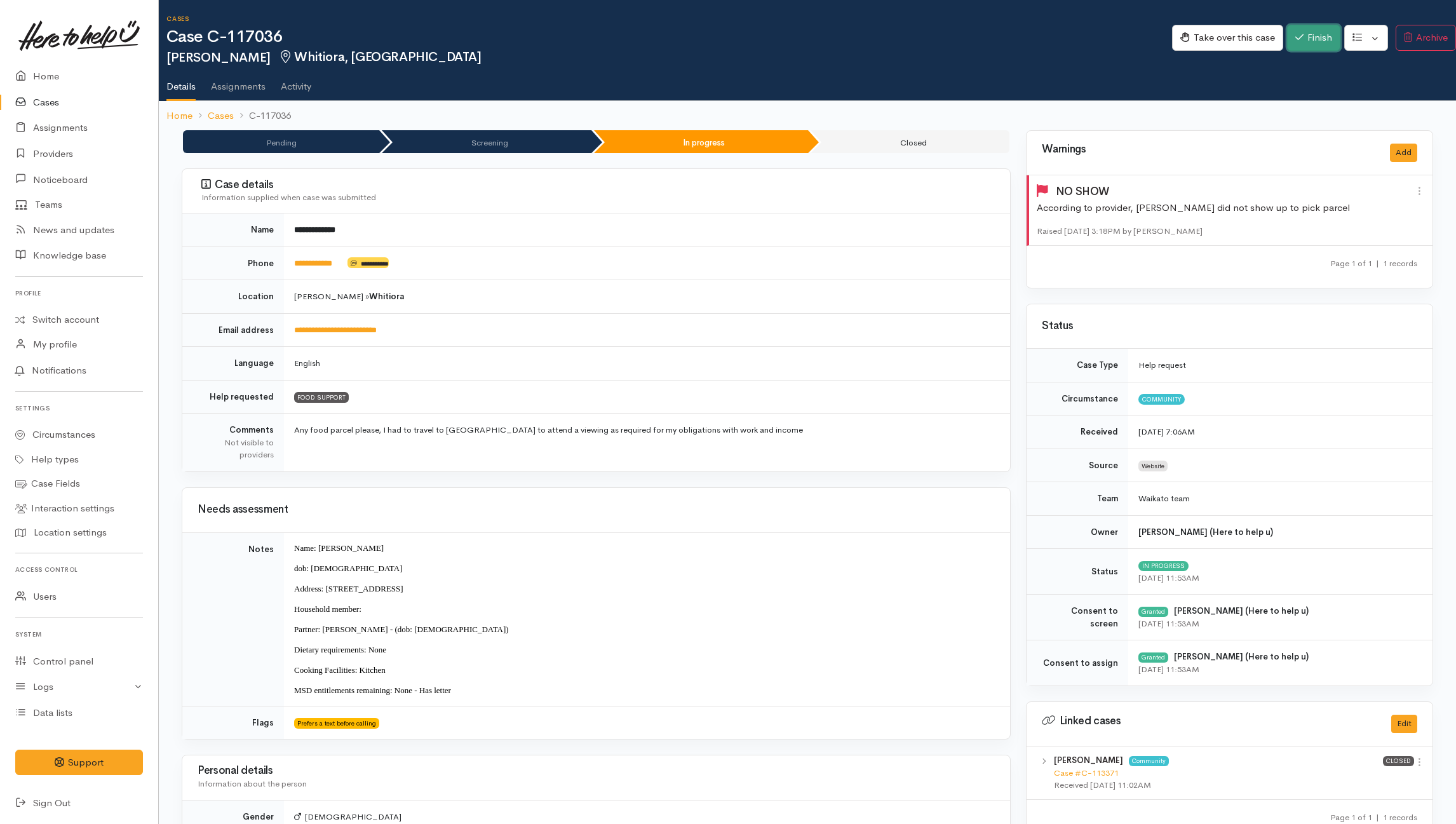
click at [1090, 44] on button "Finish" at bounding box center [1314, 38] width 54 height 26
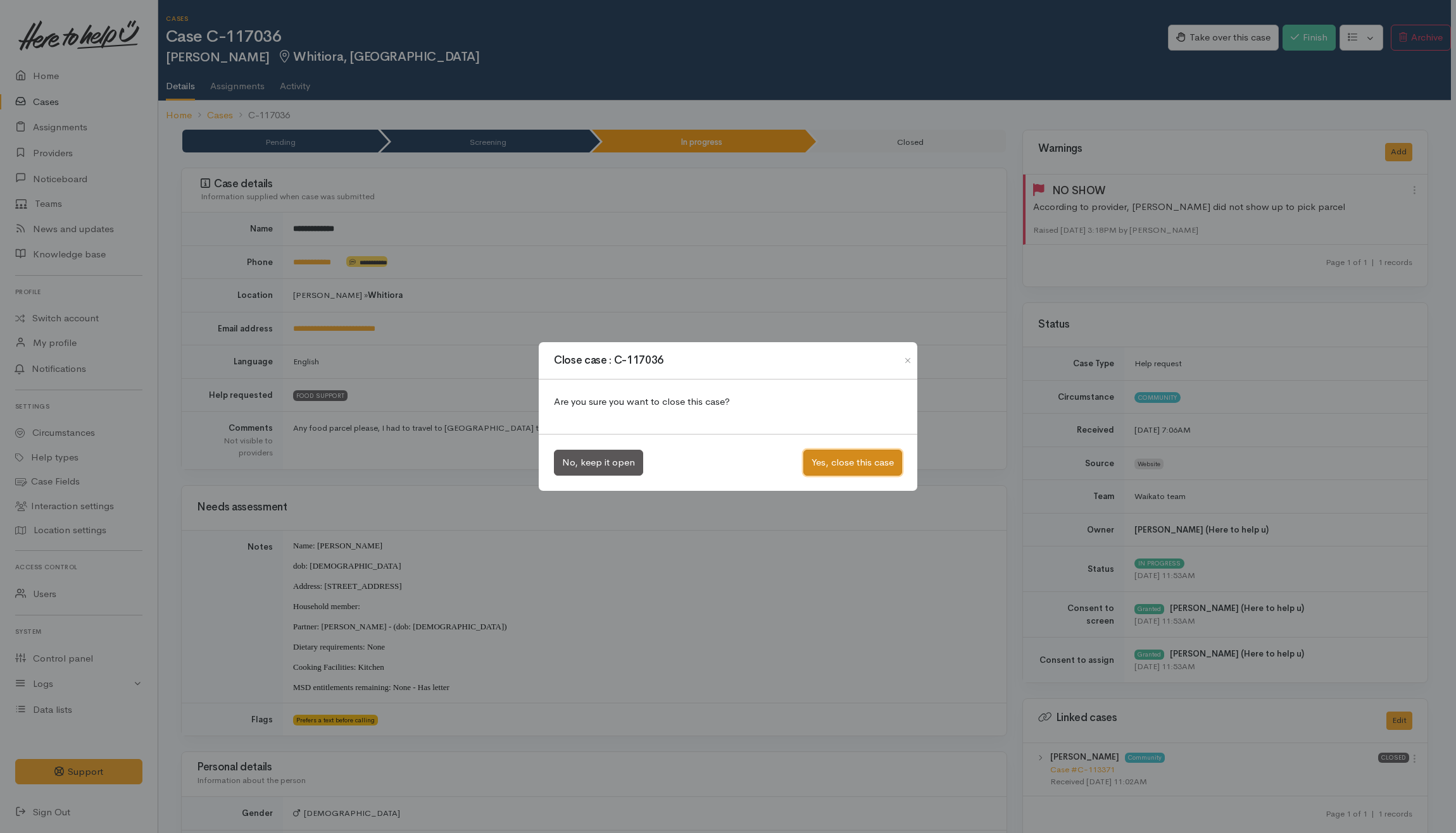
click at [864, 463] on button "Yes, close this case" at bounding box center [853, 463] width 99 height 26
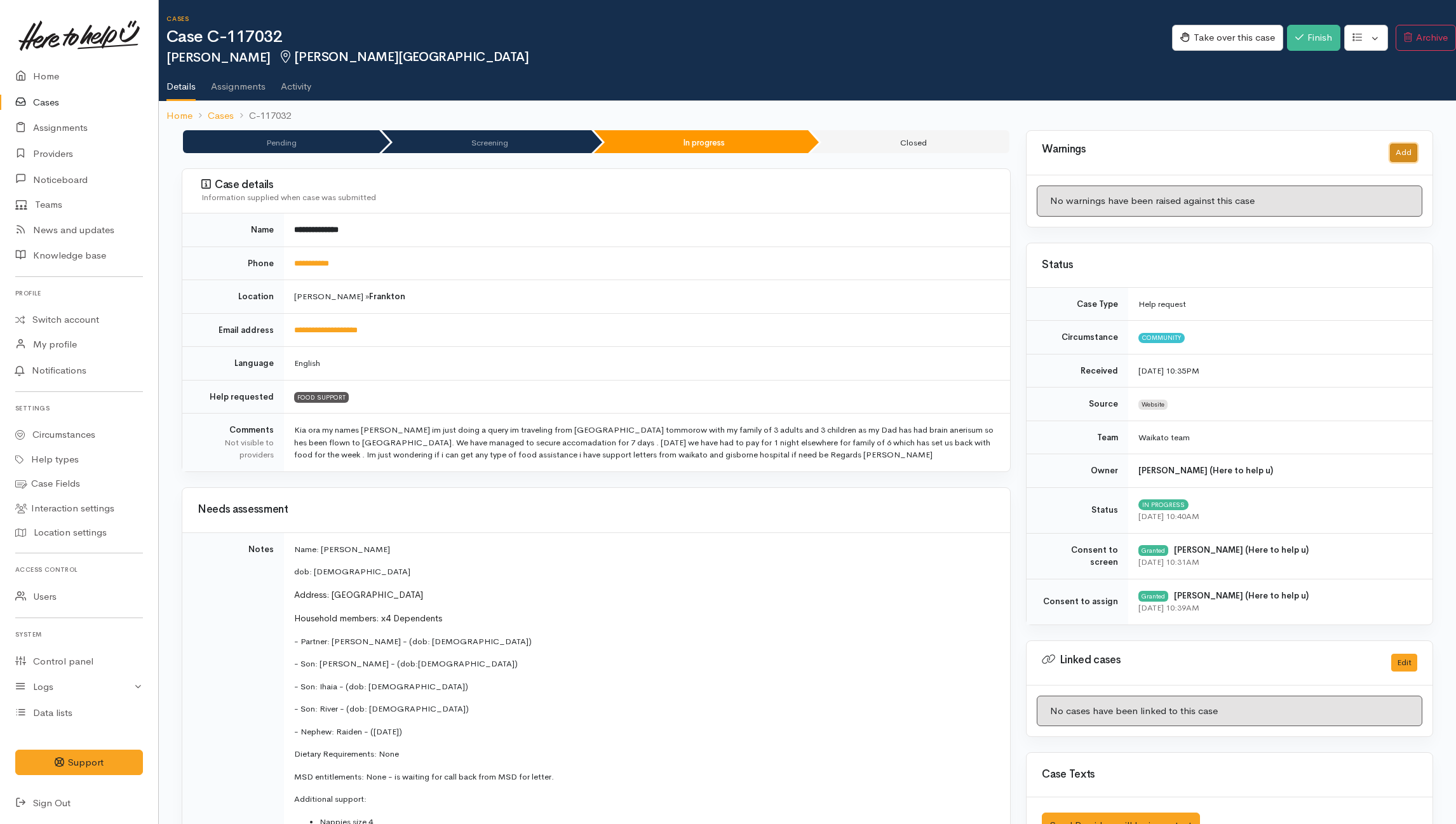
click at [1090, 153] on button "Add" at bounding box center [1403, 152] width 27 height 18
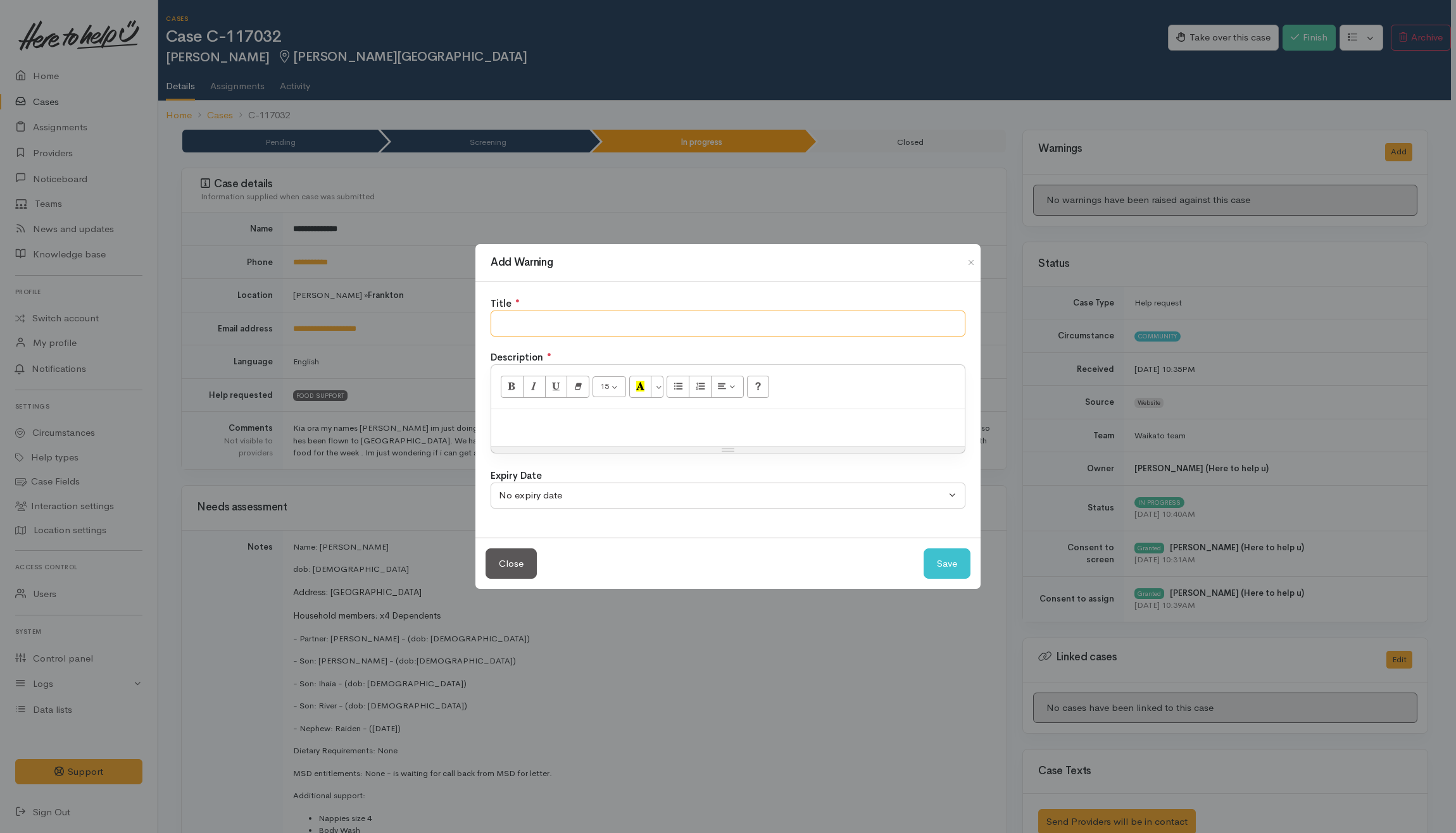
click at [890, 322] on input "text" at bounding box center [727, 323] width 475 height 26
type input "NO SHO"
drag, startPoint x: 897, startPoint y: 424, endPoint x: 886, endPoint y: 436, distance: 16.3
click at [897, 426] on p at bounding box center [727, 423] width 461 height 15
click at [937, 570] on button "Save" at bounding box center [947, 564] width 47 height 31
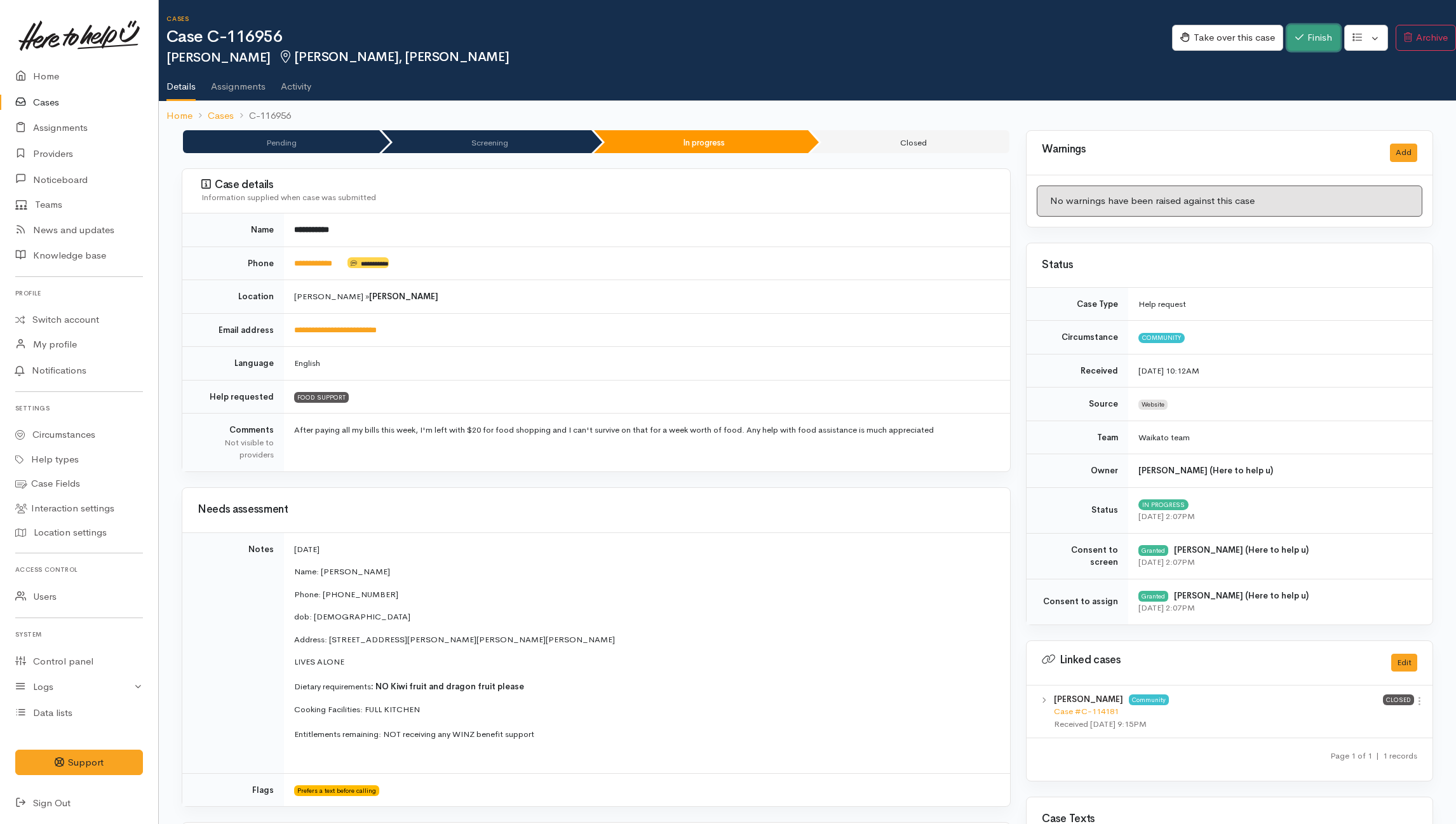
click at [1090, 31] on button "Finish" at bounding box center [1314, 38] width 54 height 26
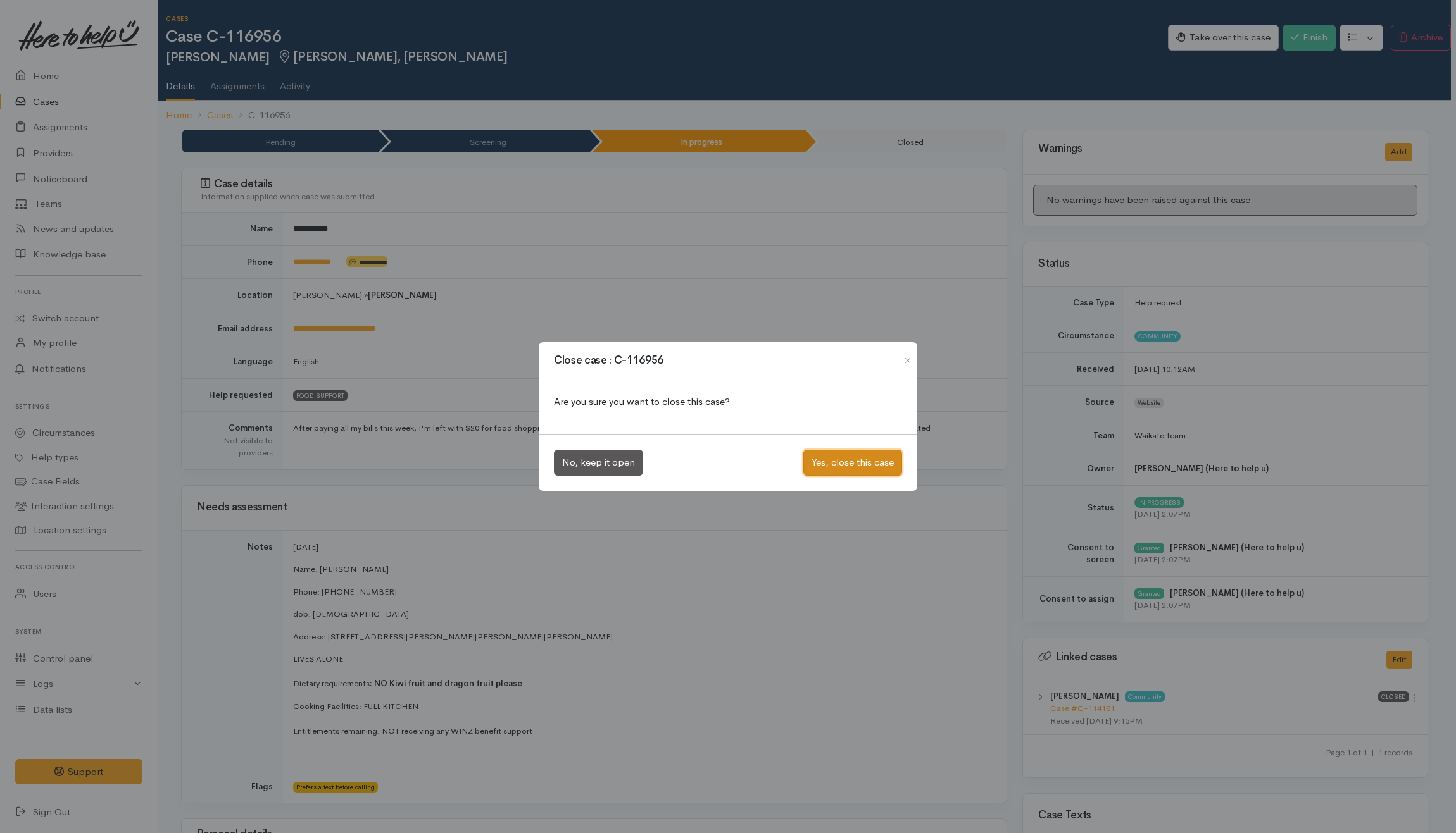
click at [861, 455] on button "Yes, close this case" at bounding box center [853, 463] width 99 height 26
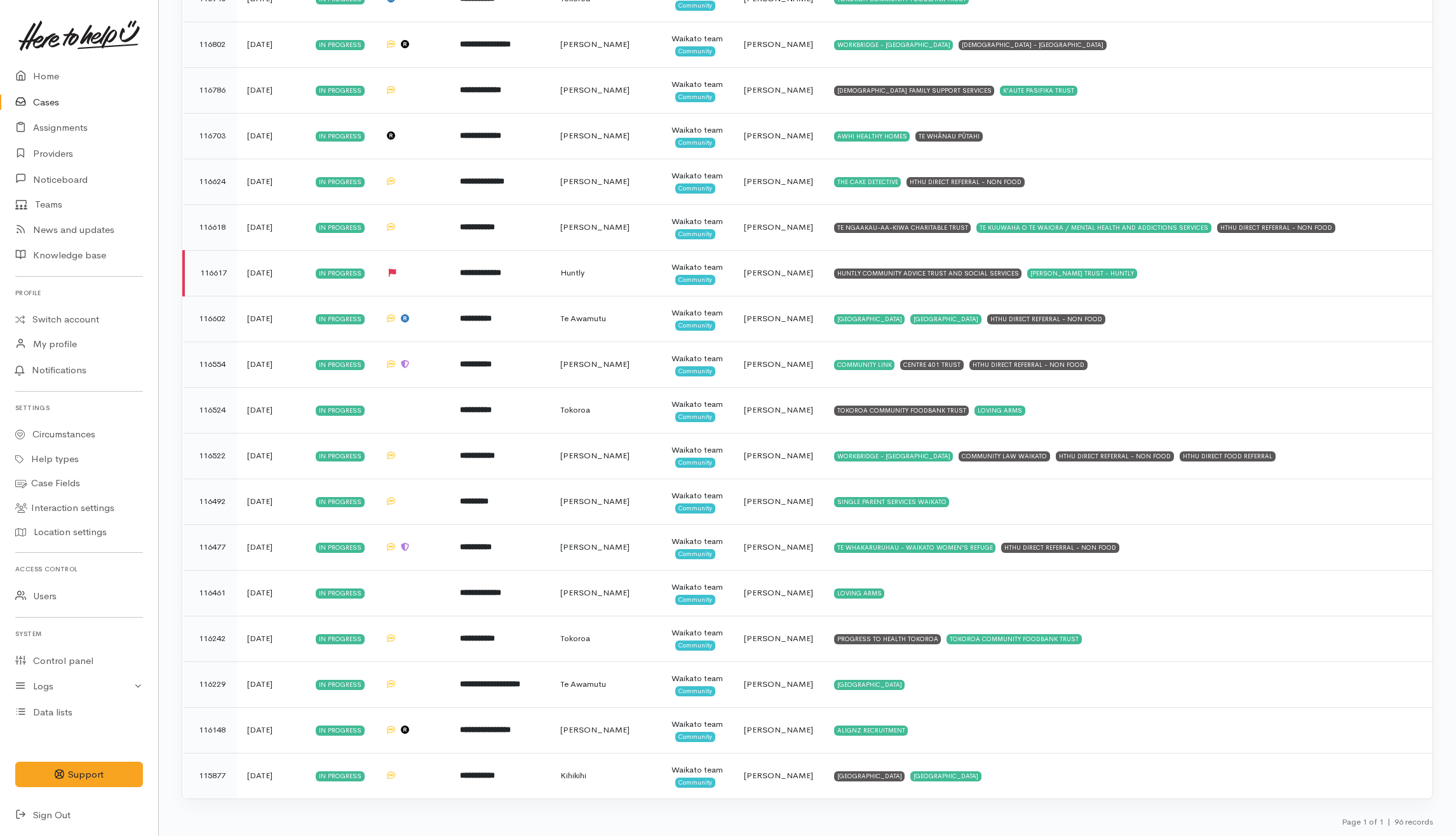
scroll to position [3894, 0]
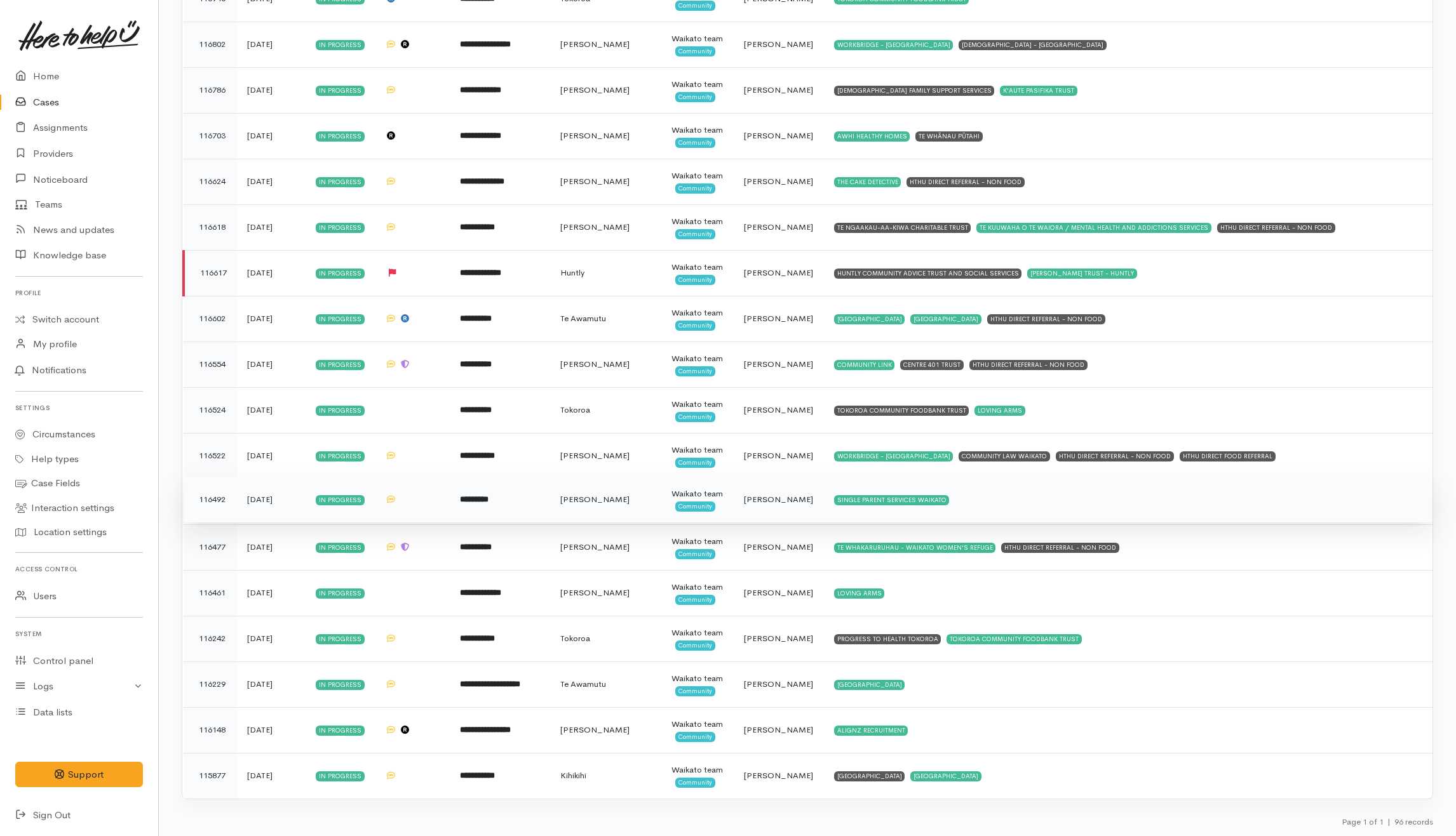
scroll to position [5006, 0]
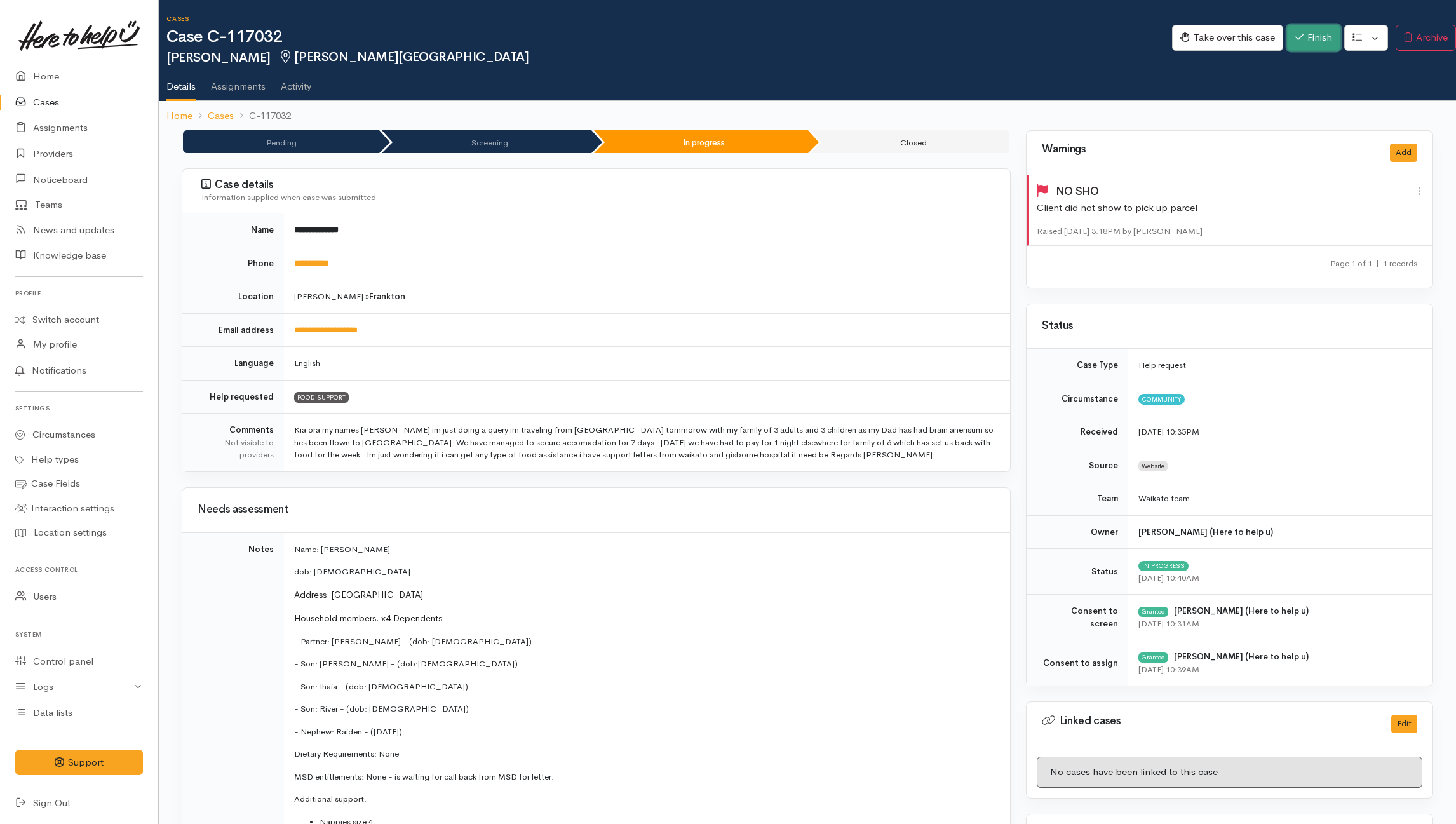
click at [1090, 29] on button "Finish" at bounding box center [1314, 38] width 54 height 26
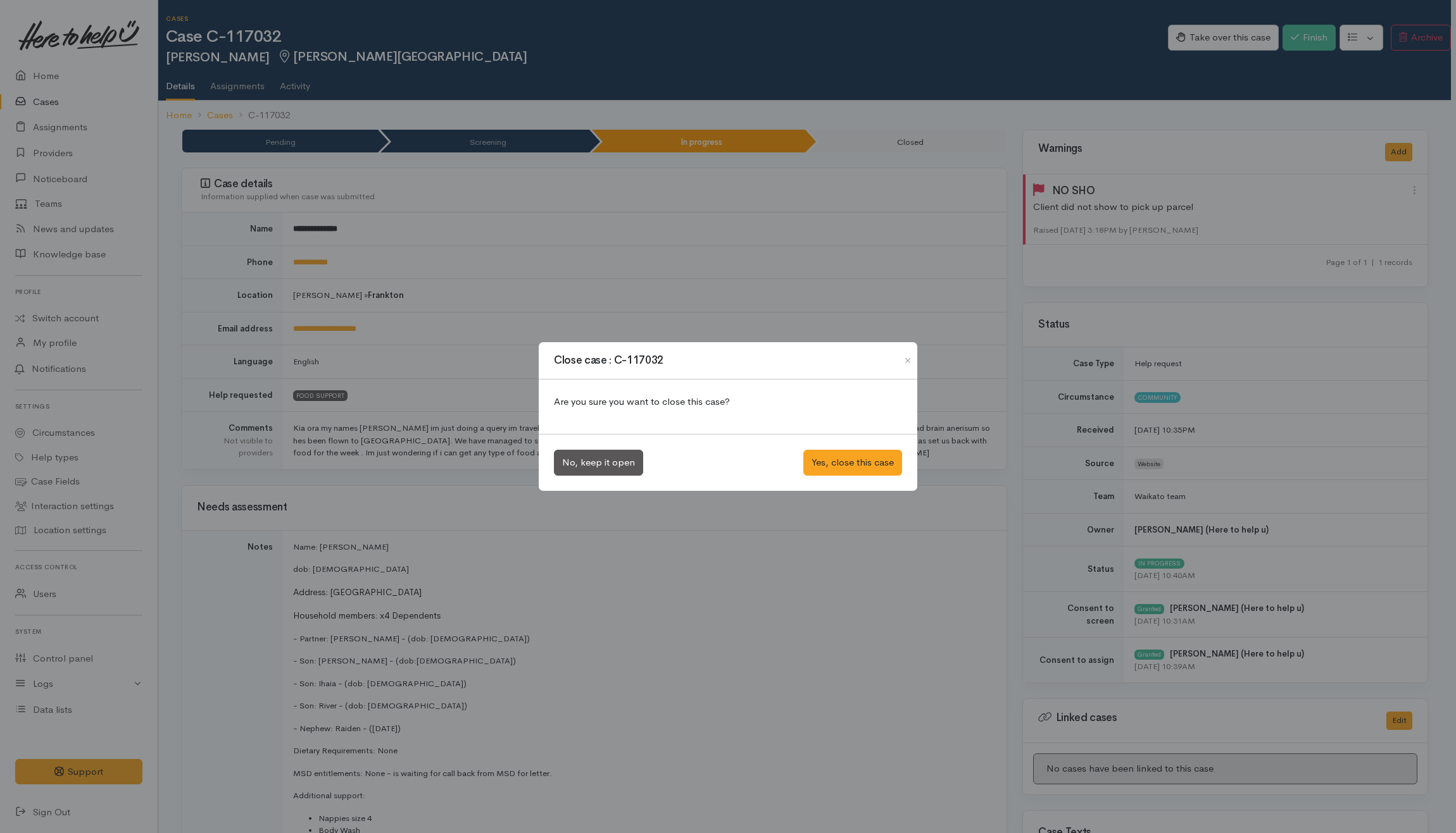
drag, startPoint x: 1205, startPoint y: 200, endPoint x: 1238, endPoint y: 186, distance: 35.8
click at [1086, 200] on div "Close case : C-117032 Are you sure you want to close this case? No, keep it ope…" at bounding box center [728, 416] width 1456 height 833
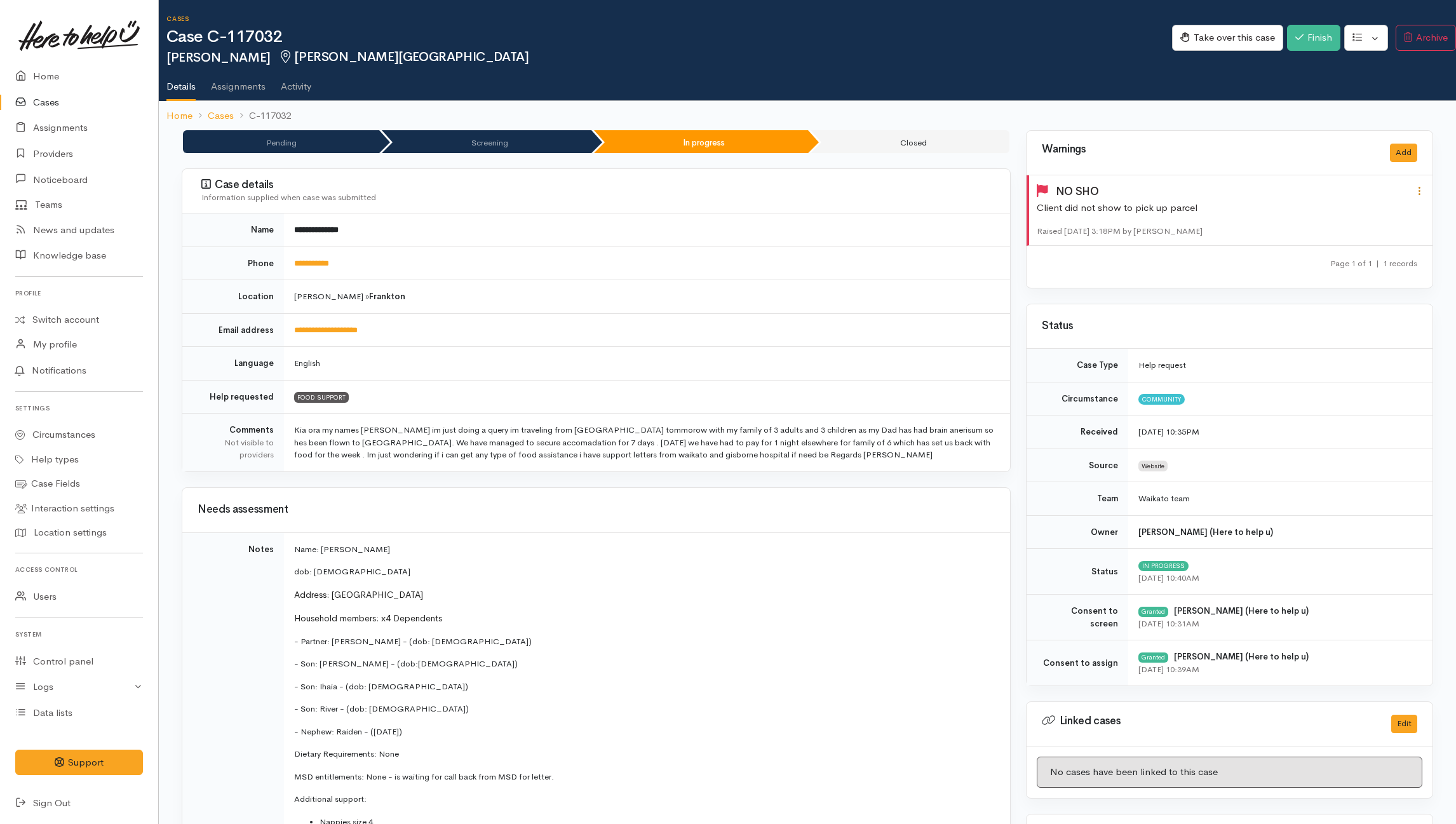
click at [1090, 188] on icon at bounding box center [1420, 191] width 10 height 10
click at [1090, 213] on link "Edit" at bounding box center [1374, 216] width 101 height 20
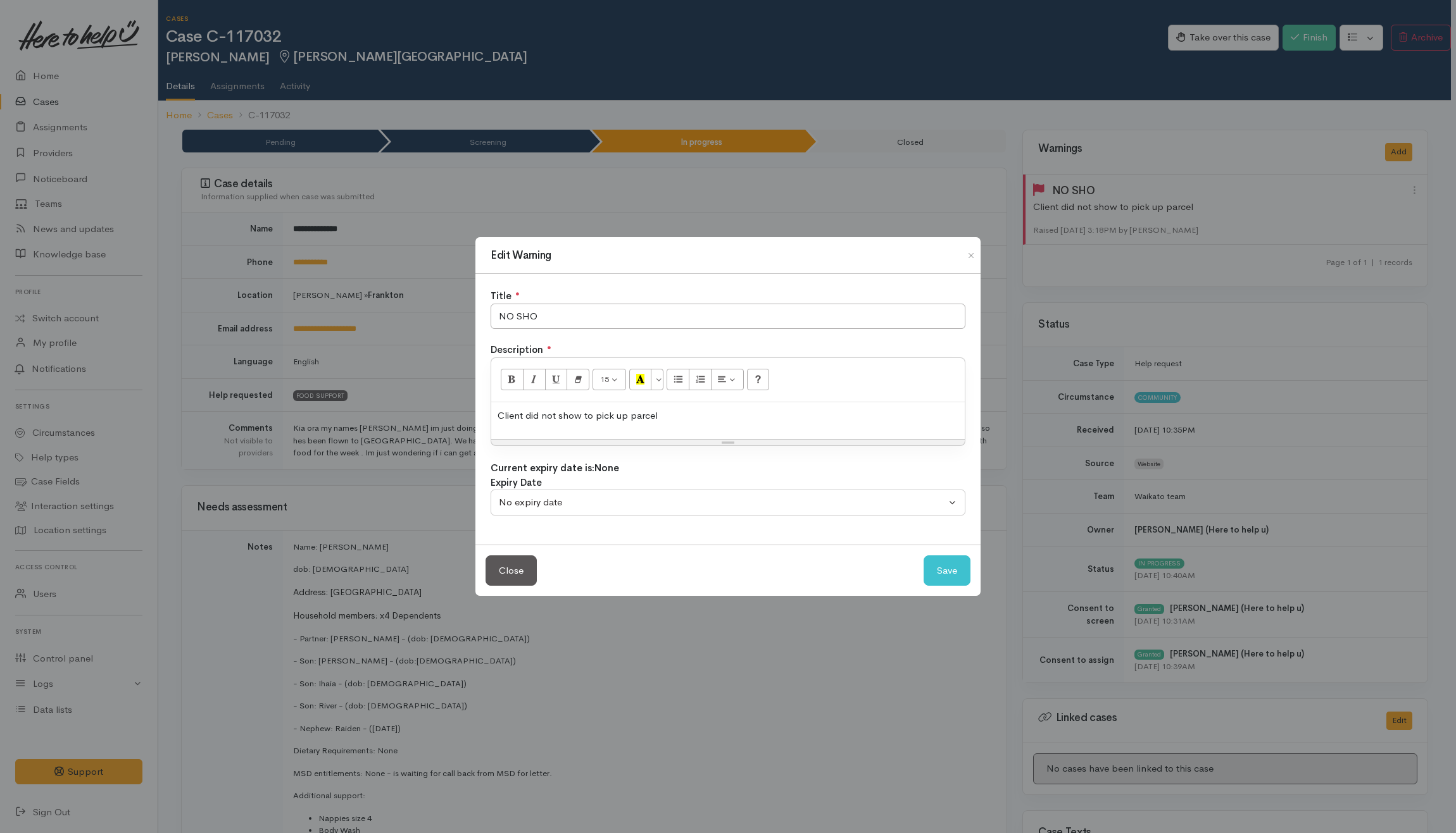
click at [638, 327] on div "Title ● NO SHO Description ● <p>Client did not show to pick up parcel</p> 15 8 …" at bounding box center [728, 409] width 505 height 270
click at [639, 324] on input "NO SHO" at bounding box center [727, 316] width 475 height 26
type input "NO SHOW"
click at [961, 569] on button "Save" at bounding box center [947, 571] width 47 height 31
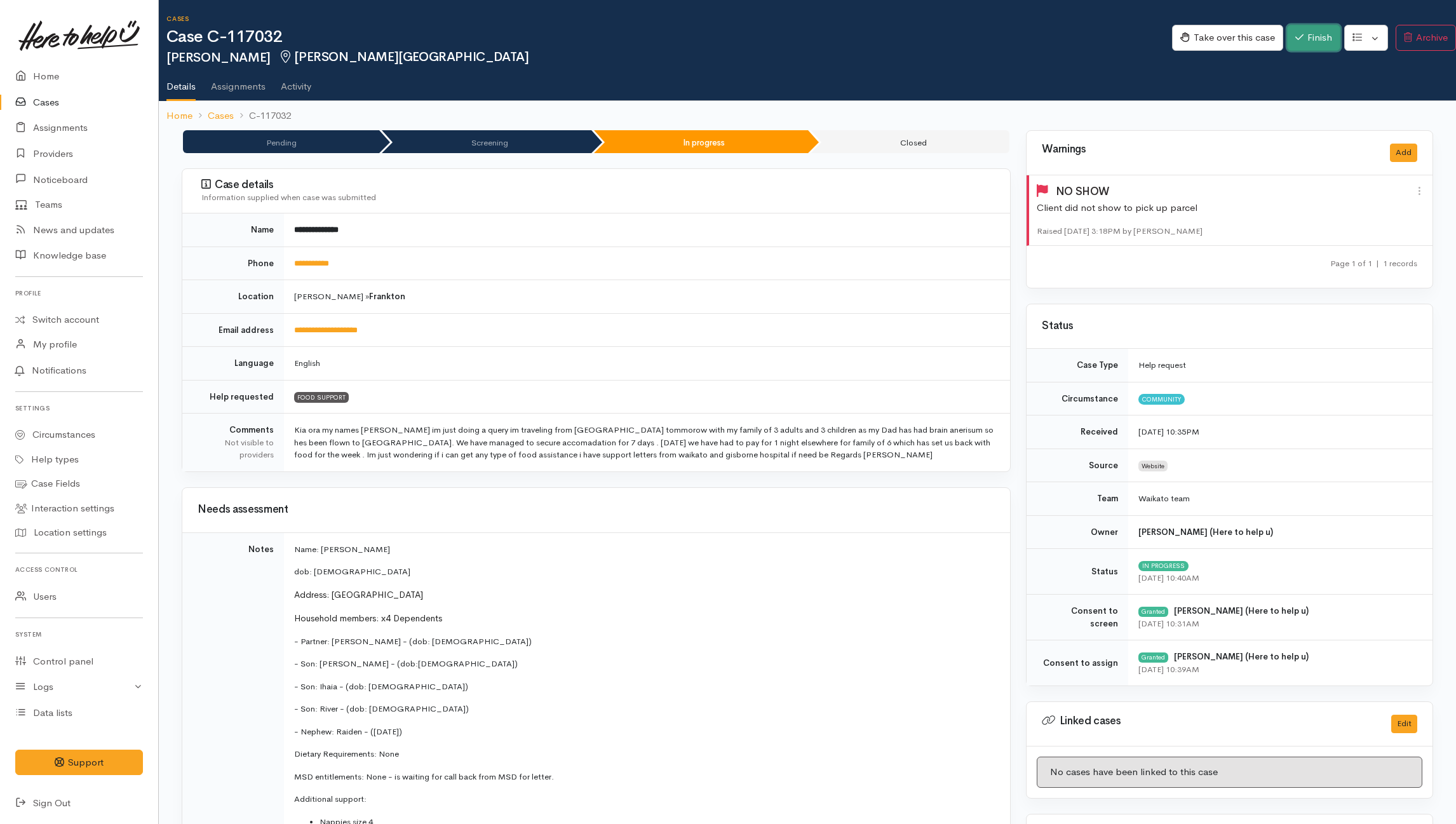
click at [1090, 34] on button "Finish" at bounding box center [1314, 38] width 54 height 26
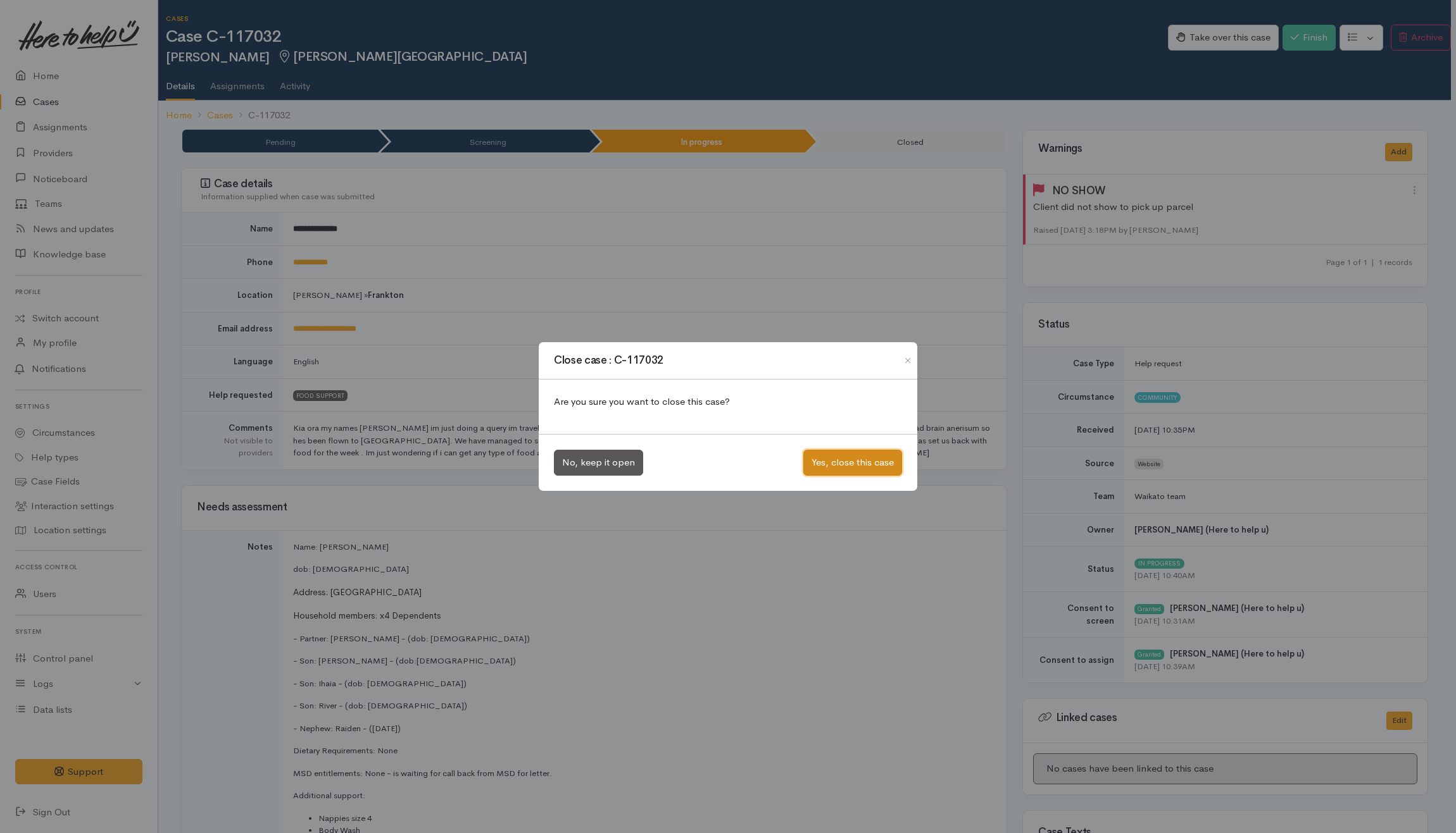
click at [857, 469] on button "Yes, close this case" at bounding box center [853, 463] width 99 height 26
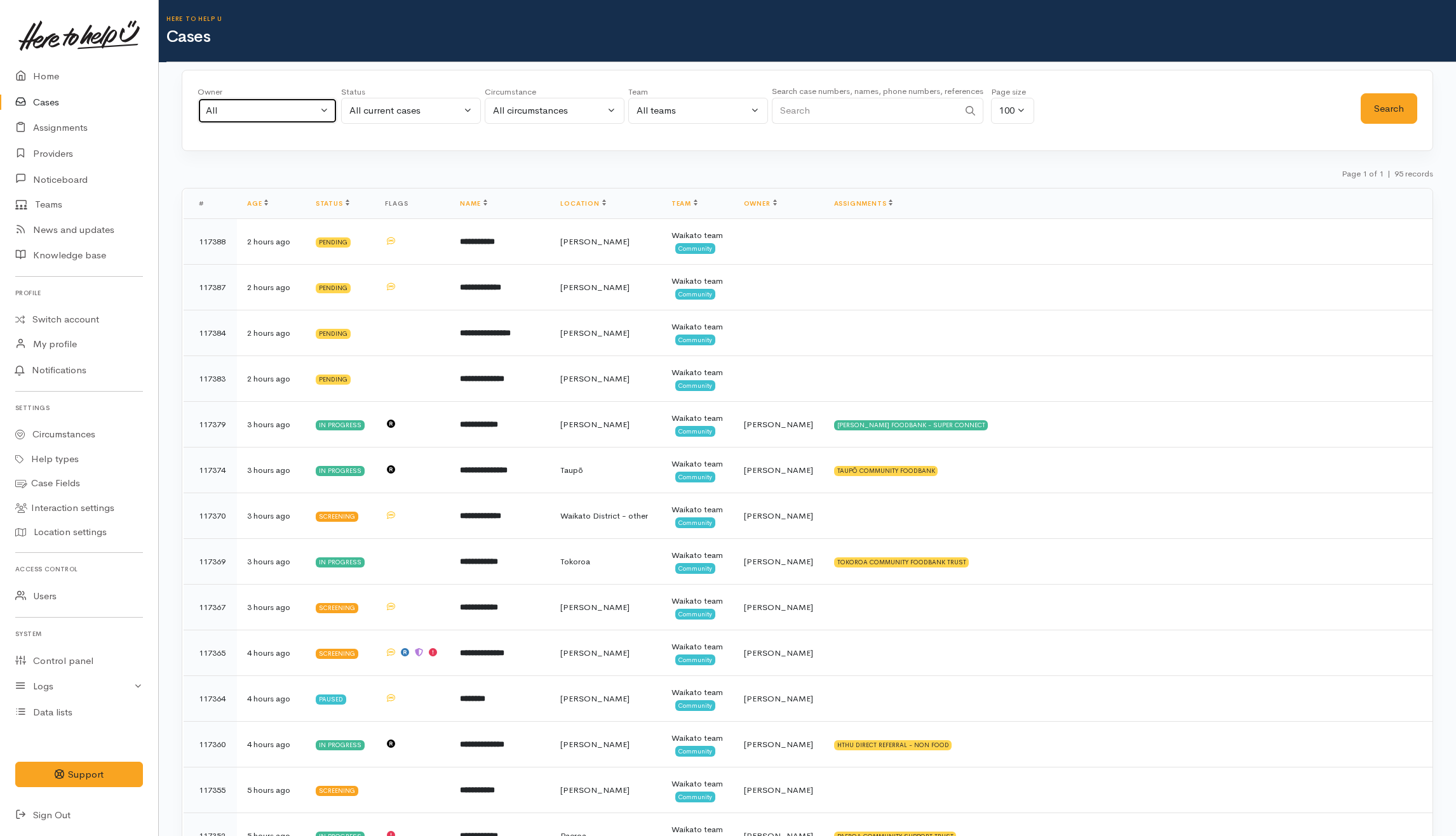
click at [303, 107] on div "All" at bounding box center [261, 110] width 112 height 15
type input "kata"
click at [331, 198] on span "Katarina Daly ('Here to help u')" at bounding box center [298, 193] width 156 height 15
select select "1252"
click at [1374, 101] on button "Search" at bounding box center [1388, 109] width 56 height 31
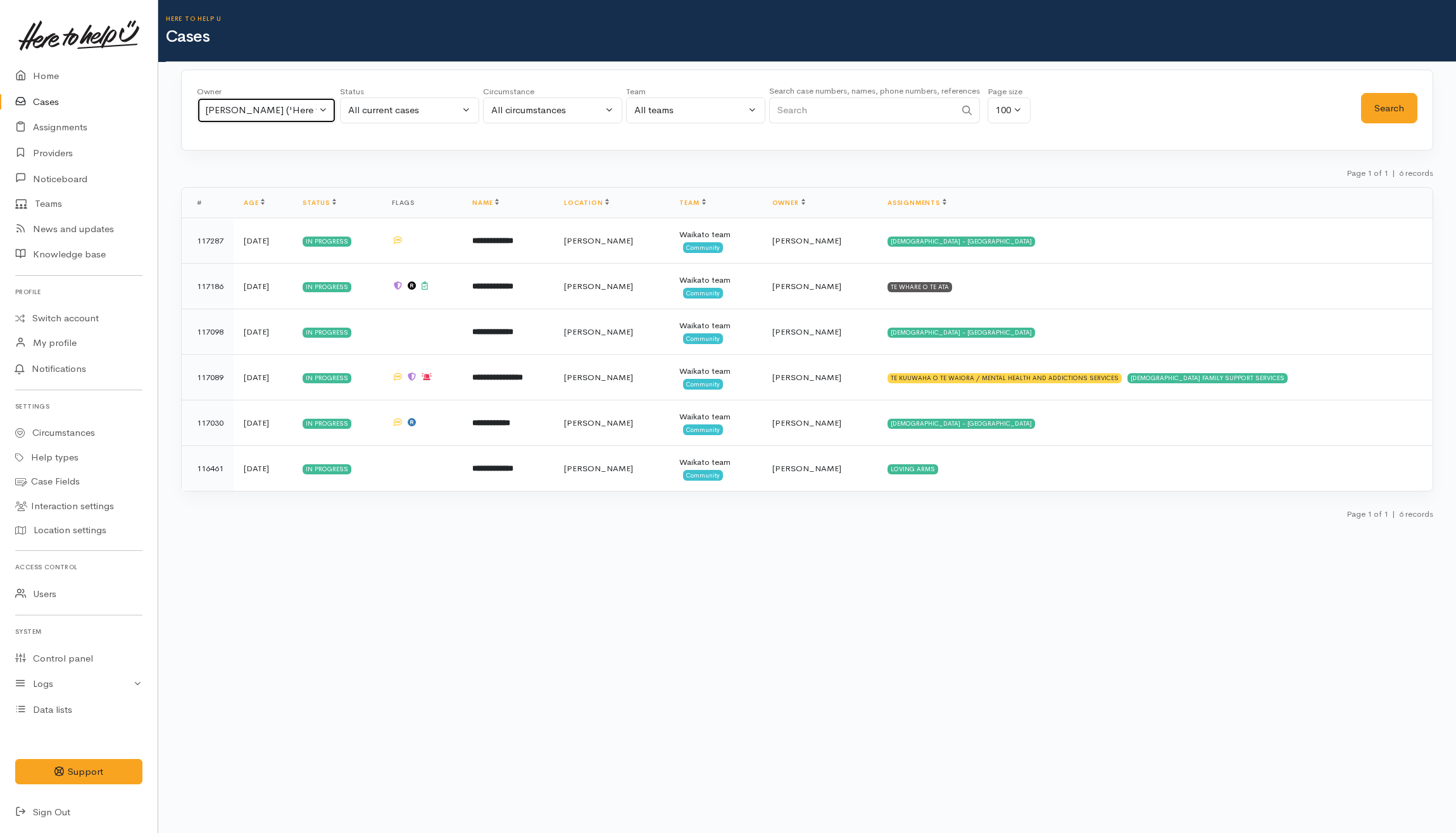
click at [278, 107] on div "Katarina Daly ('Here to help u')" at bounding box center [260, 110] width 112 height 15
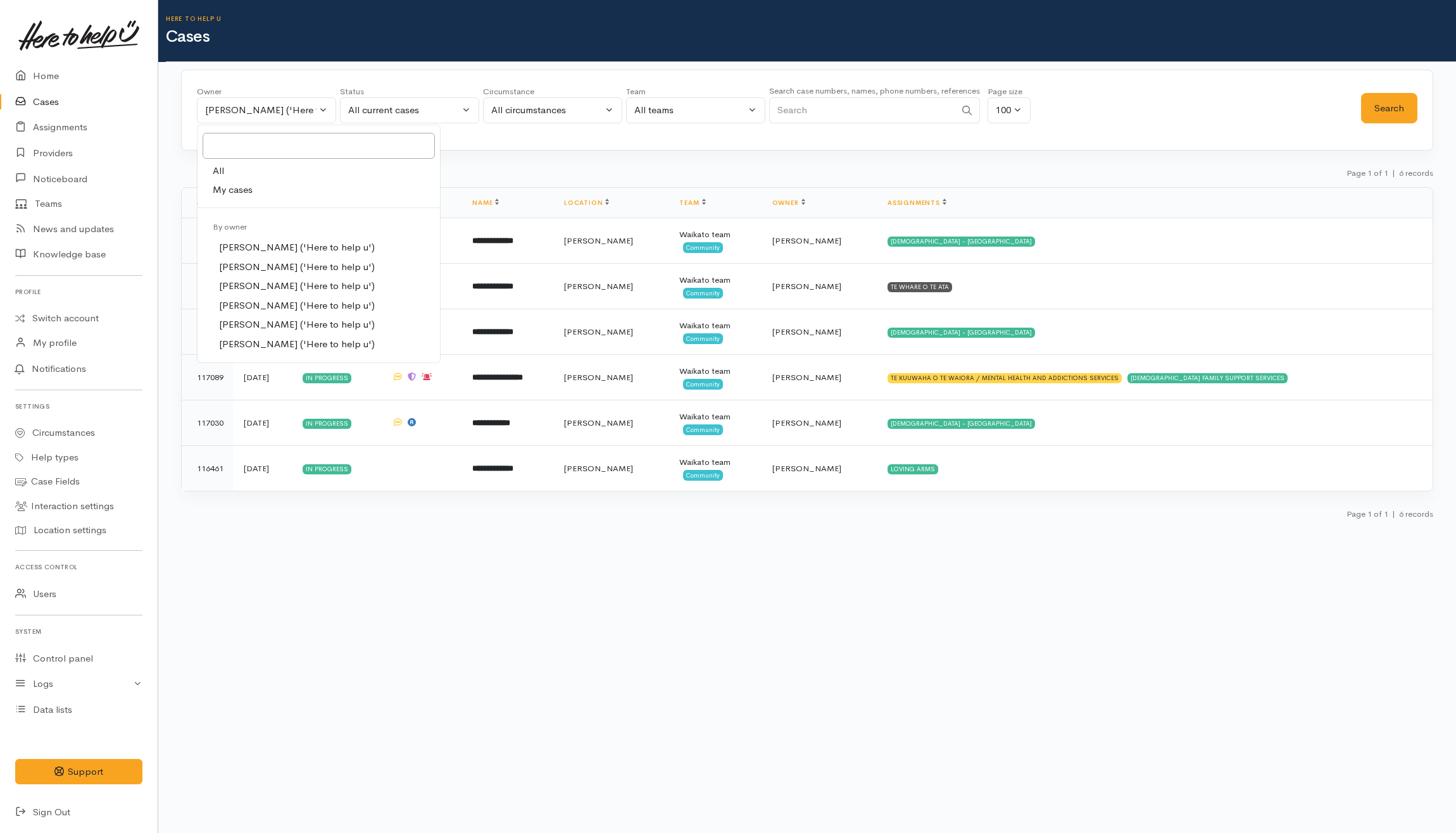
click at [233, 168] on link "All" at bounding box center [318, 171] width 242 height 20
select select "-1"
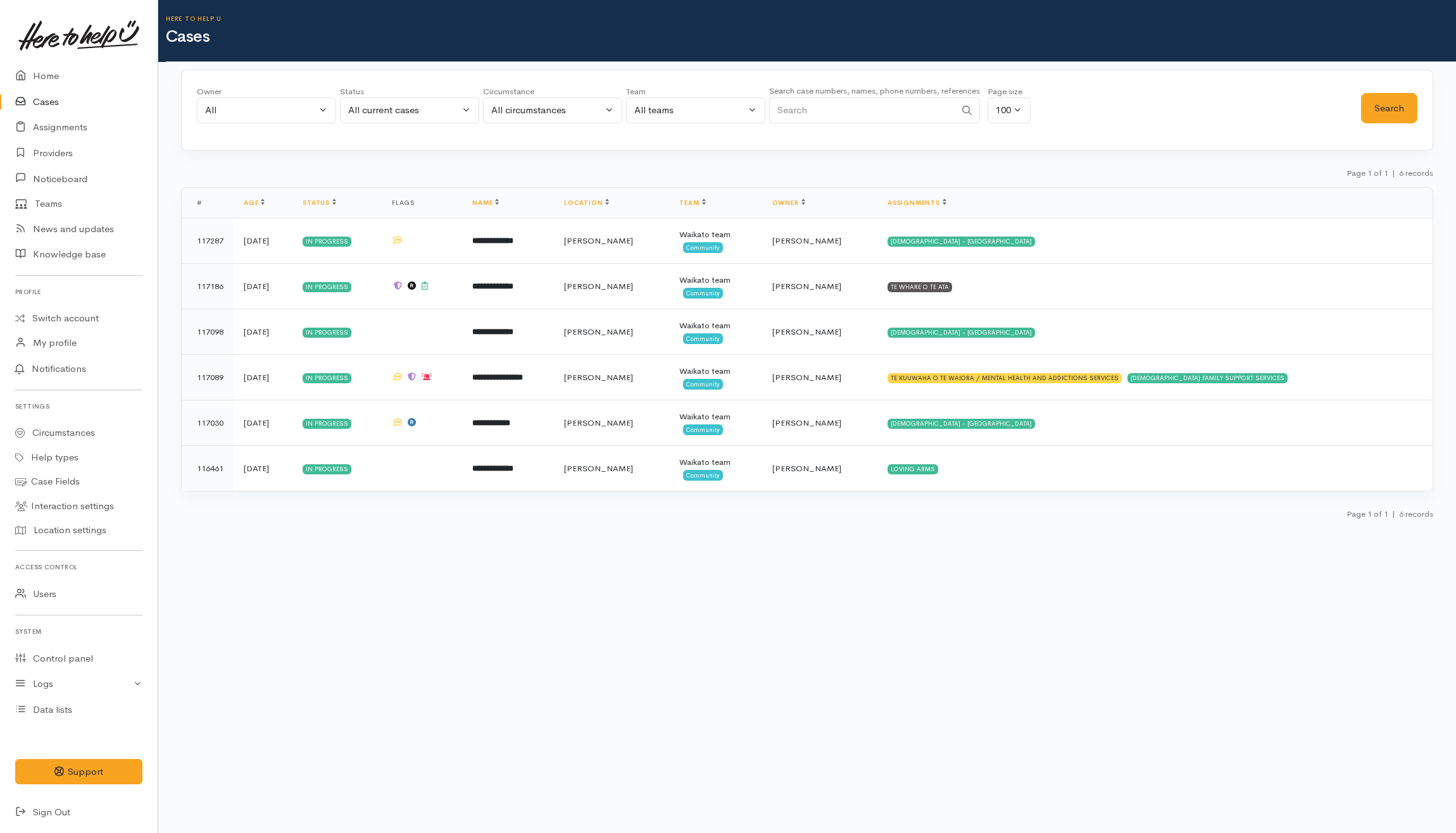
click at [835, 120] on input "Search" at bounding box center [862, 111] width 186 height 26
type input "V"
type input "che"
click at [1398, 107] on button "Search" at bounding box center [1389, 109] width 56 height 31
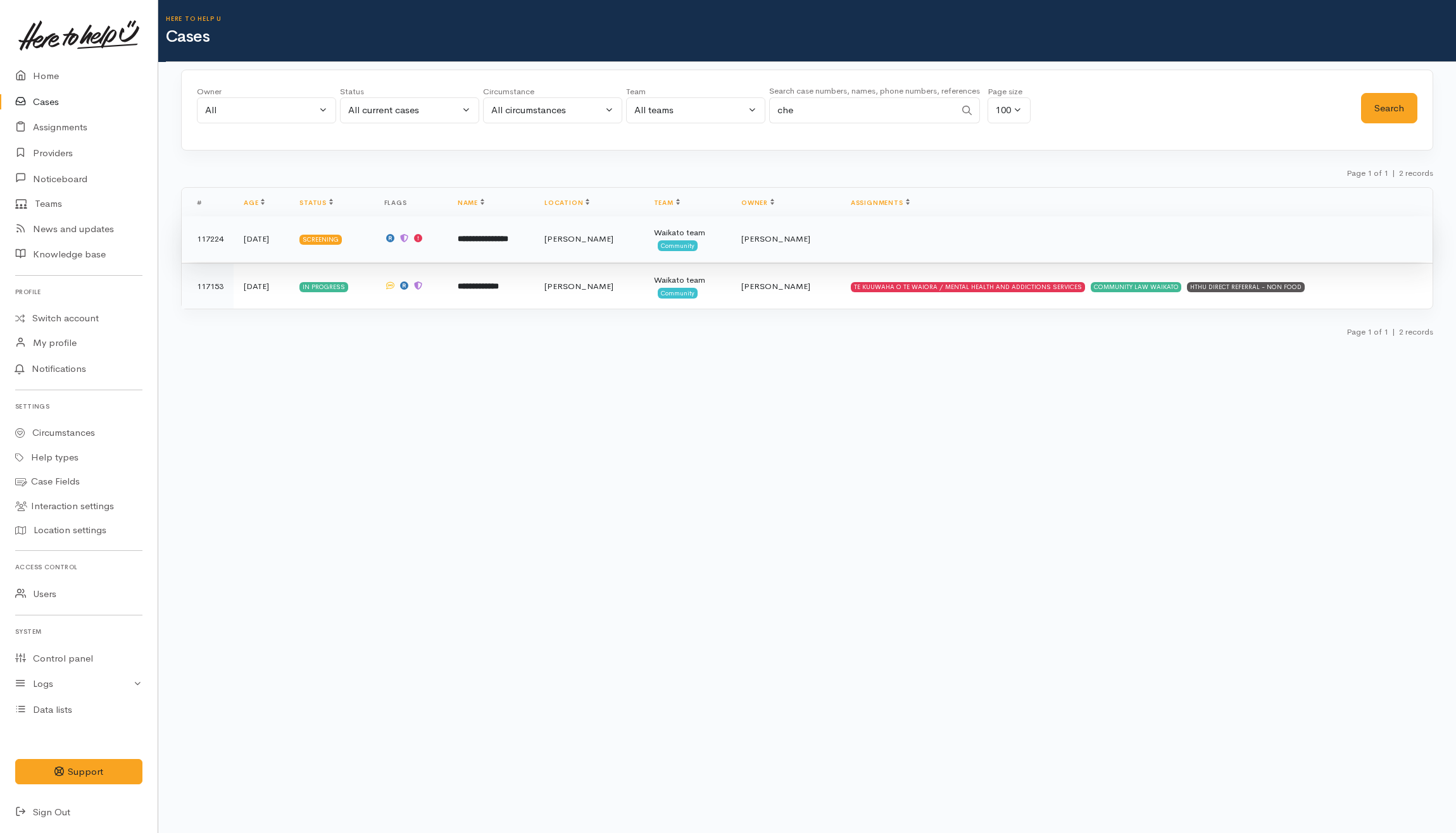
click at [530, 246] on td "**********" at bounding box center [491, 238] width 86 height 46
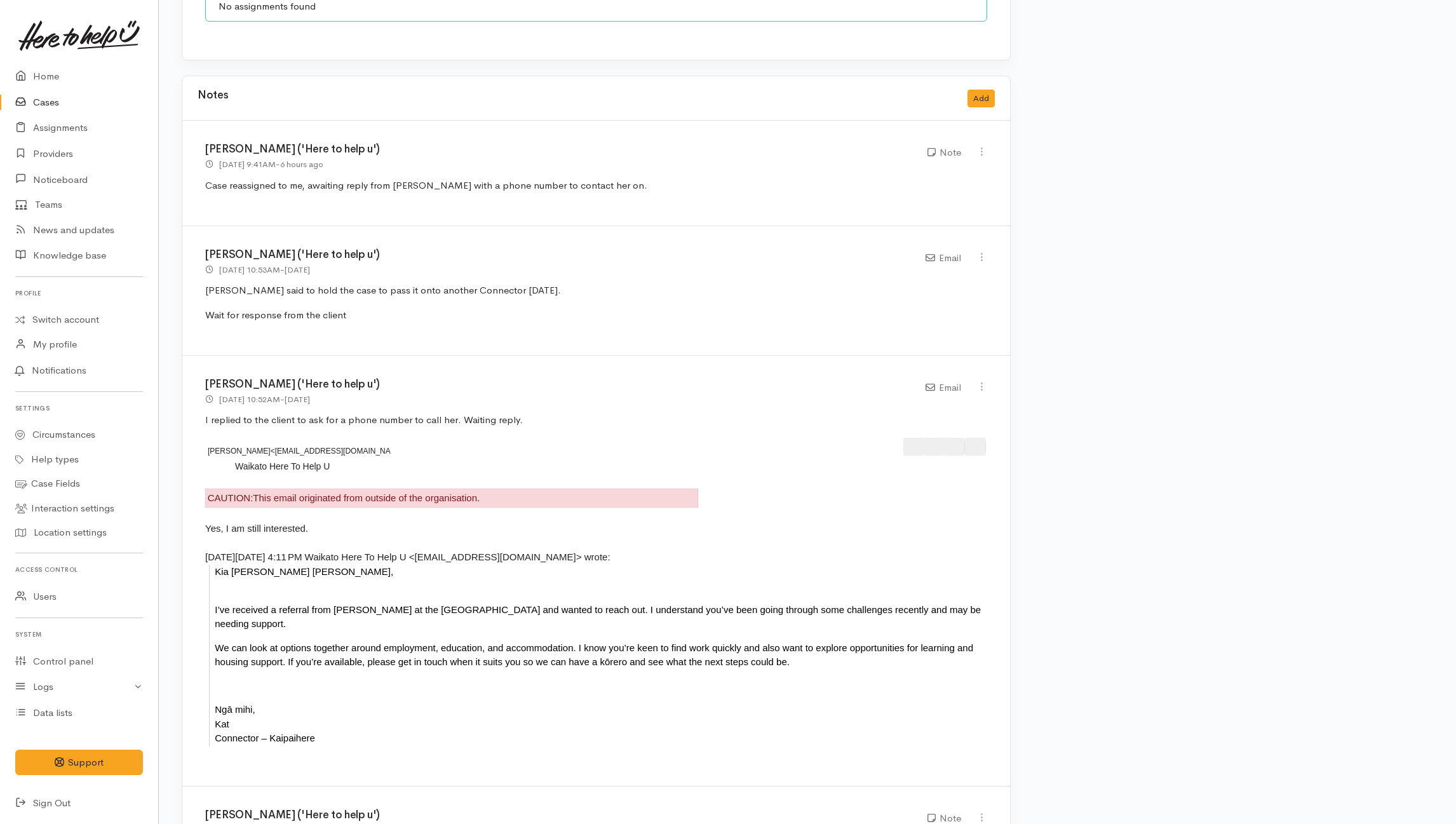
scroll to position [1439, 0]
click at [46, 98] on link "Cases" at bounding box center [79, 102] width 158 height 26
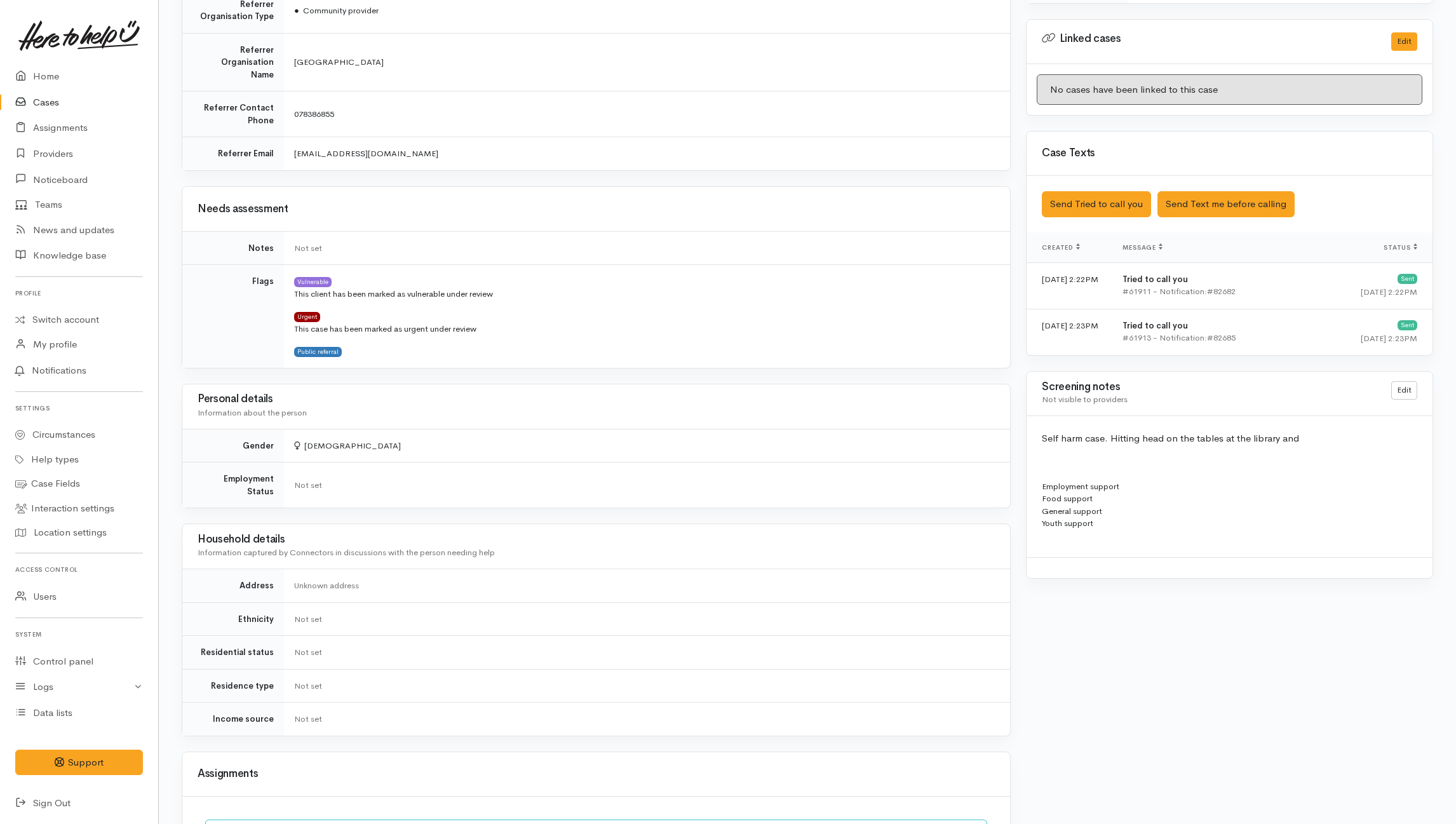
scroll to position [254, 0]
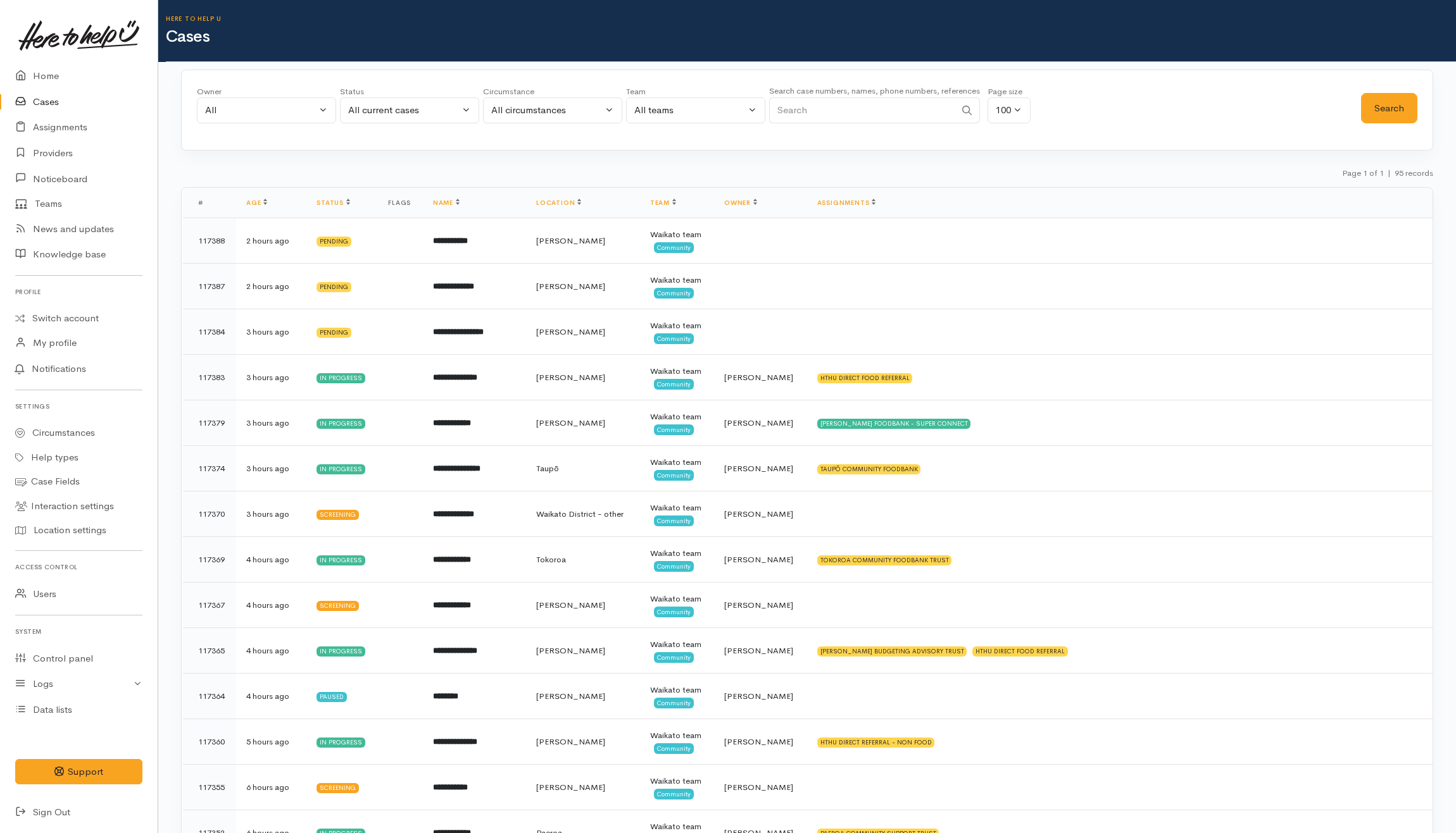
click at [807, 107] on input "Search" at bounding box center [862, 111] width 186 height 26
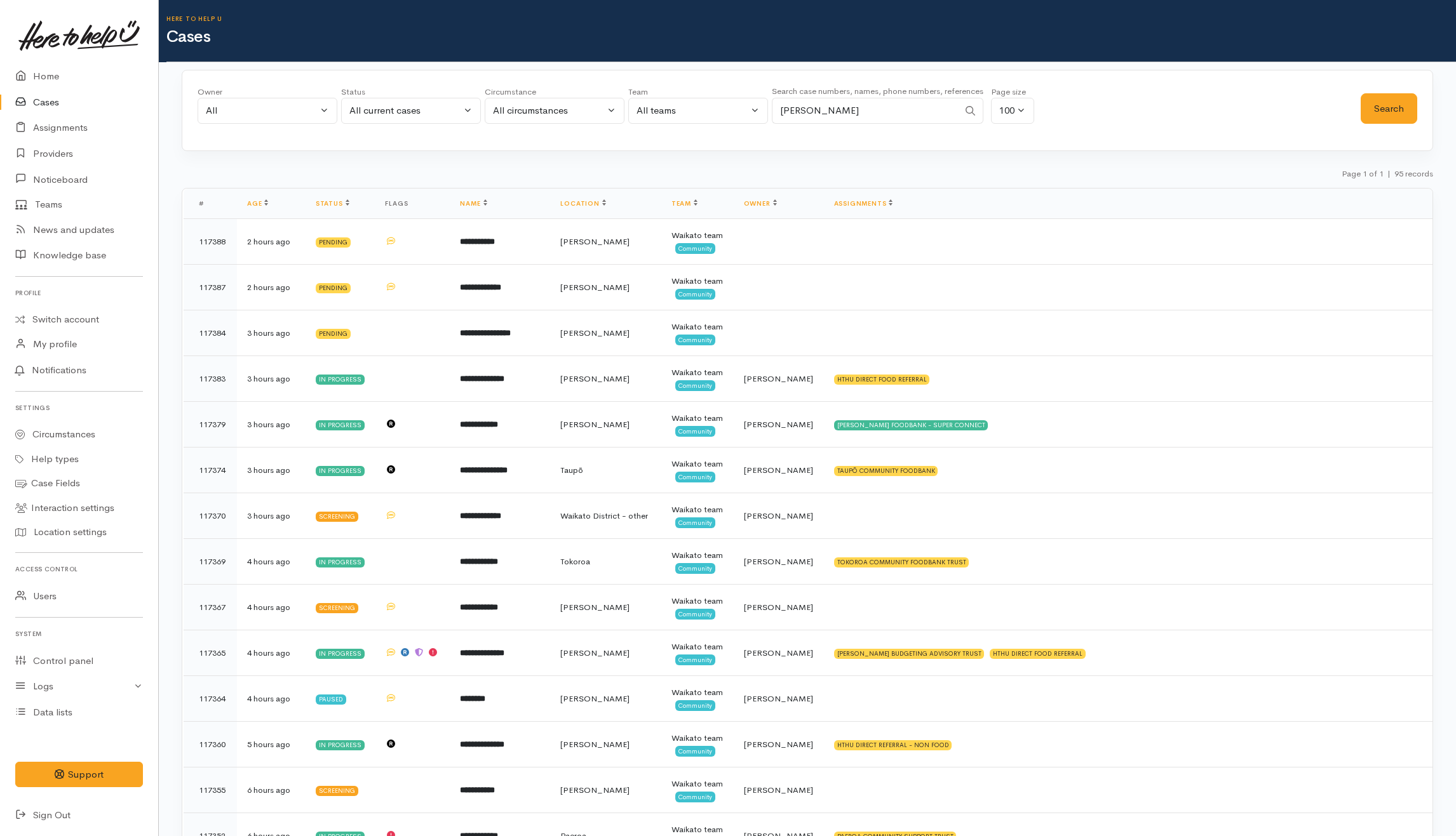
type input "[PERSON_NAME]"
click at [415, 108] on div "All current cases" at bounding box center [405, 110] width 112 height 15
click at [375, 347] on link "All" at bounding box center [411, 345] width 139 height 20
select select "All"
click at [1388, 118] on button "Search" at bounding box center [1388, 109] width 56 height 31
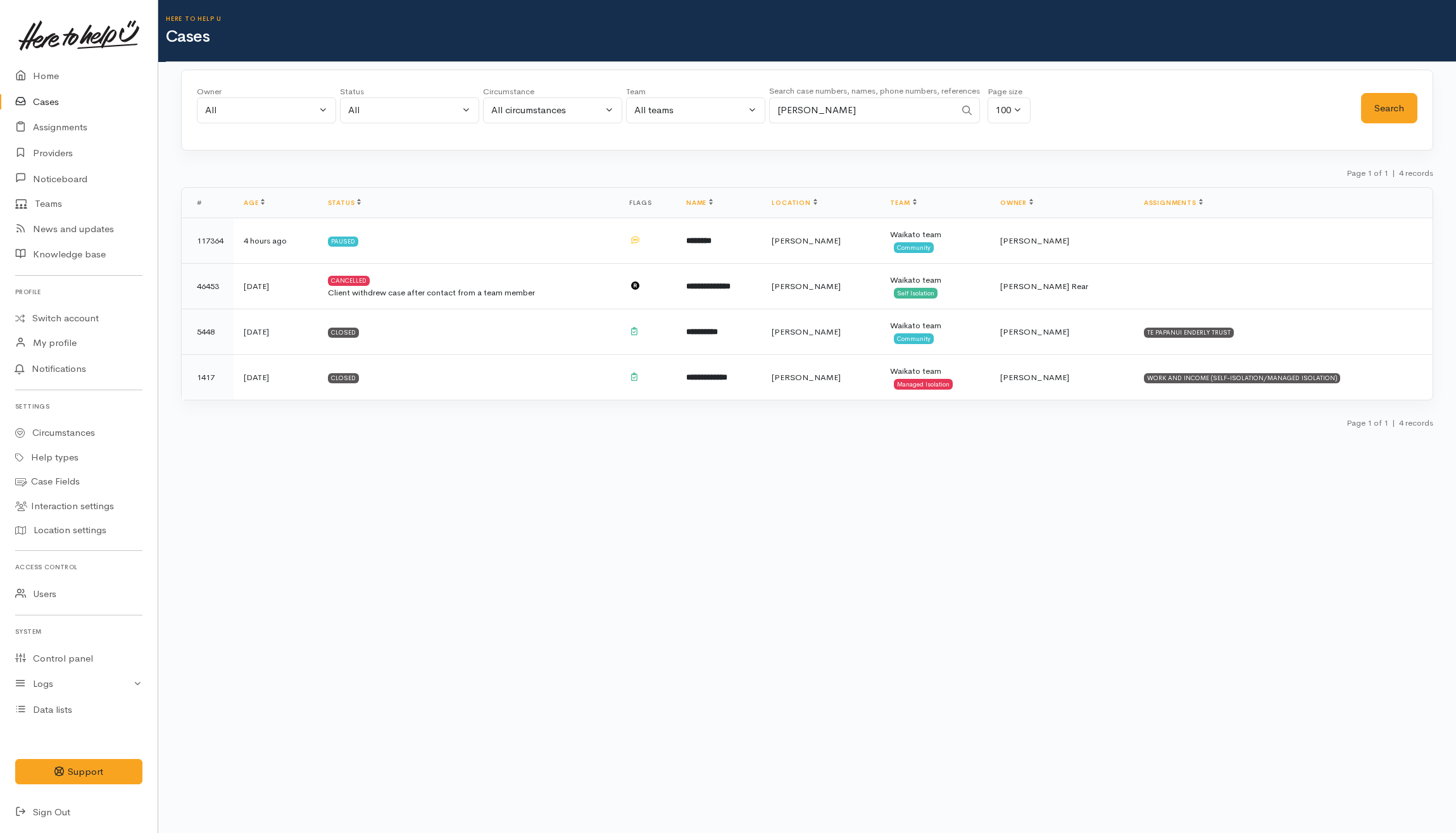
drag, startPoint x: 866, startPoint y: 99, endPoint x: 709, endPoint y: 110, distance: 157.4
click at [709, 110] on div "Owner All My cases Aandrea Murray ('Here to help u') Akash Prakash ('Here to he…" at bounding box center [779, 108] width 1164 height 46
drag, startPoint x: 399, startPoint y: 111, endPoint x: 387, endPoint y: 130, distance: 22.5
click at [399, 112] on div "All" at bounding box center [404, 110] width 112 height 15
click at [386, 193] on span "All current cases" at bounding box center [398, 193] width 71 height 15
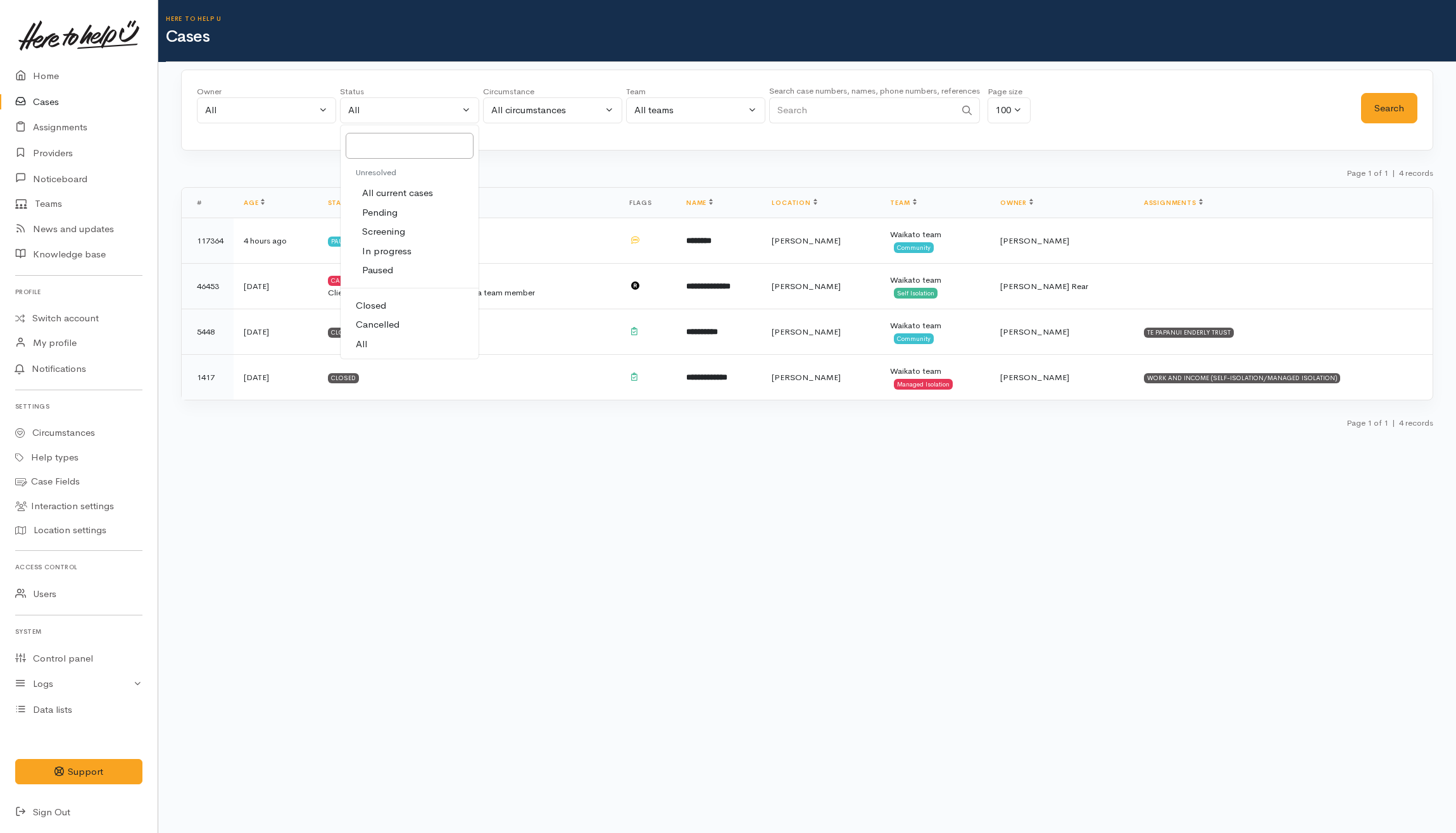
select select "Unresolved"
click at [1385, 96] on button "Search" at bounding box center [1389, 109] width 56 height 31
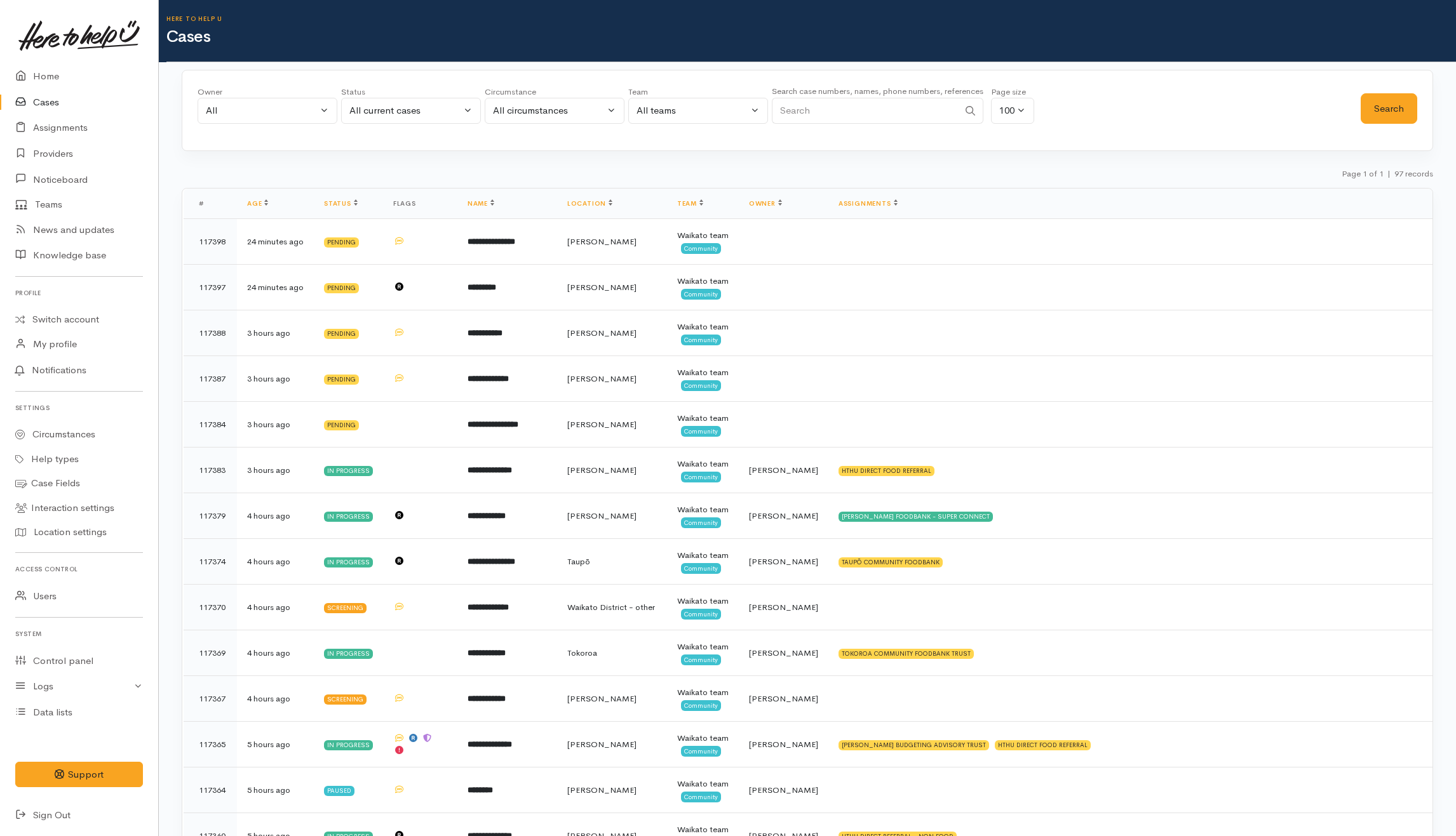
click at [440, 168] on div "Page 1 of 1 | 97 records" at bounding box center [807, 178] width 1251 height 23
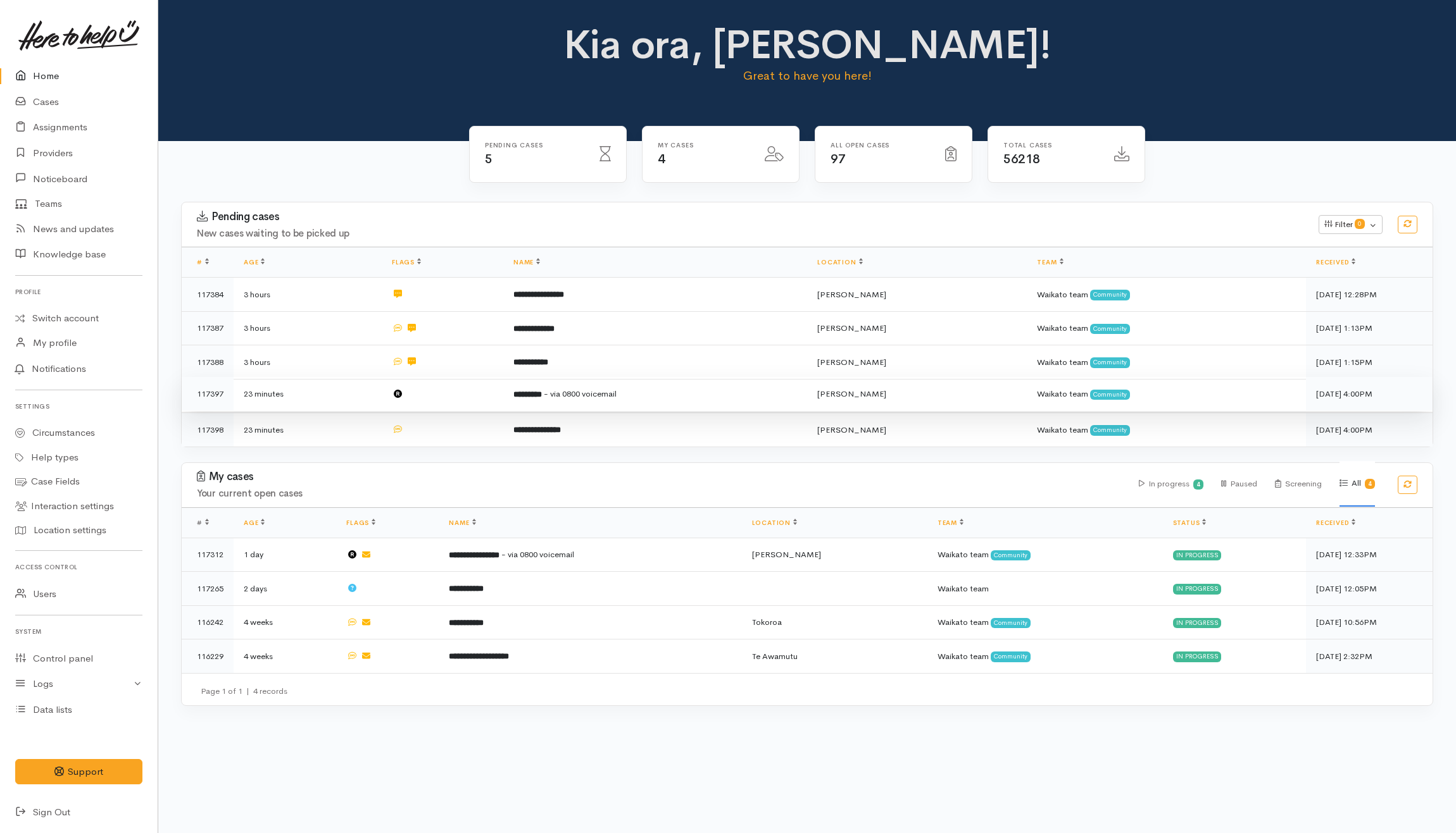
click at [472, 393] on td at bounding box center [442, 394] width 122 height 35
click at [469, 416] on td at bounding box center [442, 428] width 122 height 34
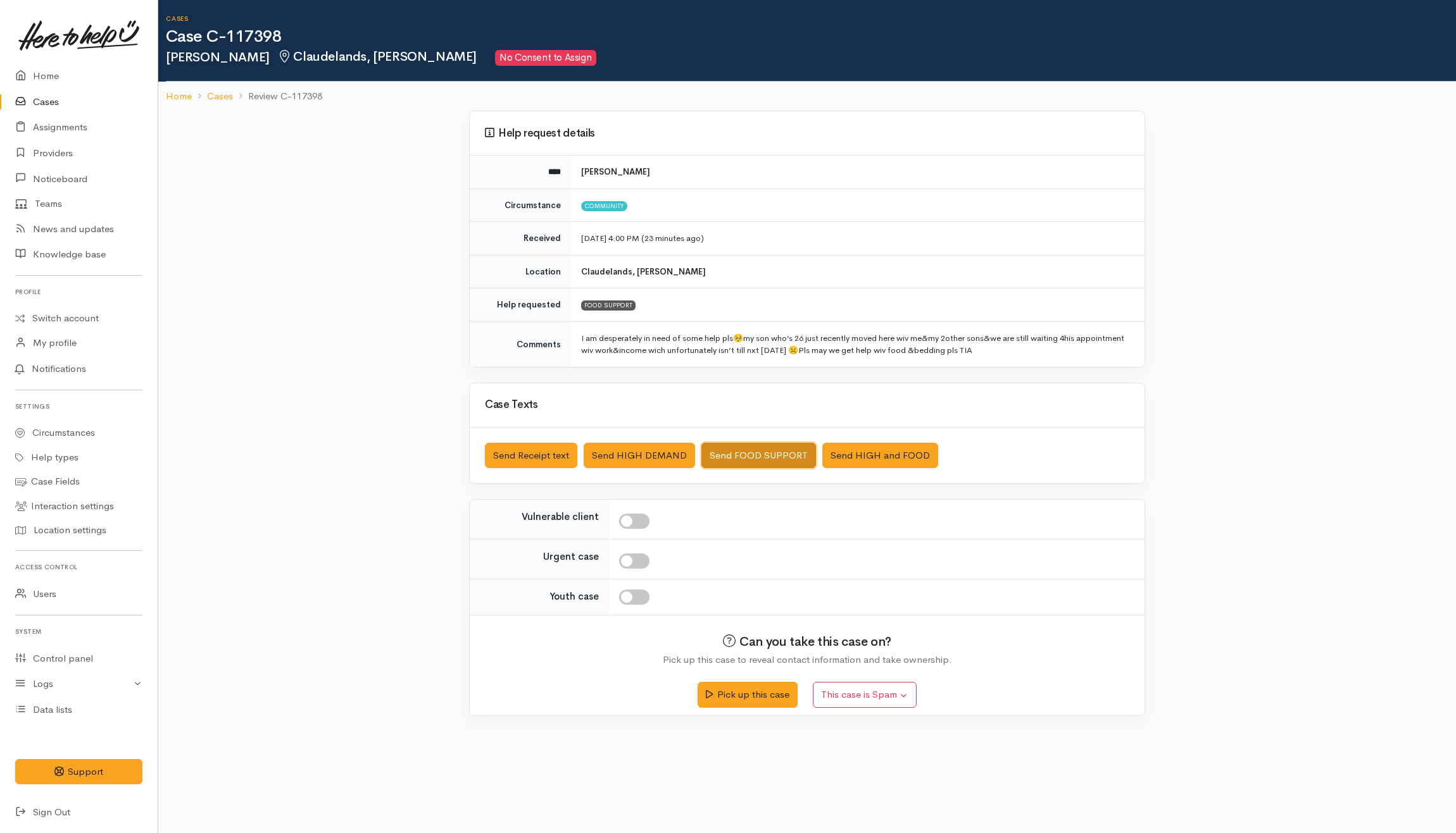
click at [790, 459] on button "Send FOOD SUPPORT" at bounding box center [758, 456] width 115 height 26
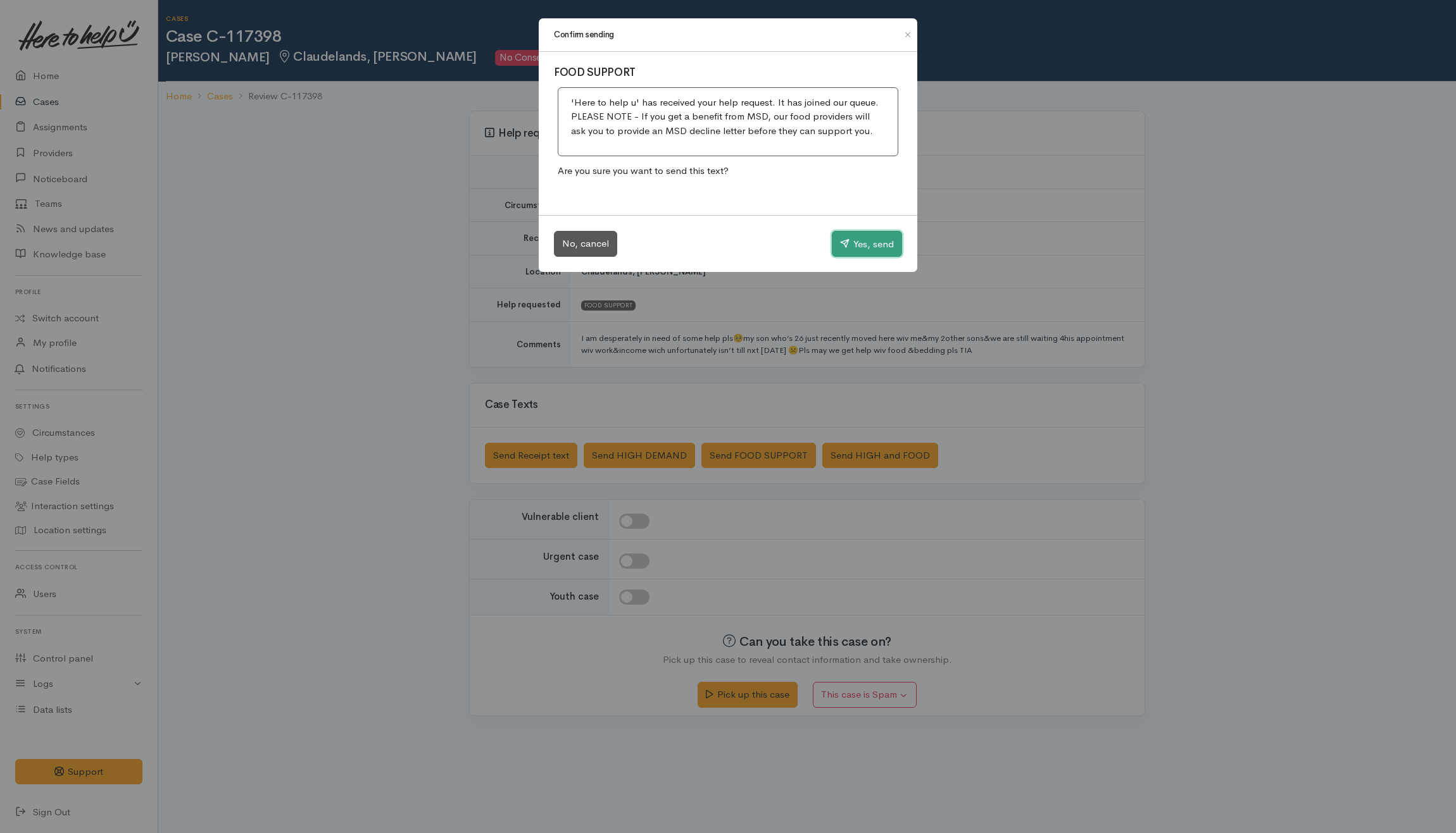
click at [887, 248] on button "Yes, send" at bounding box center [866, 244] width 70 height 27
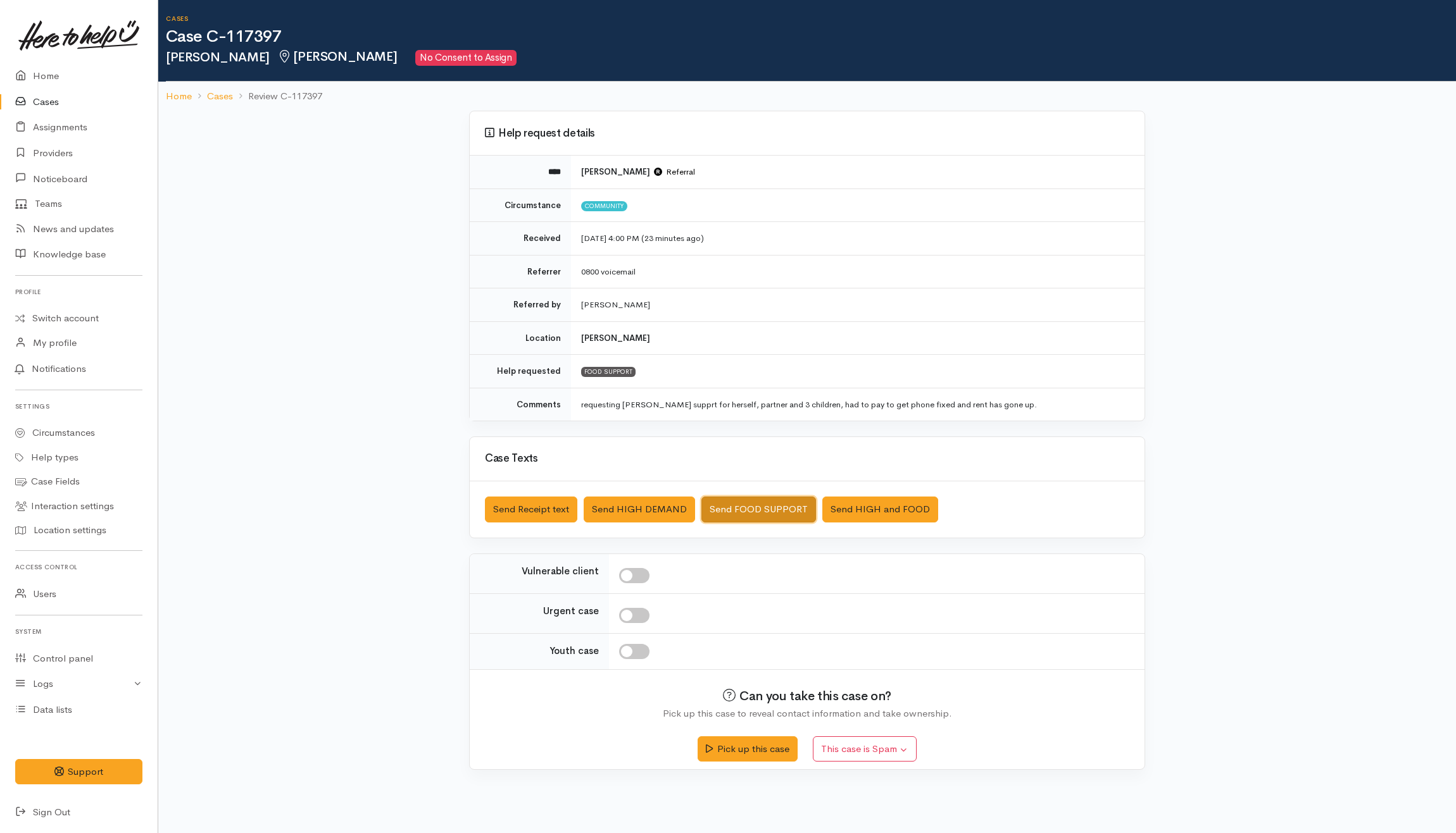
click at [733, 516] on button "Send FOOD SUPPORT" at bounding box center [758, 510] width 115 height 26
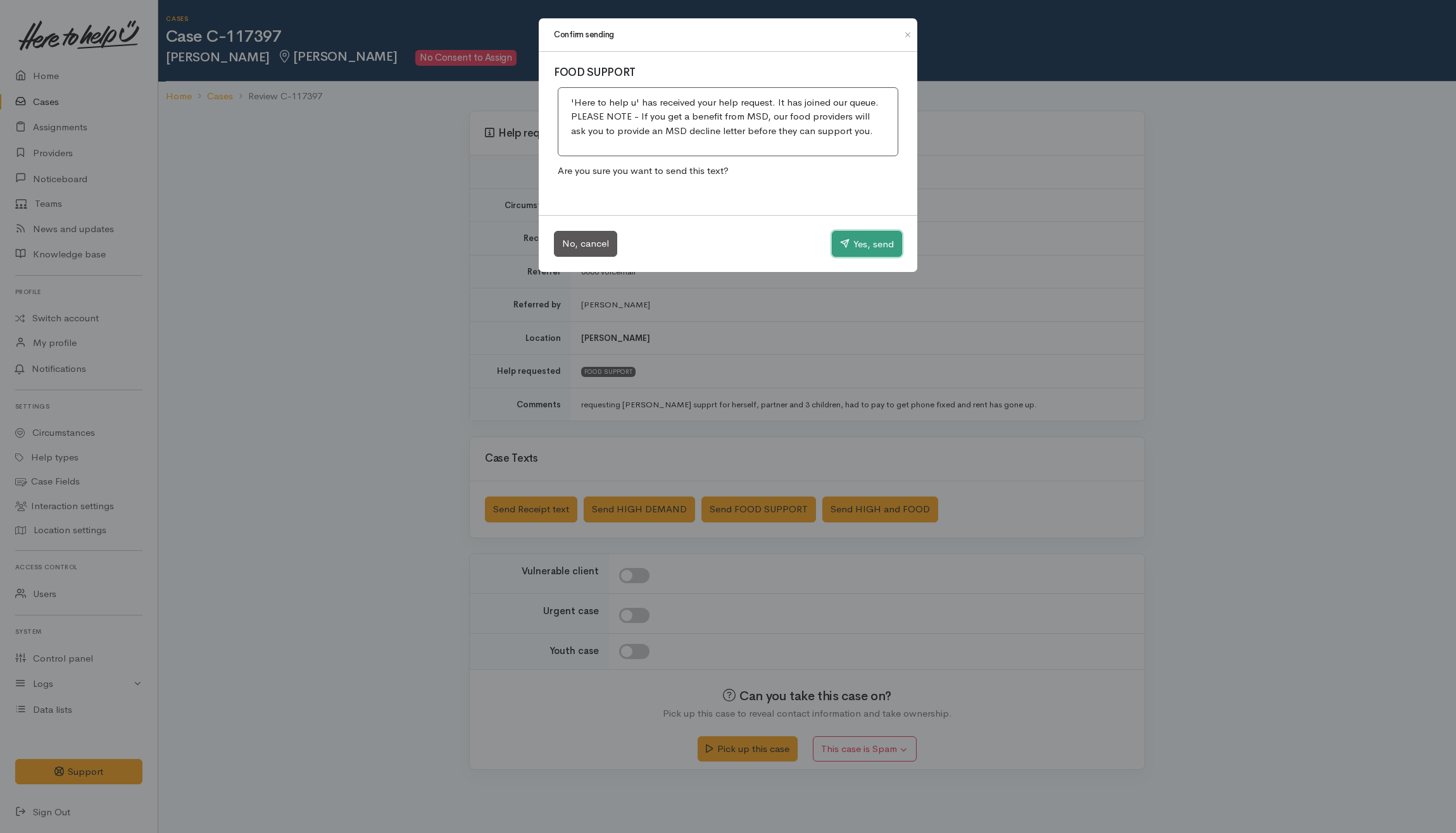
click at [857, 237] on button "Yes, send" at bounding box center [866, 244] width 70 height 27
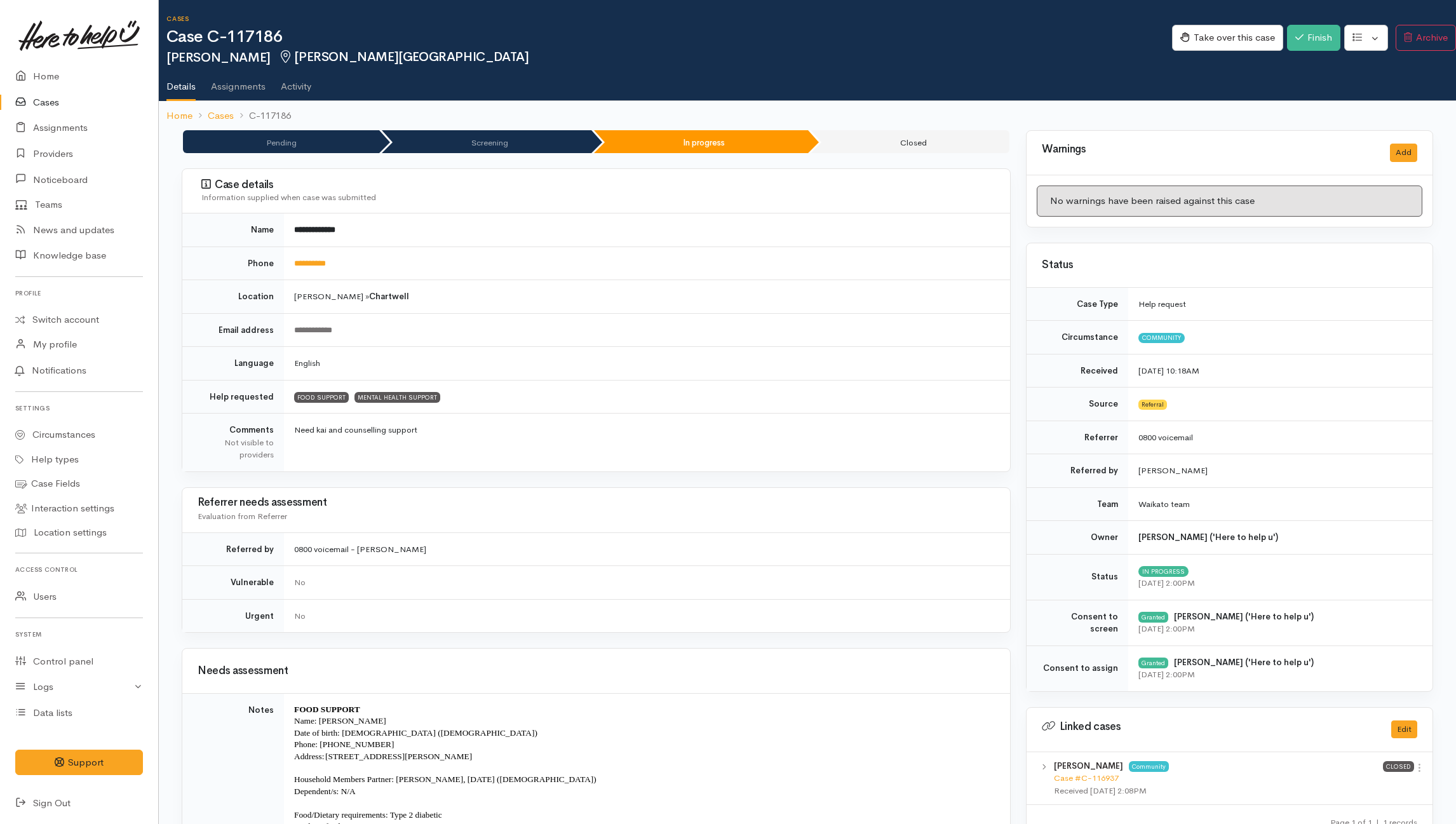
scroll to position [1202, 0]
